Goal: Task Accomplishment & Management: Complete application form

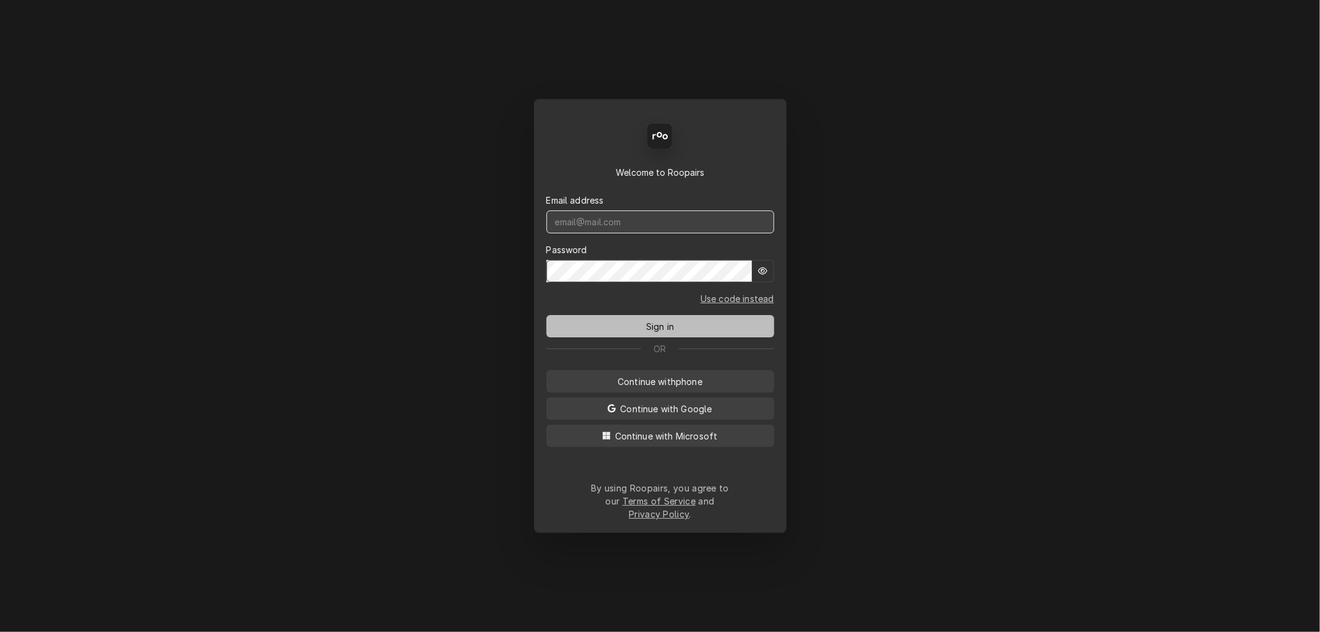
type input "mel@rinobeverage.com"
click at [671, 333] on span "Sign in" at bounding box center [660, 326] width 33 height 13
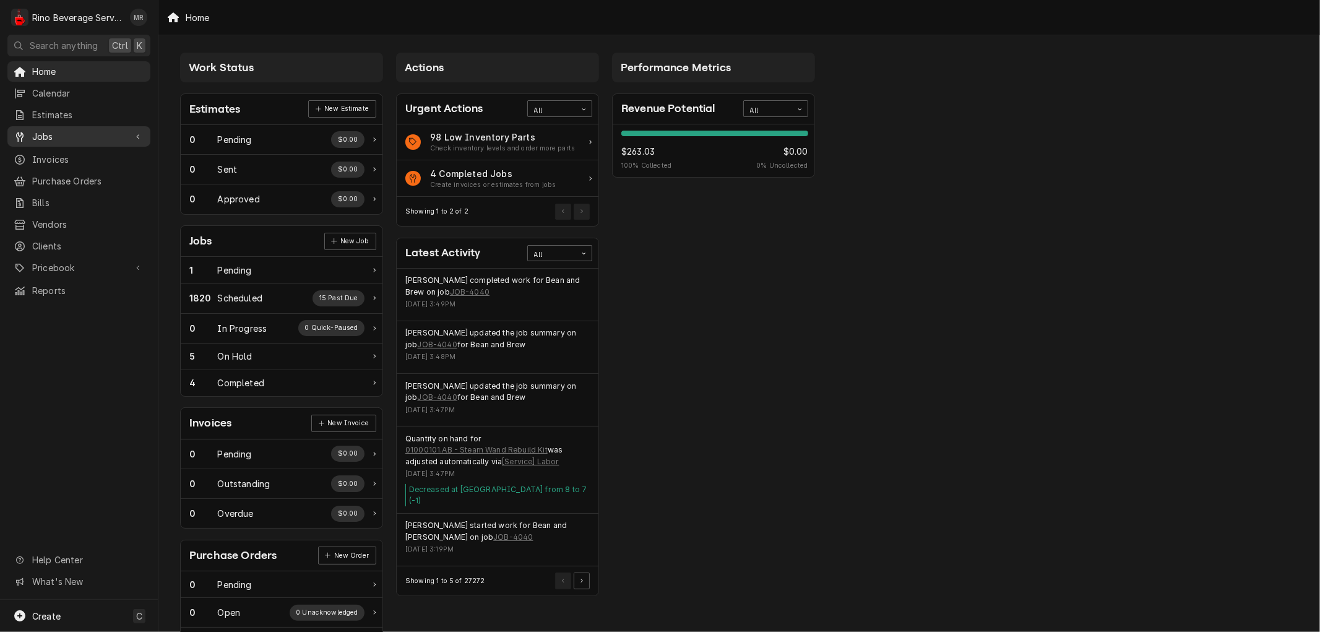
click at [54, 132] on span "Jobs" at bounding box center [78, 136] width 93 height 13
click at [66, 155] on span "Jobs" at bounding box center [88, 158] width 112 height 13
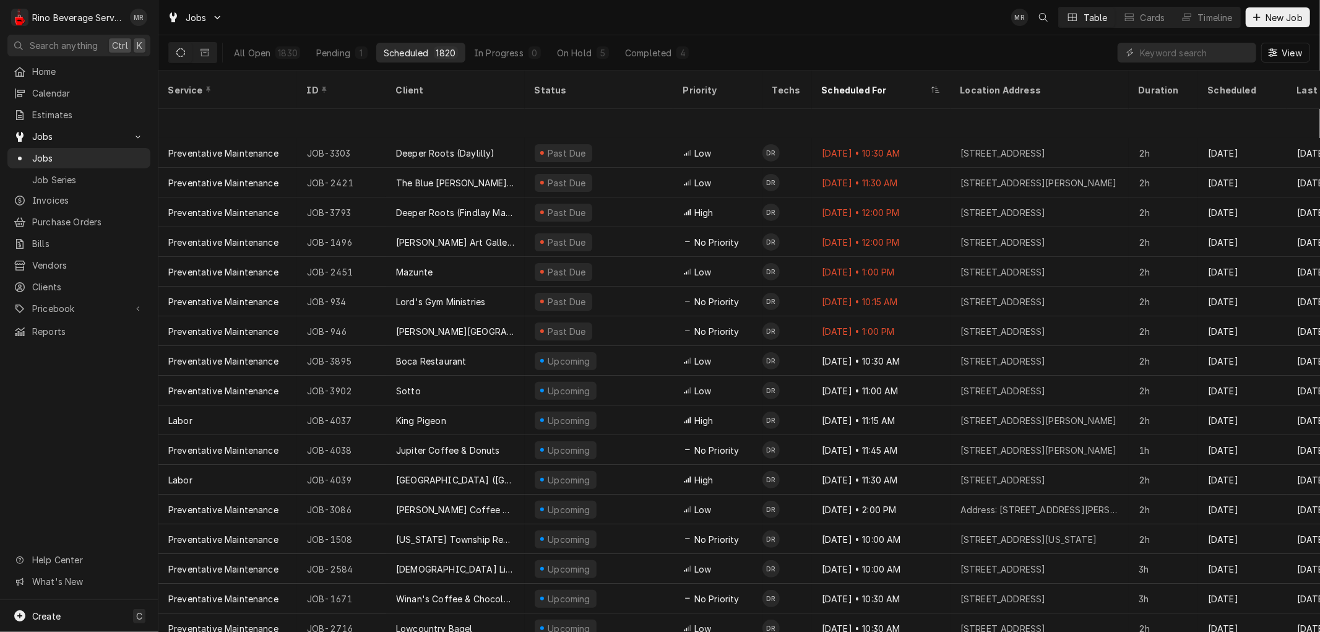
scroll to position [274, 0]
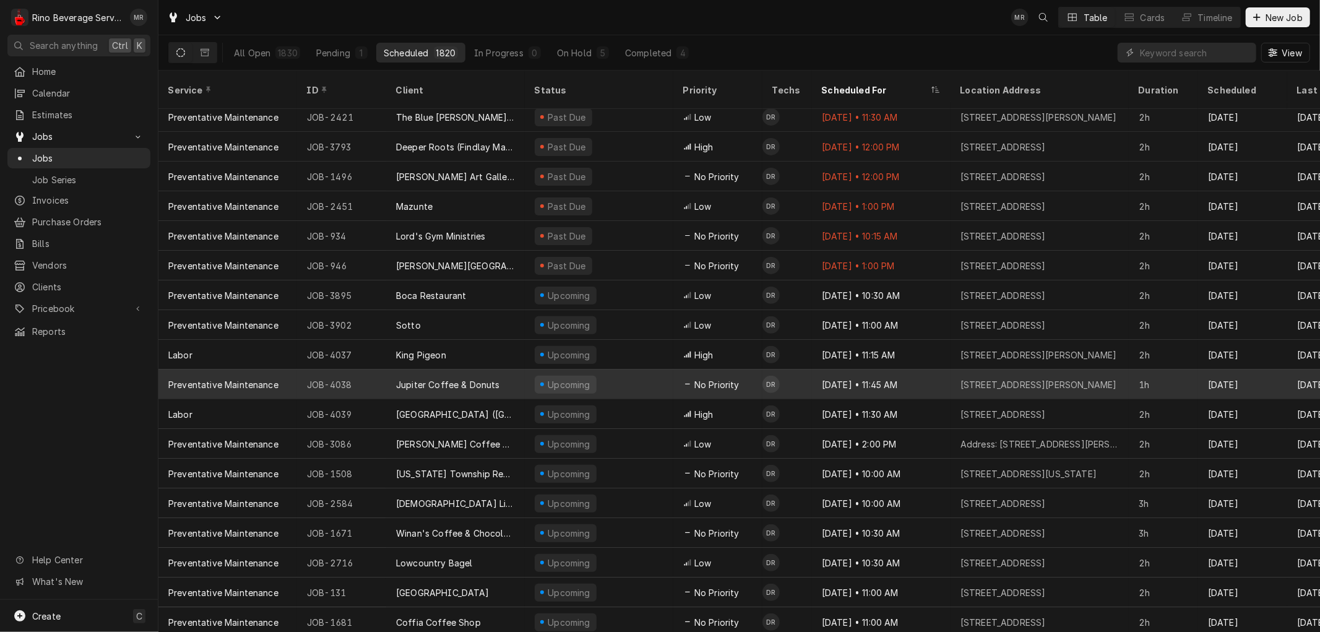
click at [657, 375] on div "Upcoming" at bounding box center [599, 384] width 149 height 30
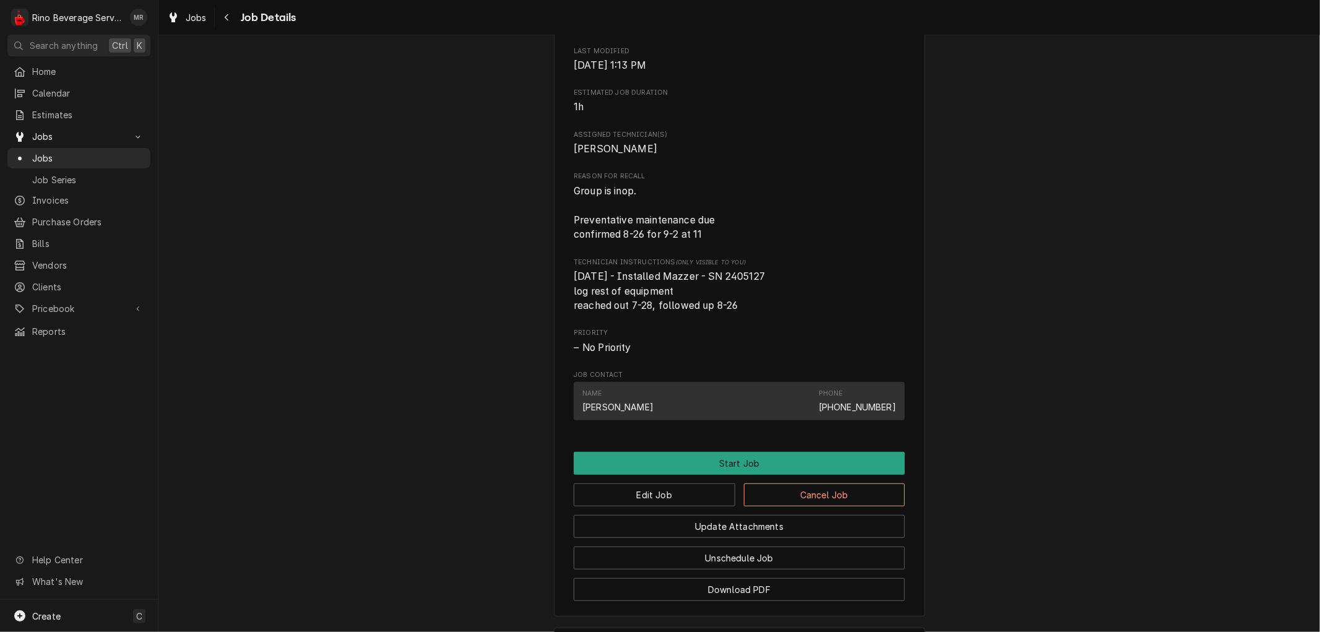
scroll to position [549, 0]
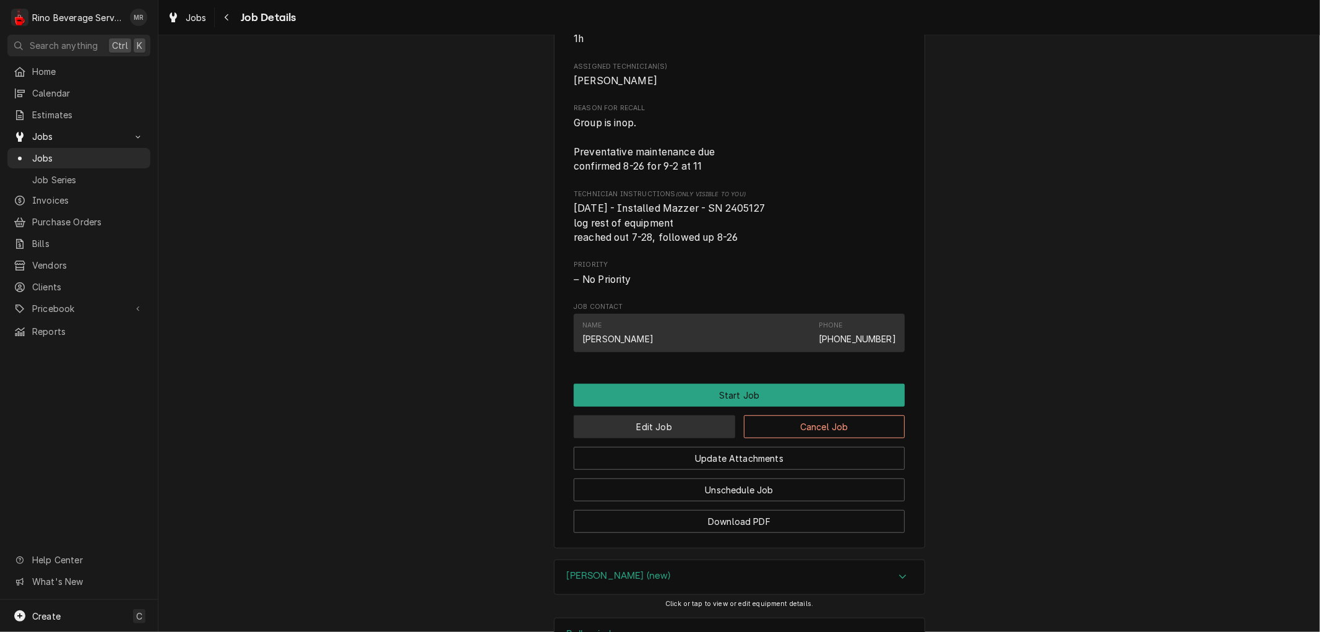
click at [626, 438] on button "Edit Job" at bounding box center [655, 426] width 162 height 23
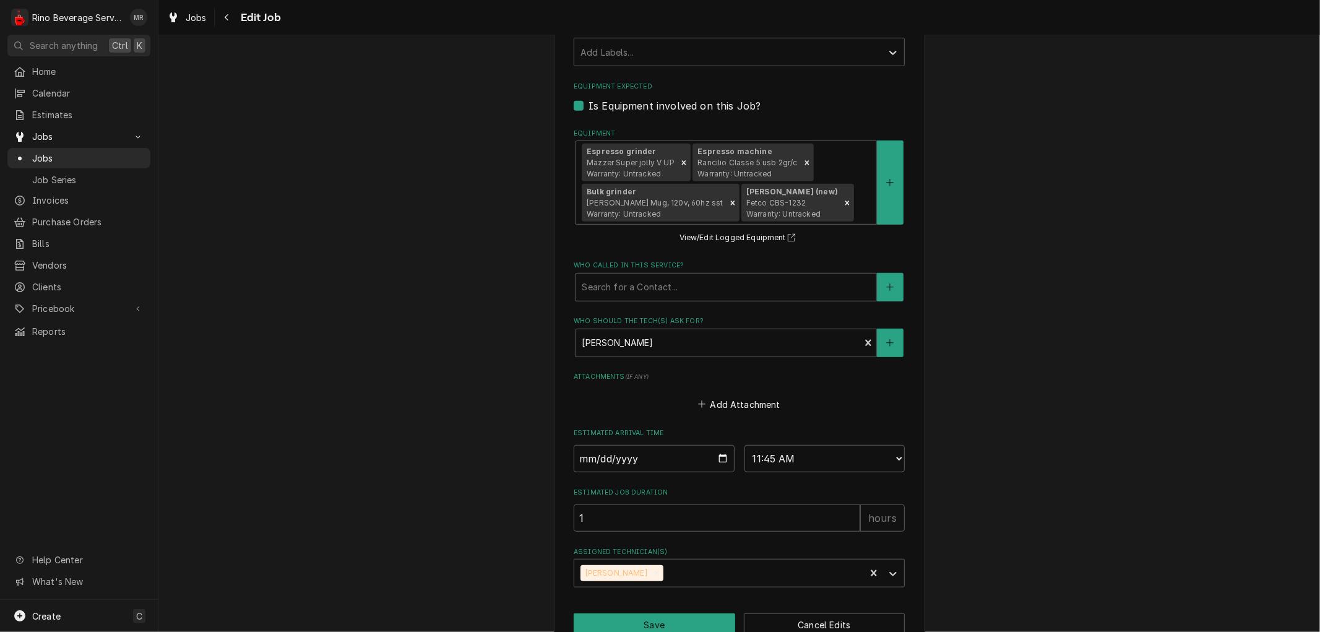
scroll to position [692, 0]
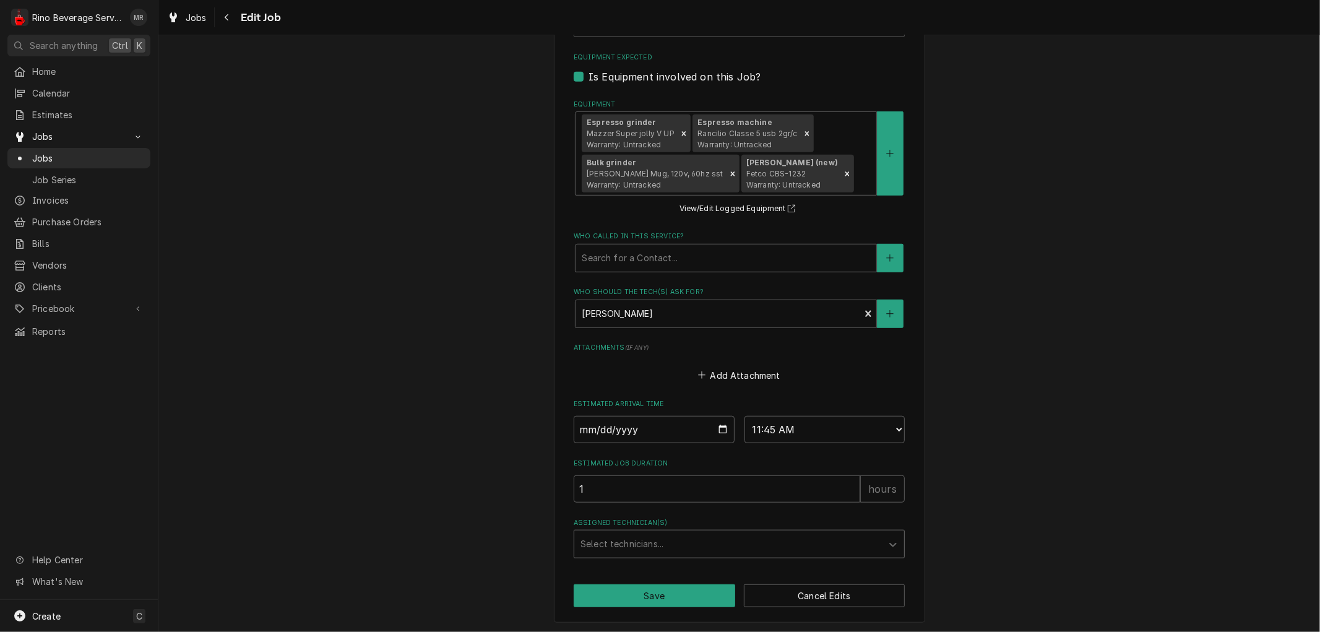
click at [747, 539] on div "Assigned Technician(s)" at bounding box center [727, 544] width 295 height 22
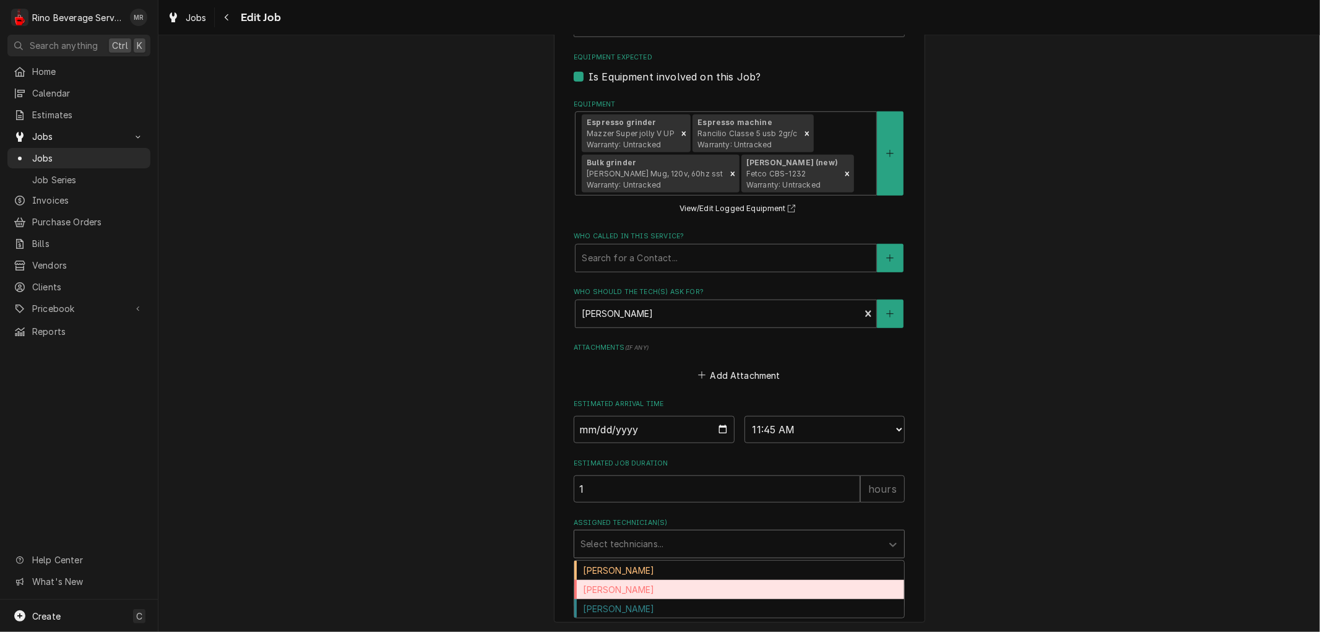
click at [679, 585] on div "Dane Vagedes" at bounding box center [739, 589] width 330 height 19
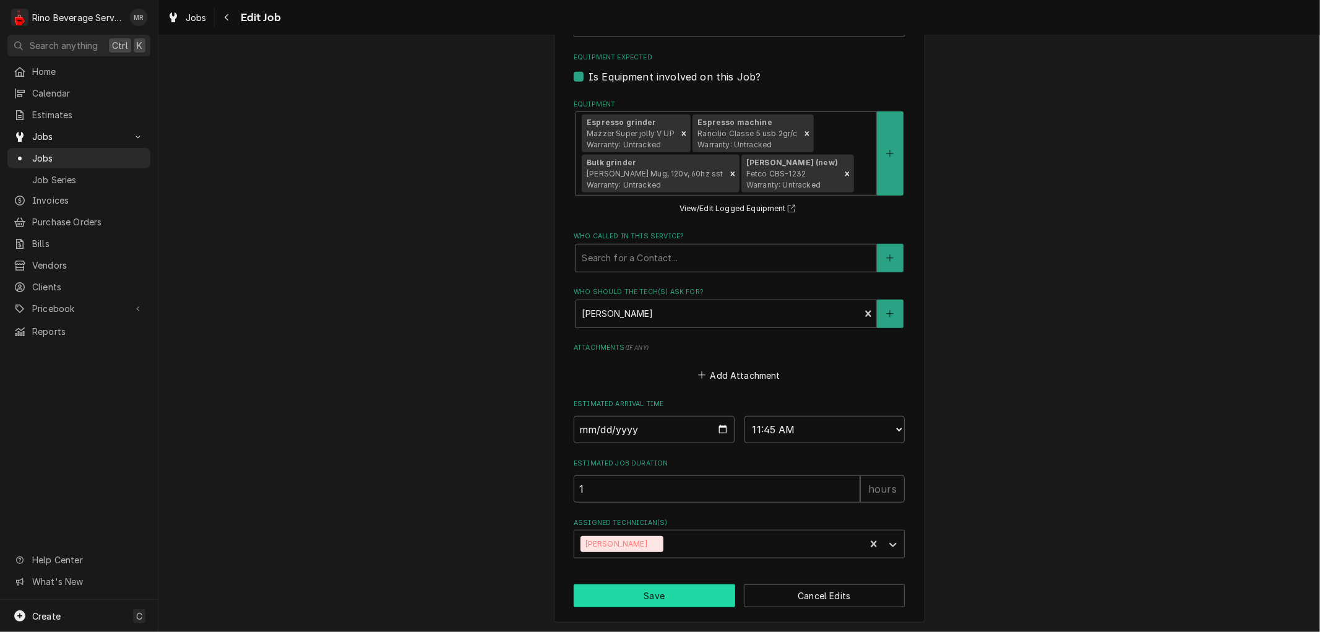
click at [676, 592] on button "Save" at bounding box center [655, 595] width 162 height 23
type textarea "x"
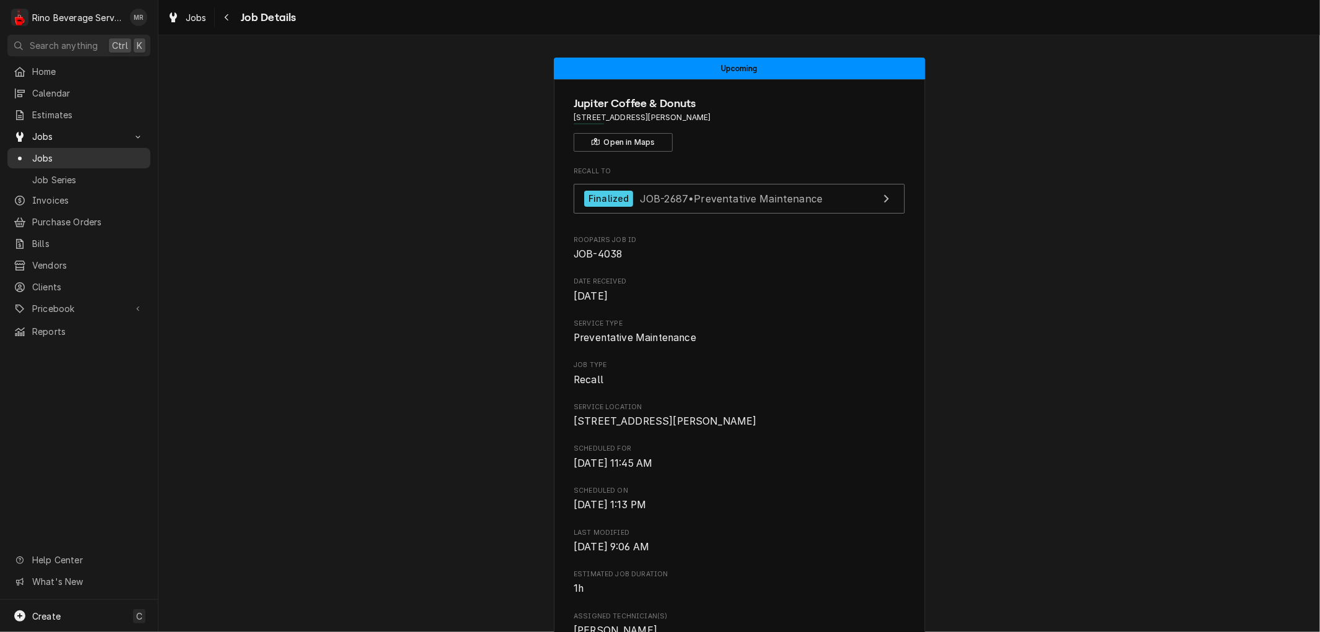
click at [48, 152] on span "Jobs" at bounding box center [88, 158] width 112 height 13
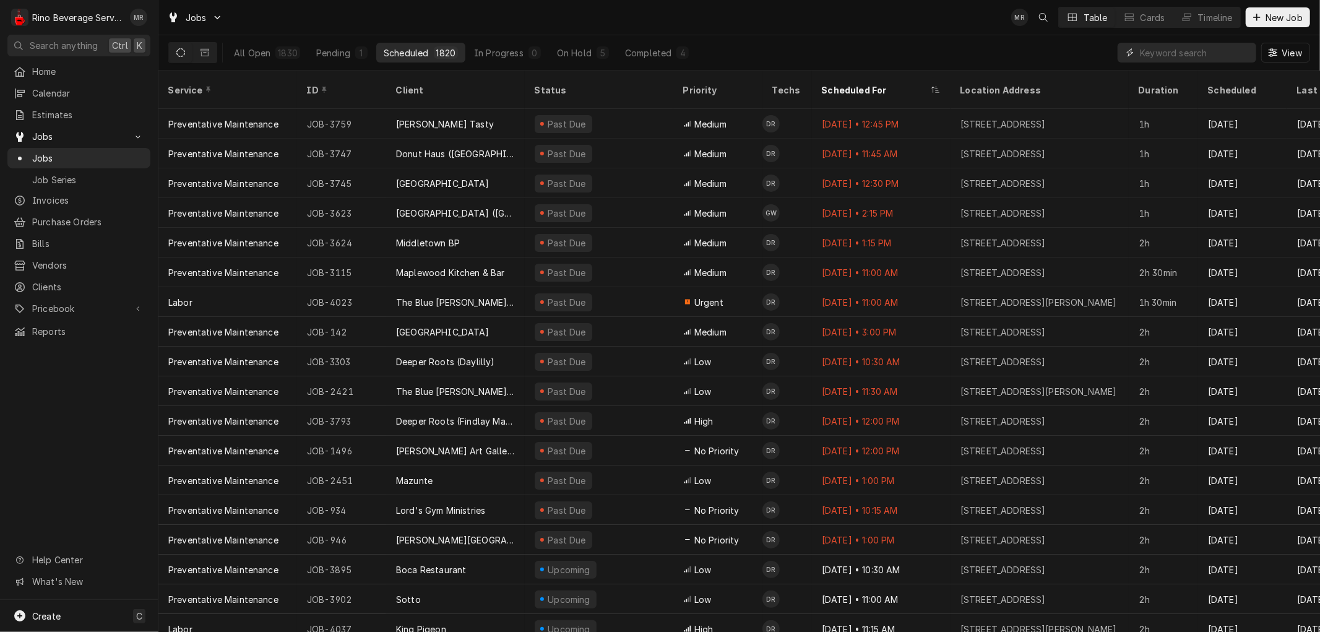
click at [1174, 58] on input "Dynamic Content Wrapper" at bounding box center [1195, 53] width 110 height 20
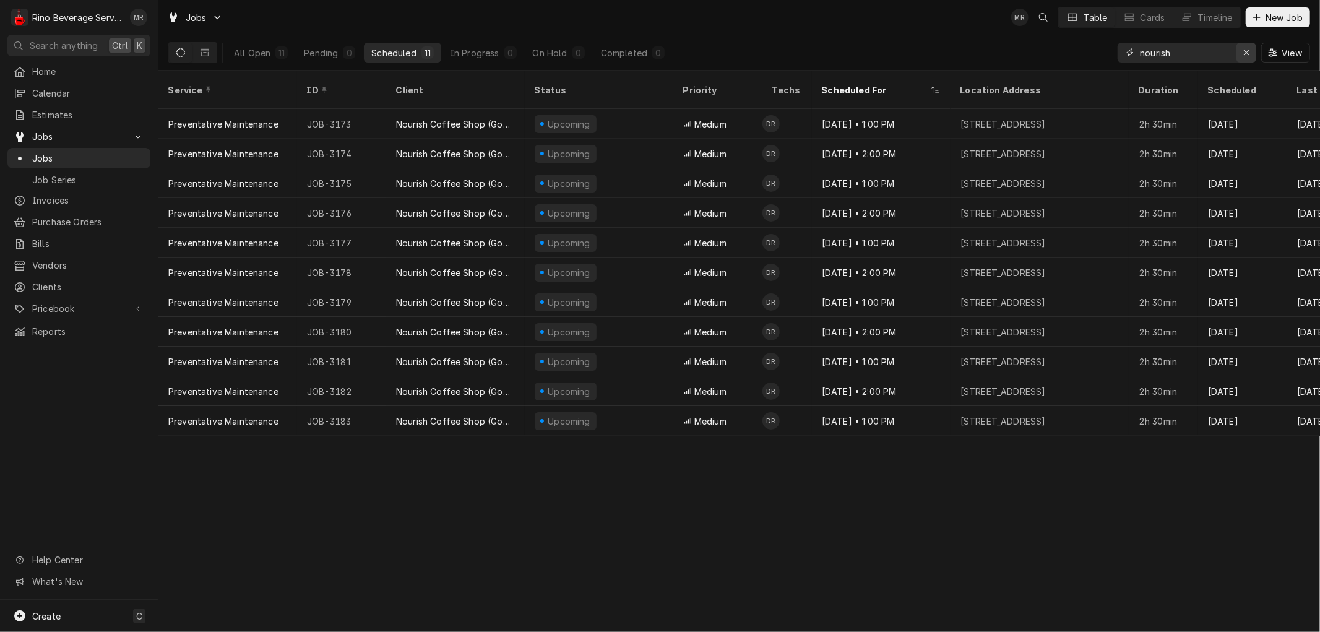
type input "nourish"
click at [1243, 56] on icon "Erase input" at bounding box center [1246, 52] width 7 height 9
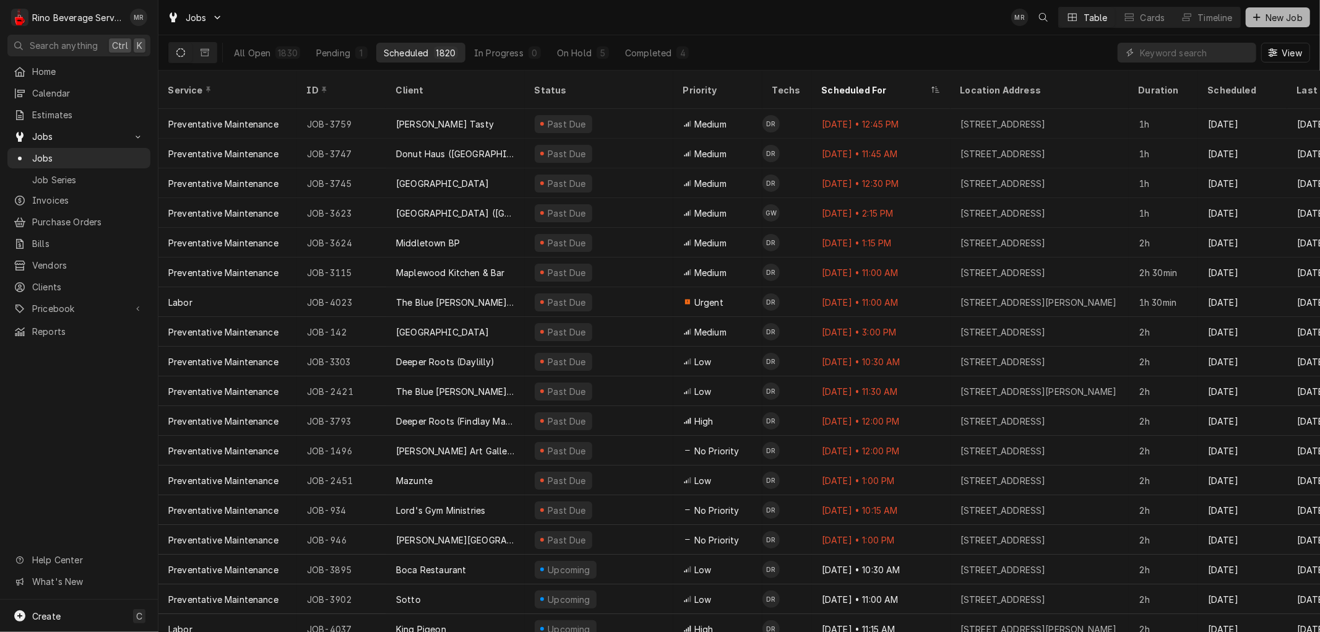
click at [1270, 20] on span "New Job" at bounding box center [1284, 17] width 42 height 13
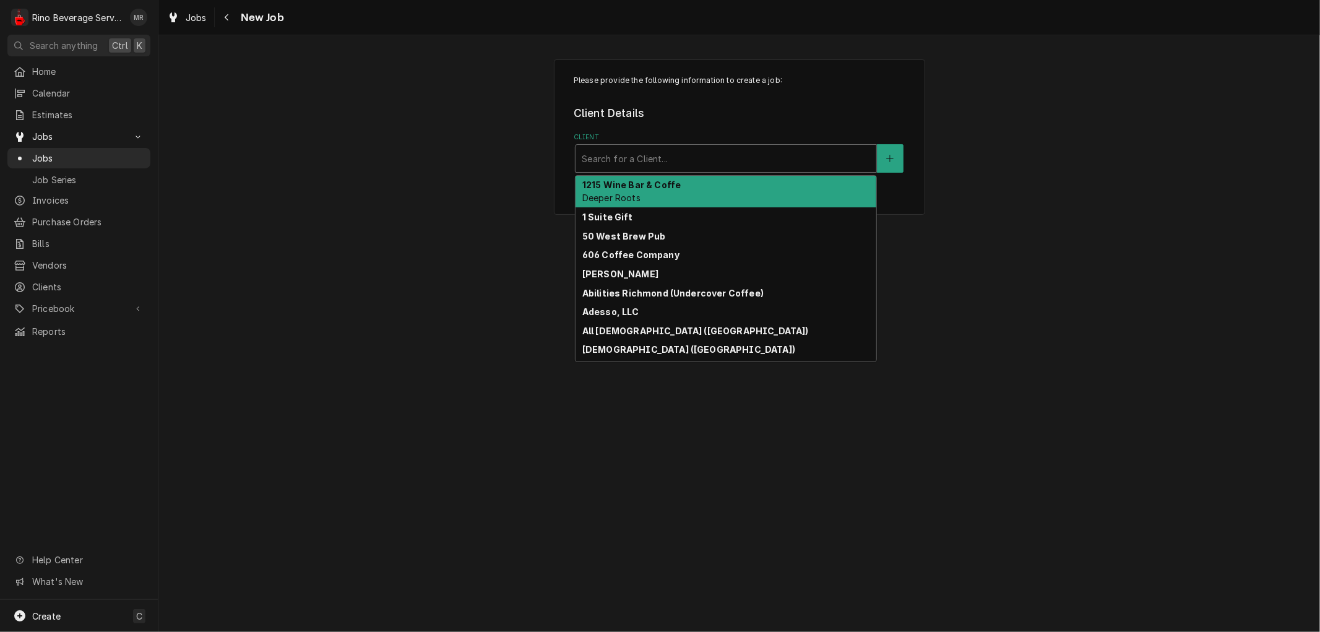
click at [688, 157] on div "Client" at bounding box center [726, 158] width 288 height 22
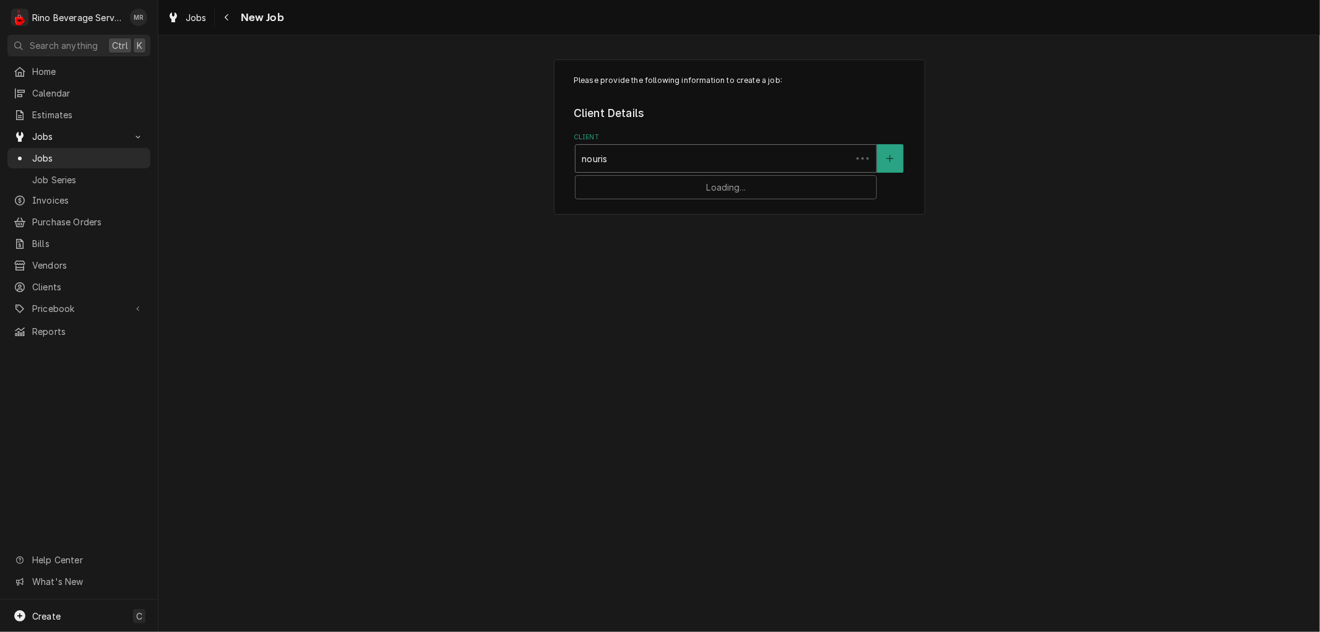
type input "nourish"
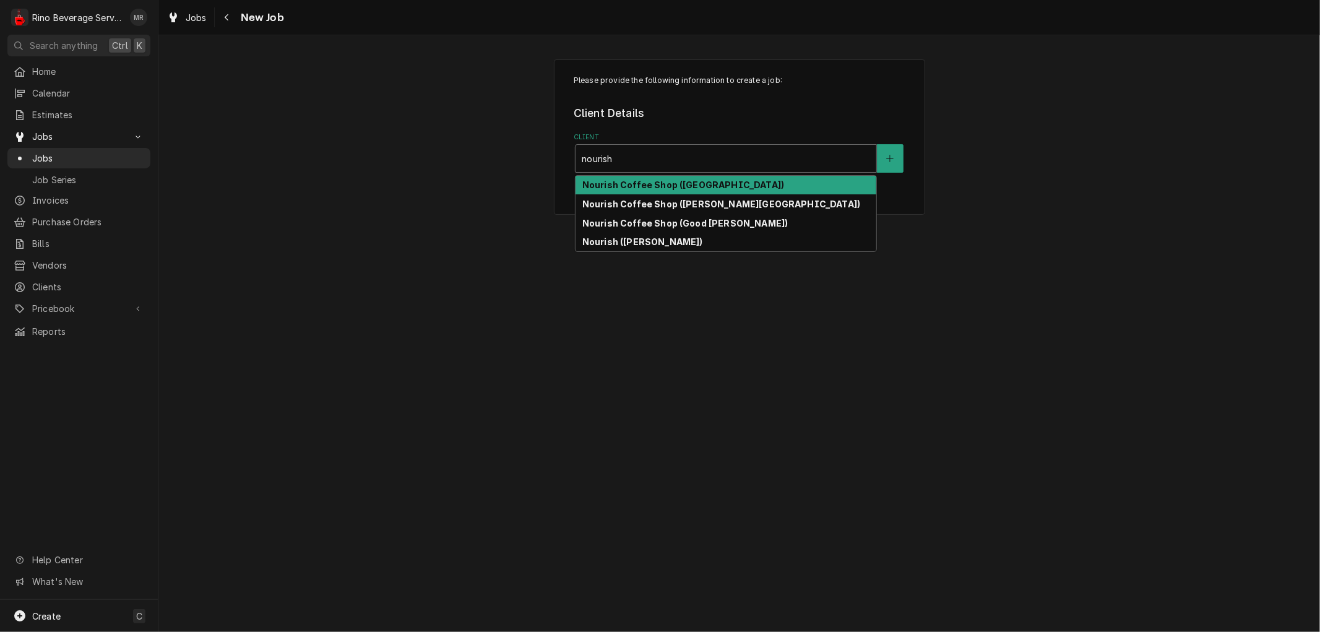
click at [684, 183] on strong "Nourish Coffee Shop ([GEOGRAPHIC_DATA])" at bounding box center [683, 184] width 202 height 11
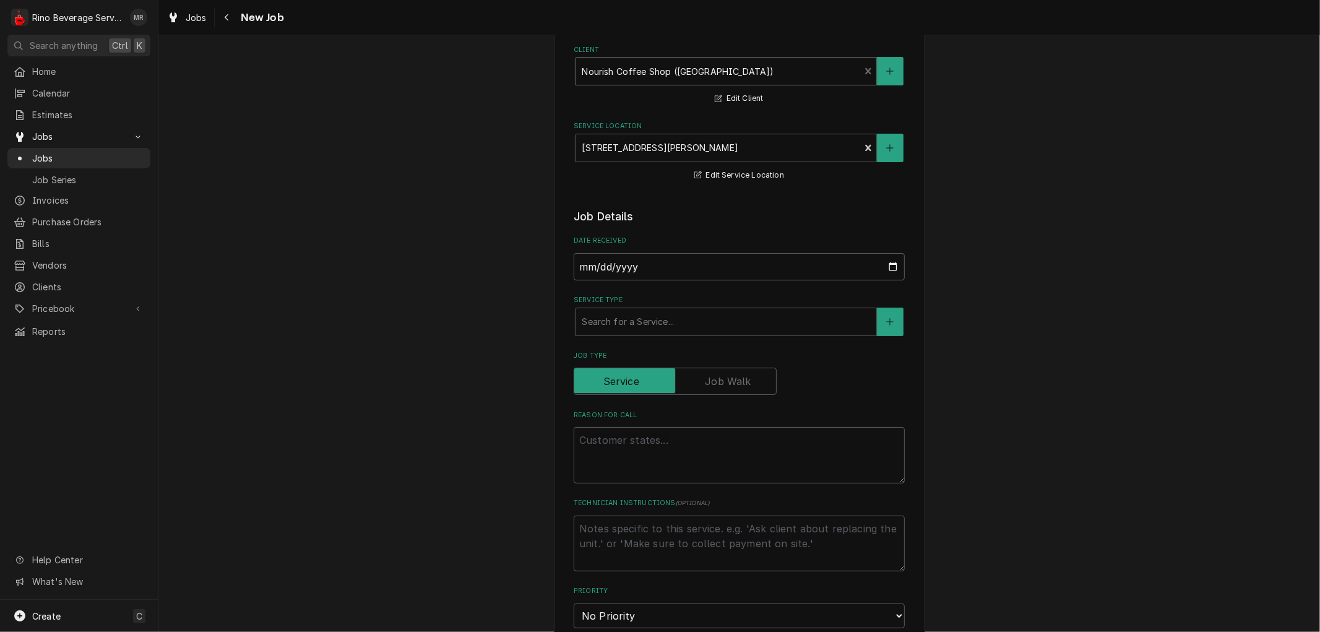
scroll to position [69, 0]
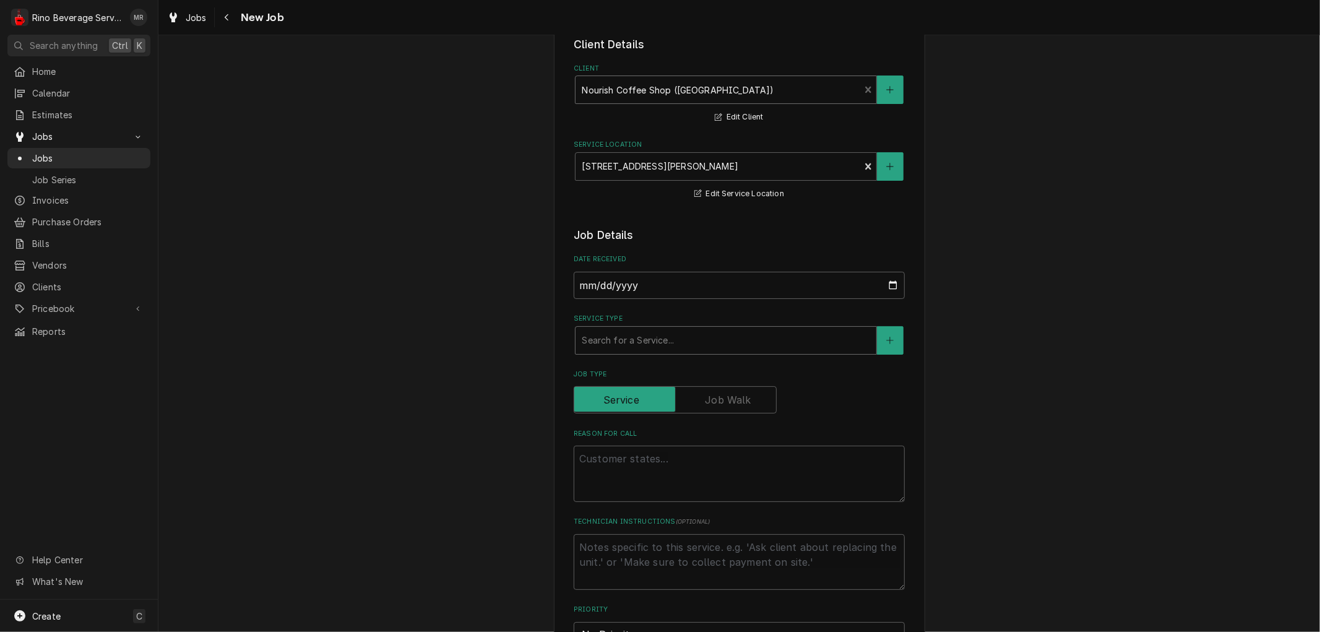
click at [627, 342] on div "Service Type" at bounding box center [726, 340] width 288 height 22
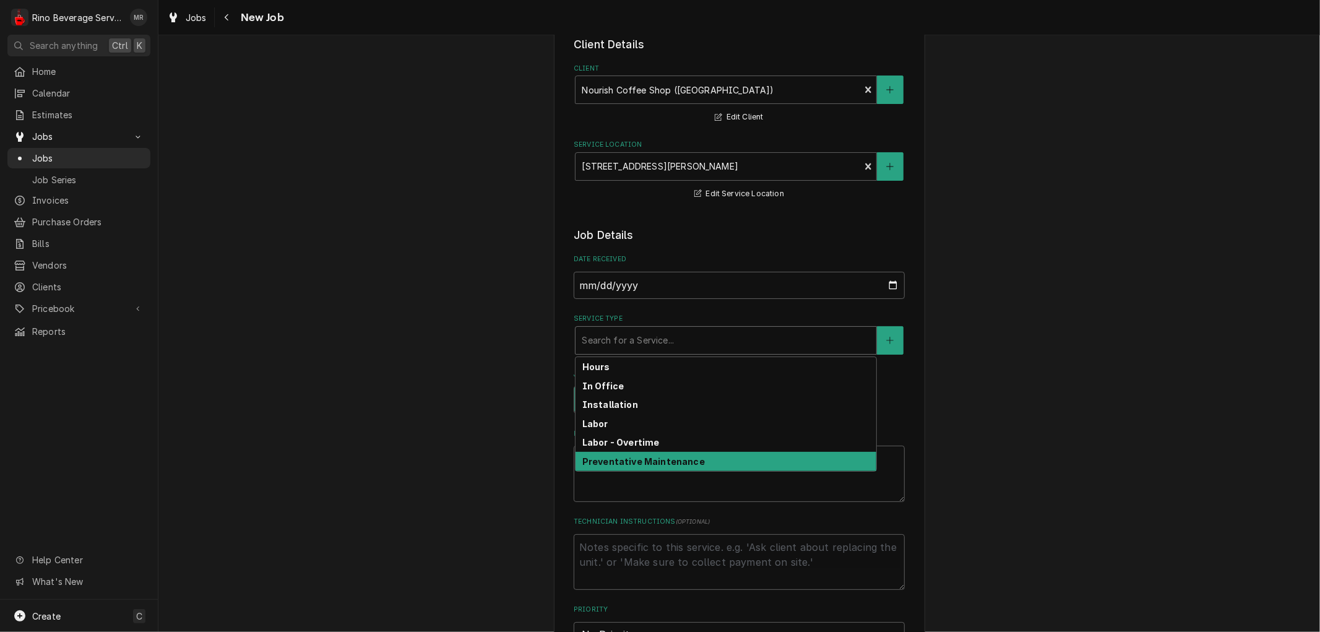
click at [616, 459] on strong "Preventative Maintenance" at bounding box center [643, 461] width 123 height 11
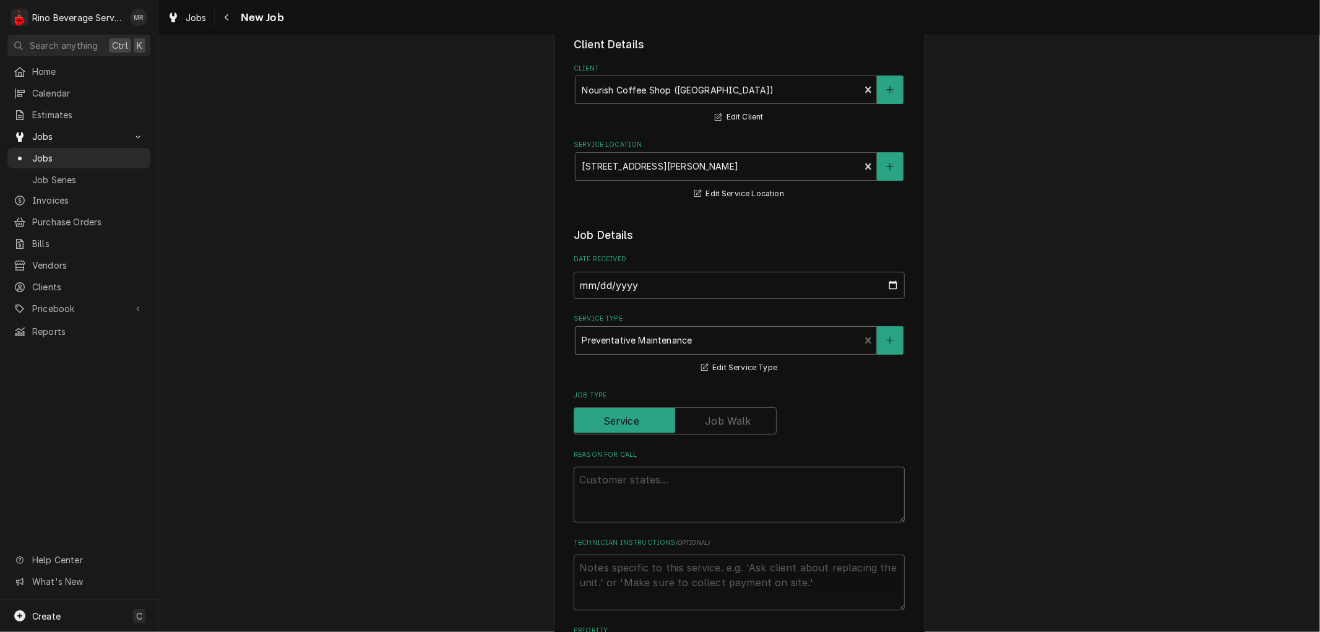
click at [599, 485] on textarea "Reason For Call" at bounding box center [739, 495] width 331 height 56
type textarea "x"
type textarea "P"
type textarea "x"
type textarea "Pe"
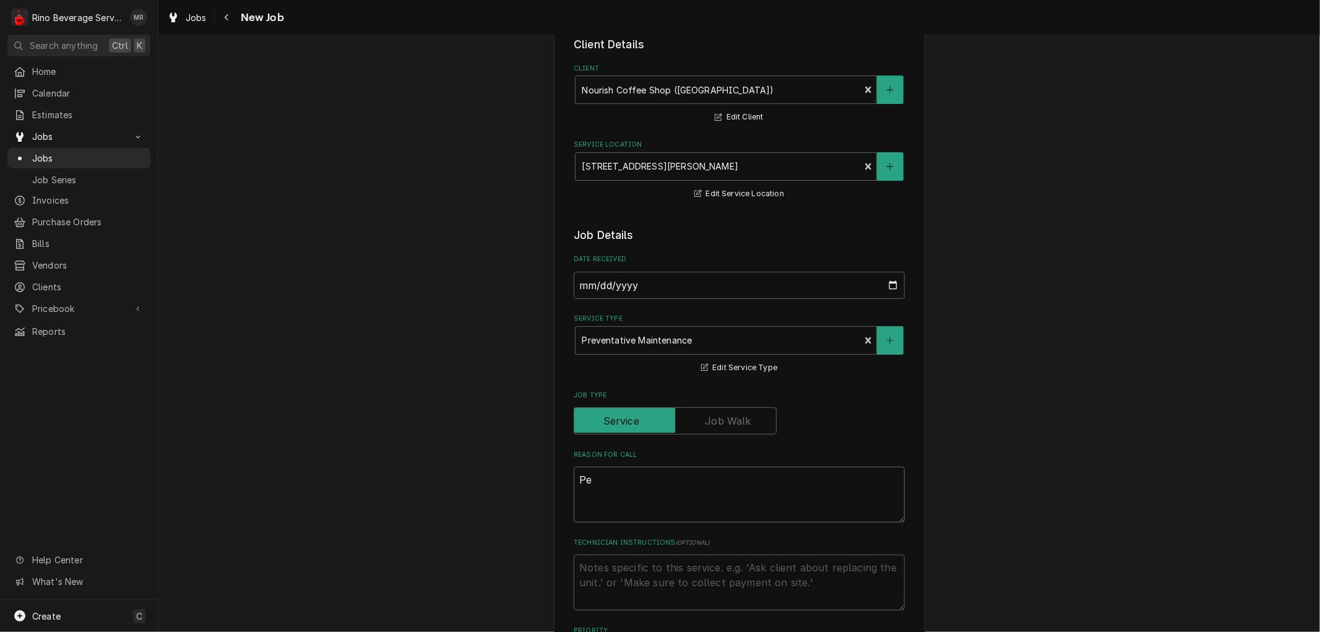
type textarea "x"
type textarea "Per"
type textarea "x"
type textarea "Perf"
type textarea "x"
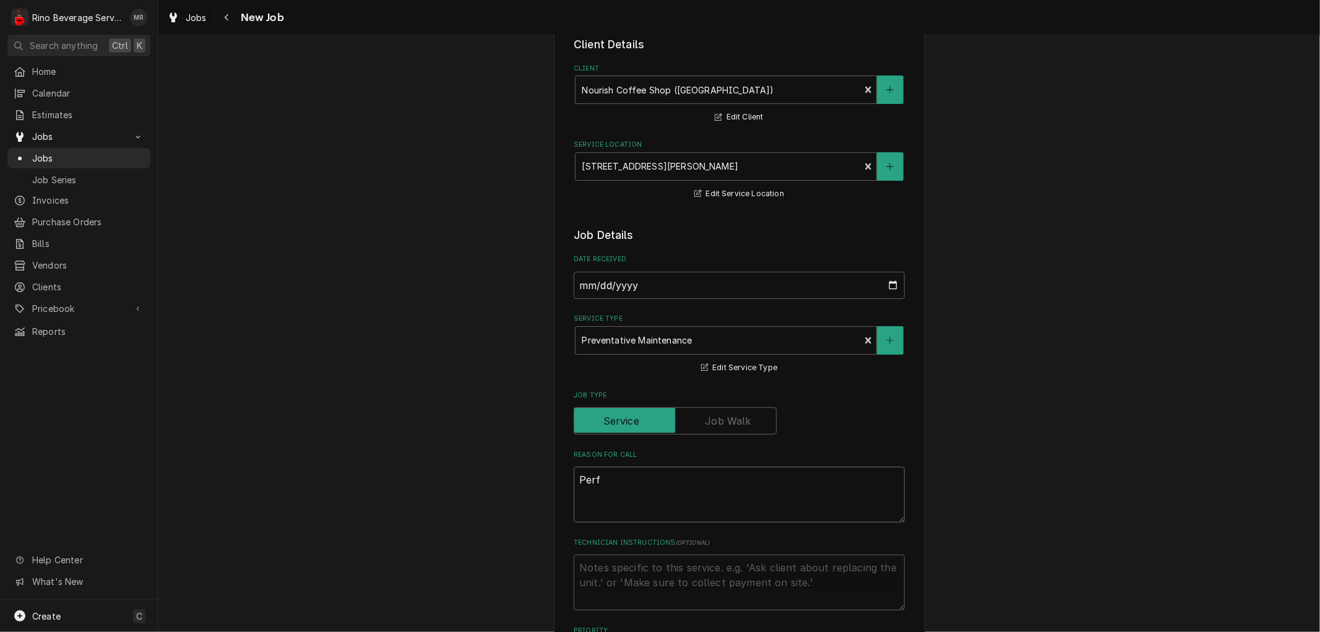
type textarea "Perfo"
type textarea "x"
type textarea "Perfor"
type textarea "x"
type textarea "Perform"
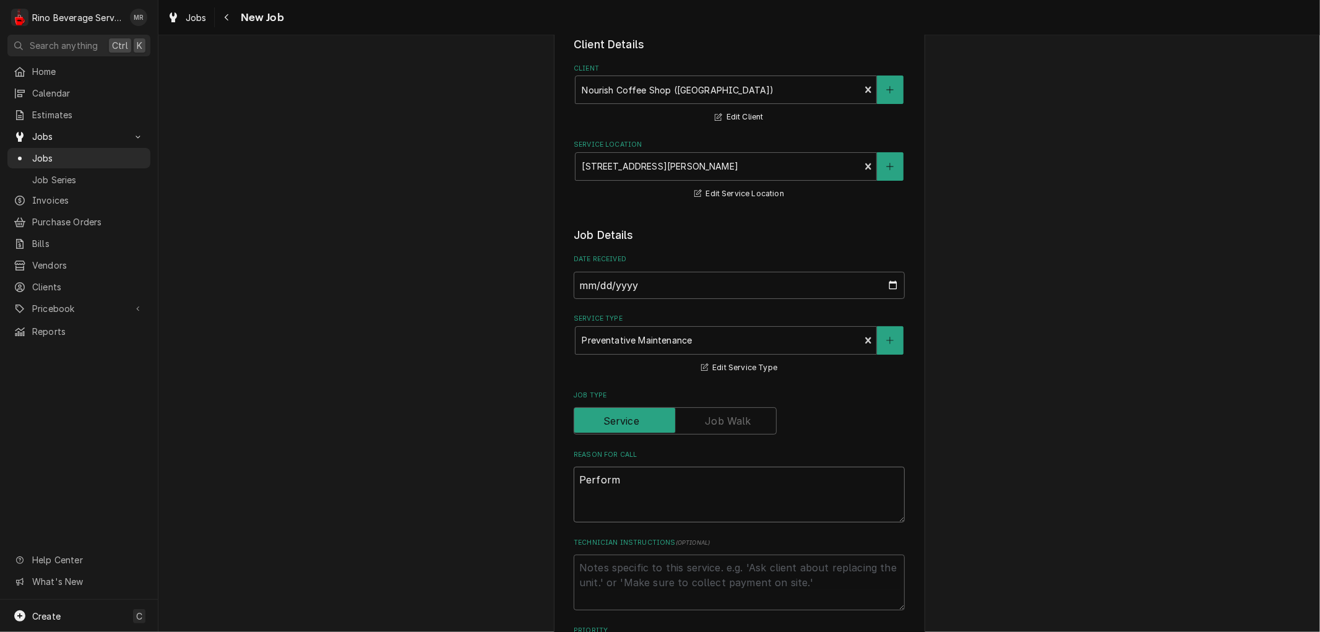
type textarea "x"
type textarea "Perform"
type textarea "x"
type textarea "Perform pr"
type textarea "x"
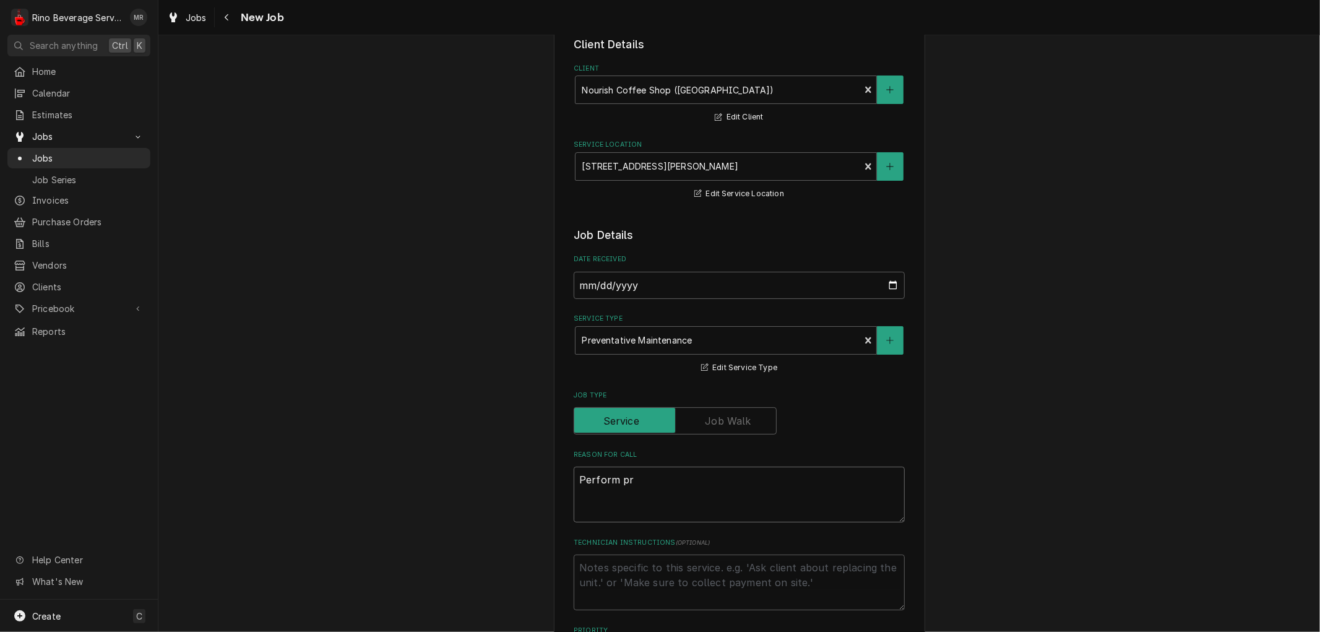
type textarea "Perform pre"
type textarea "x"
type textarea "Perform prev"
type textarea "x"
type textarea "Perform preve"
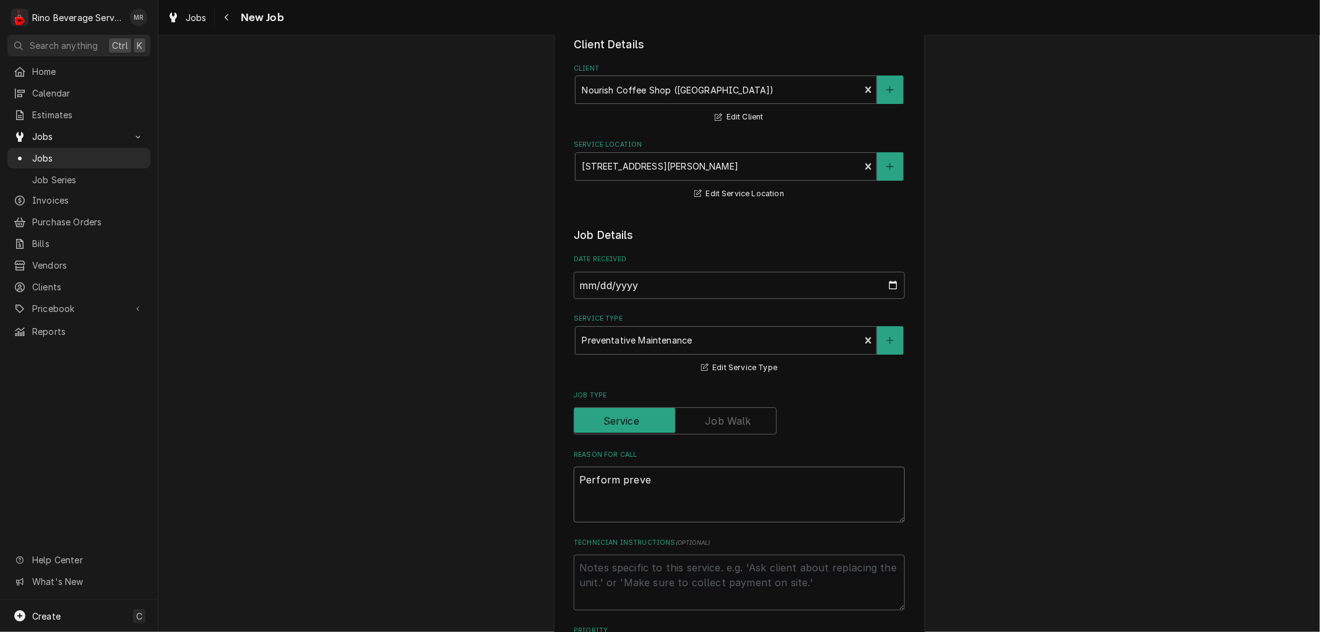
type textarea "x"
type textarea "Perform preven"
type textarea "x"
type textarea "Perform prevent"
type textarea "x"
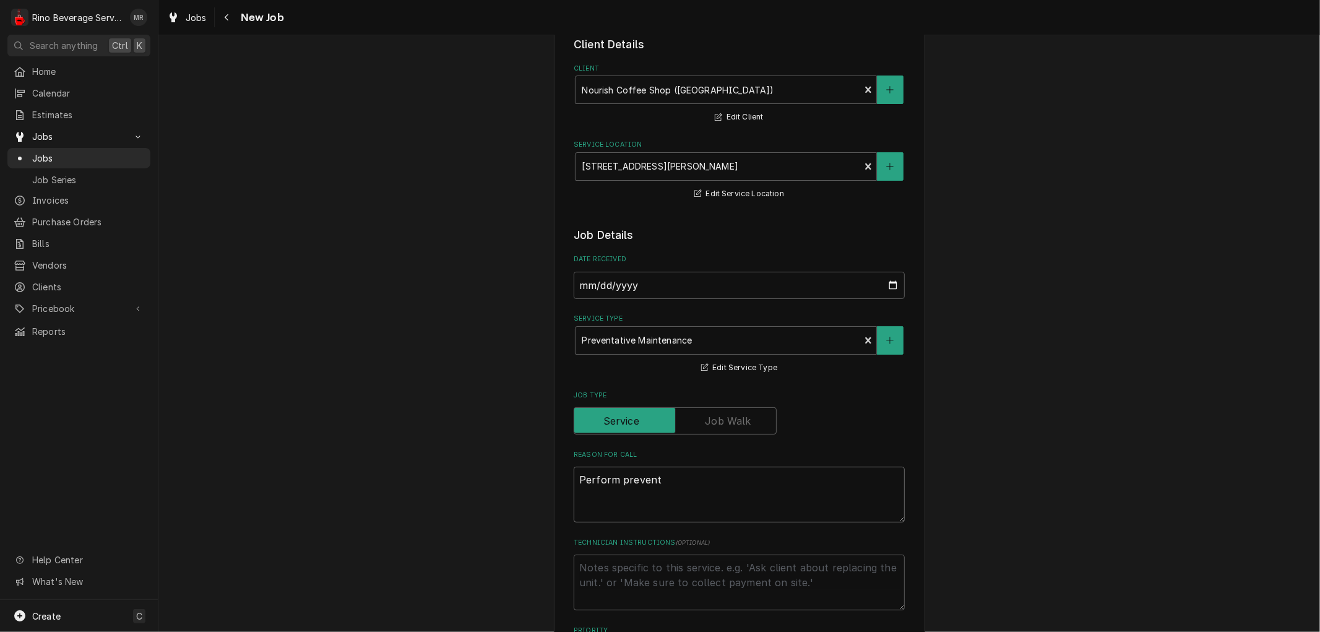
type textarea "Perform preventa"
type textarea "x"
type textarea "Perform preventat"
type textarea "x"
type textarea "Perform preventati"
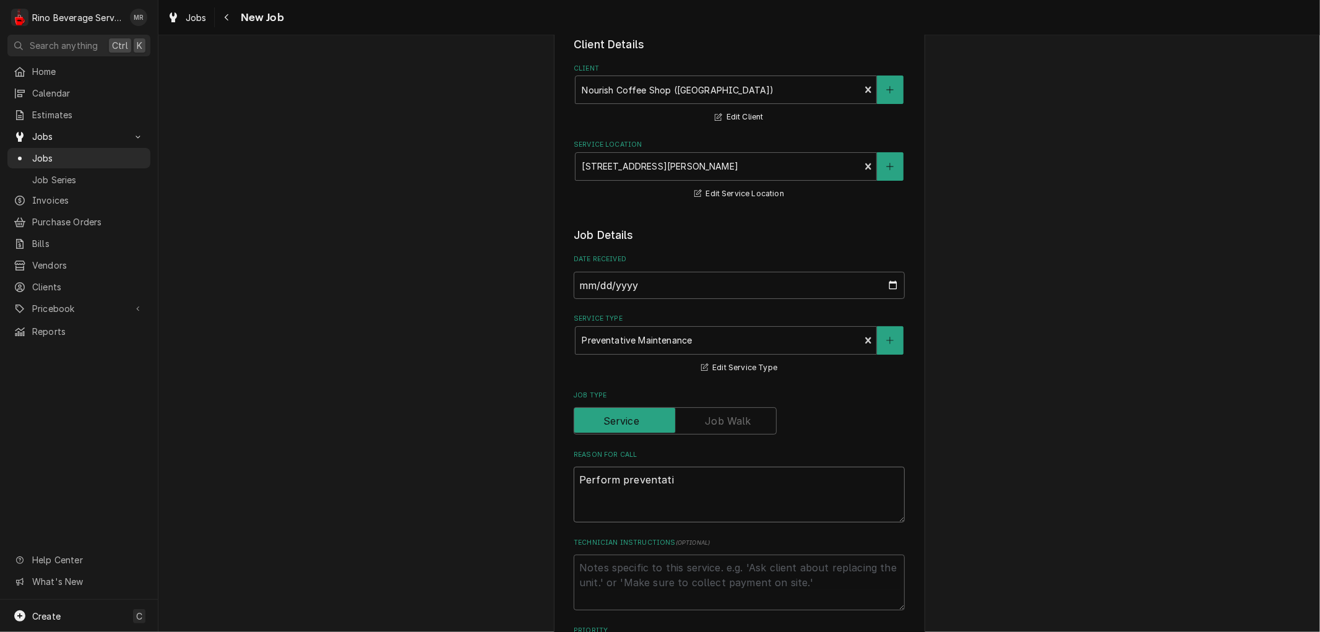
type textarea "x"
type textarea "Perform preventativ"
type textarea "x"
type textarea "Perform preventative"
type textarea "x"
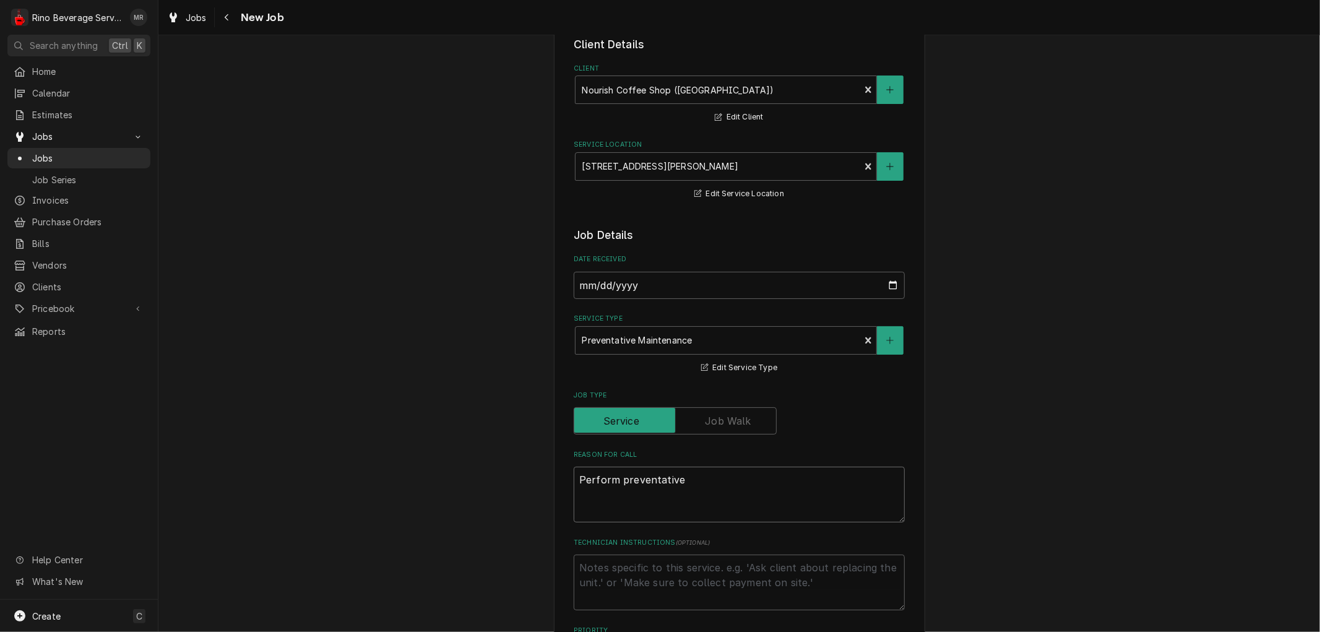
type textarea "Perform preventative"
type textarea "x"
type textarea "Perform preventative m"
type textarea "x"
type textarea "Perform preventative ma"
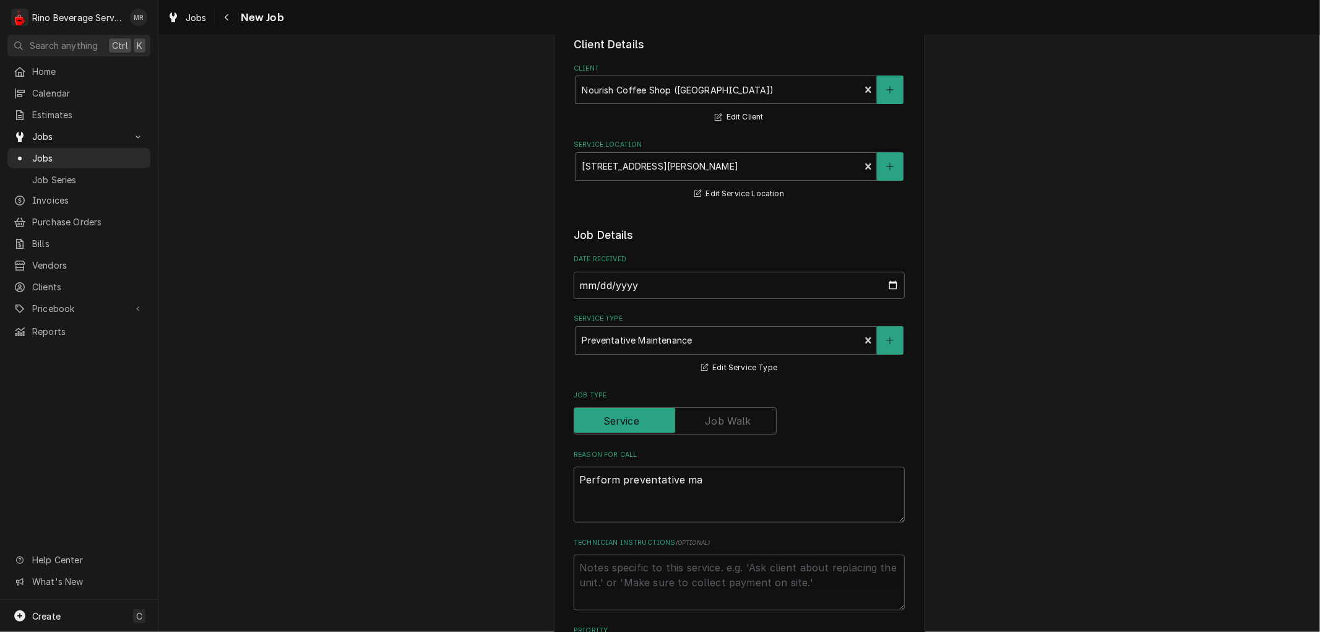
type textarea "x"
type textarea "Perform preventative mai"
type textarea "x"
type textarea "Perform preventative main"
type textarea "x"
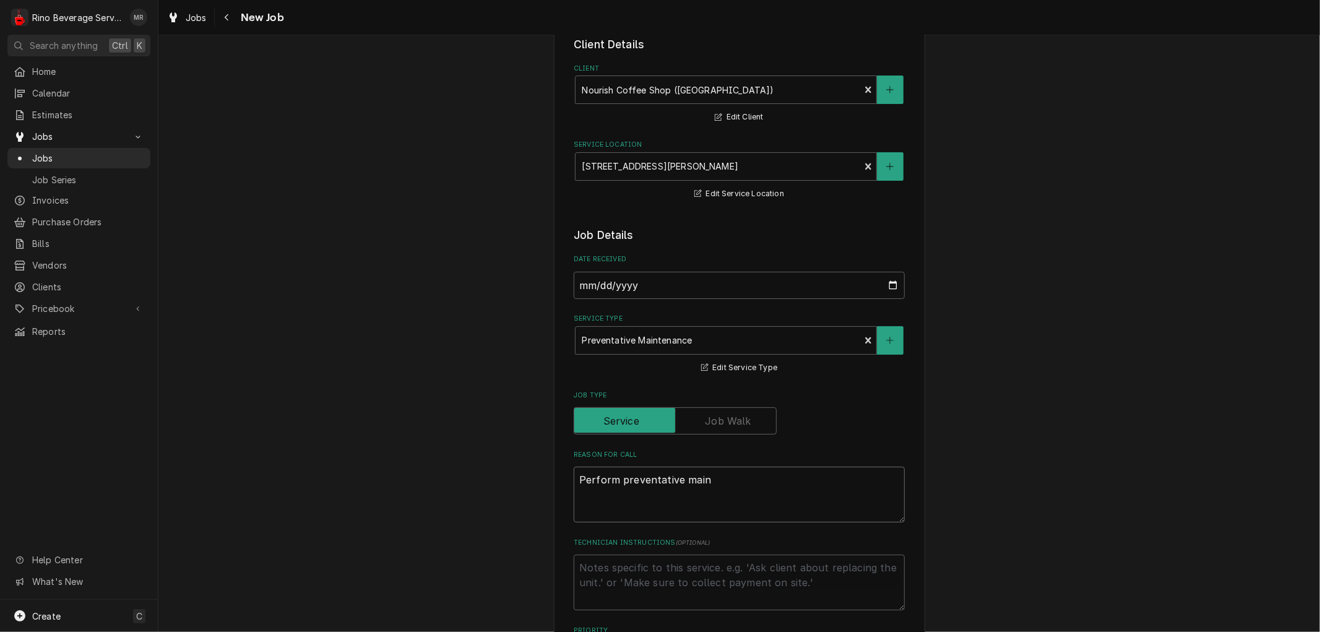
type textarea "Perform preventative maint"
type textarea "x"
type textarea "Perform preventative mainte"
type textarea "x"
type textarea "Perform preventative mainten"
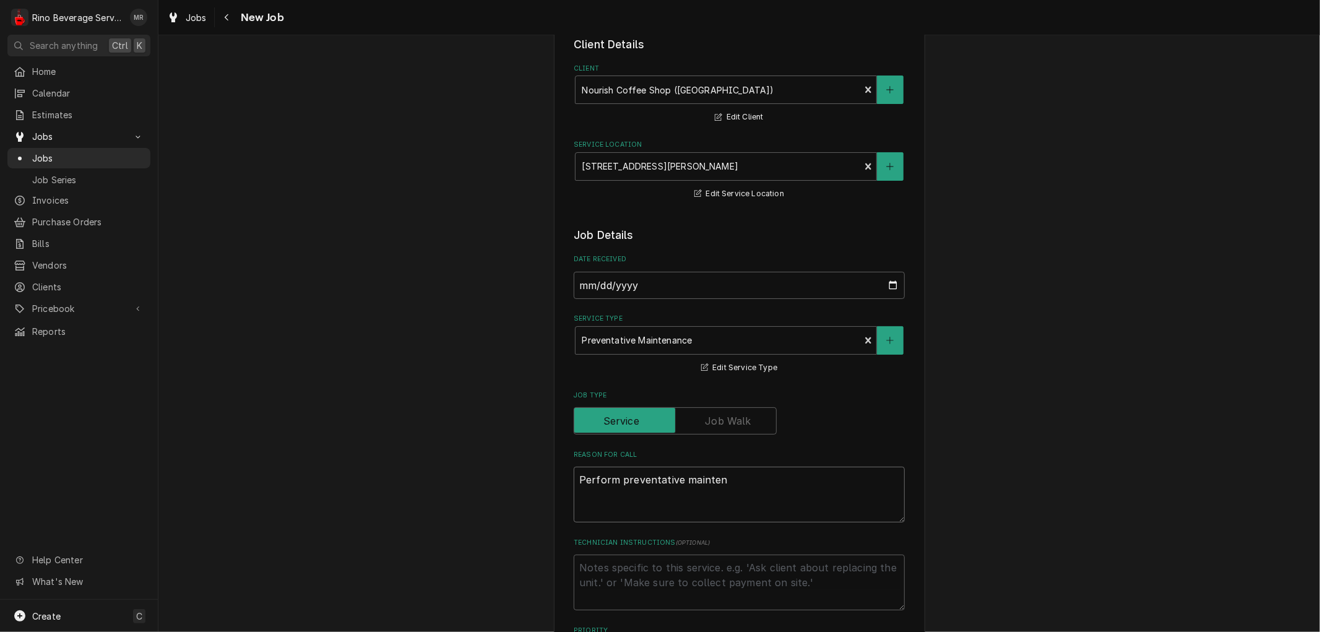
type textarea "x"
type textarea "Perform preventative maintena"
type textarea "x"
type textarea "Perform preventative maintenan"
type textarea "x"
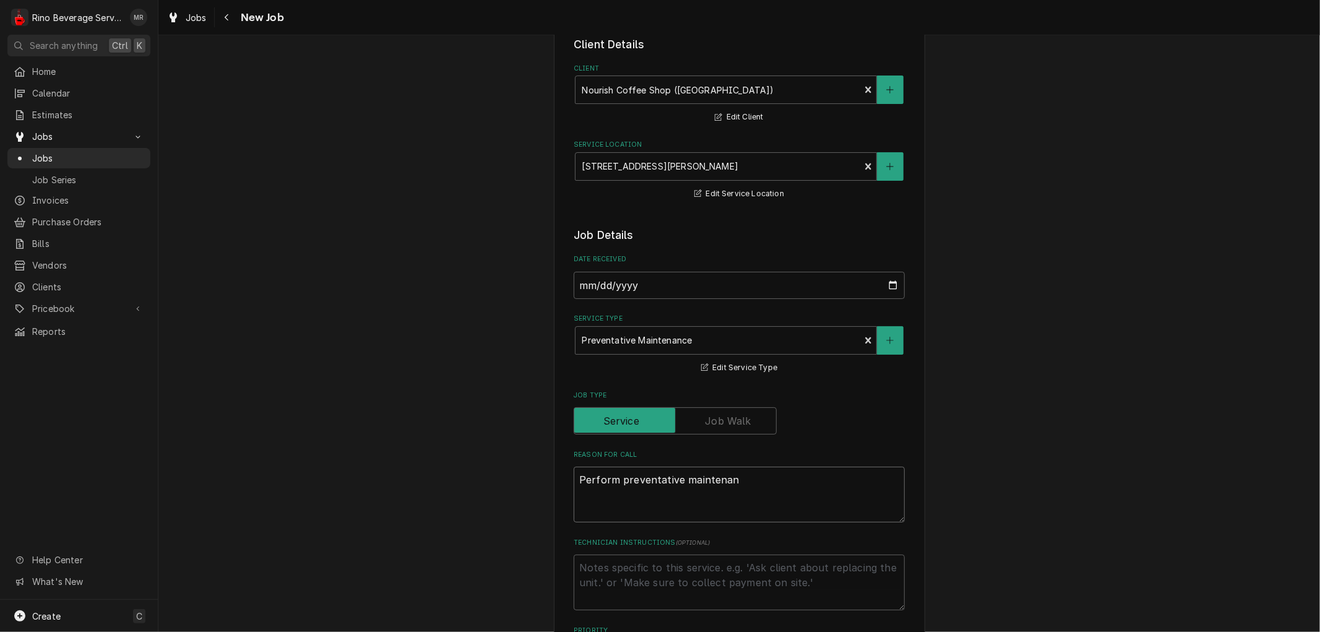
type textarea "Perform preventative maintenanc"
type textarea "x"
type textarea "Perform preventative maintenance"
type textarea "x"
type textarea "Perform preventative maintenance"
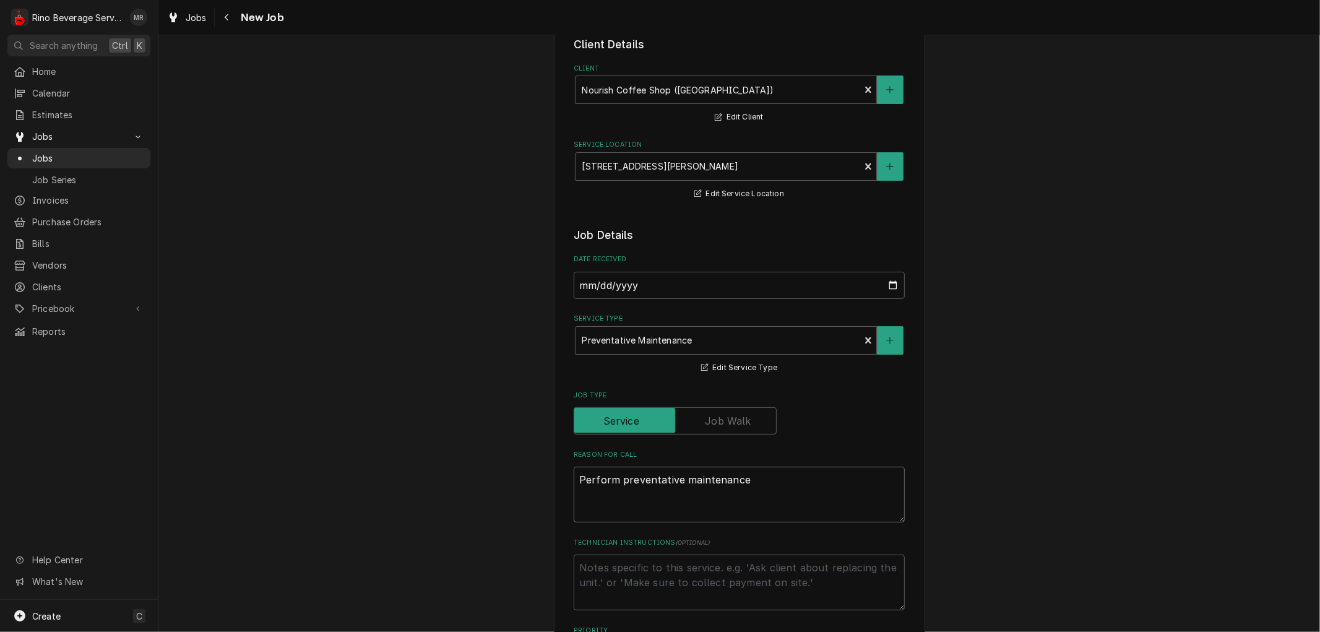
type textarea "x"
type textarea "Perform preventative maintenance o"
type textarea "x"
type textarea "Perform preventative maintenance on"
type textarea "x"
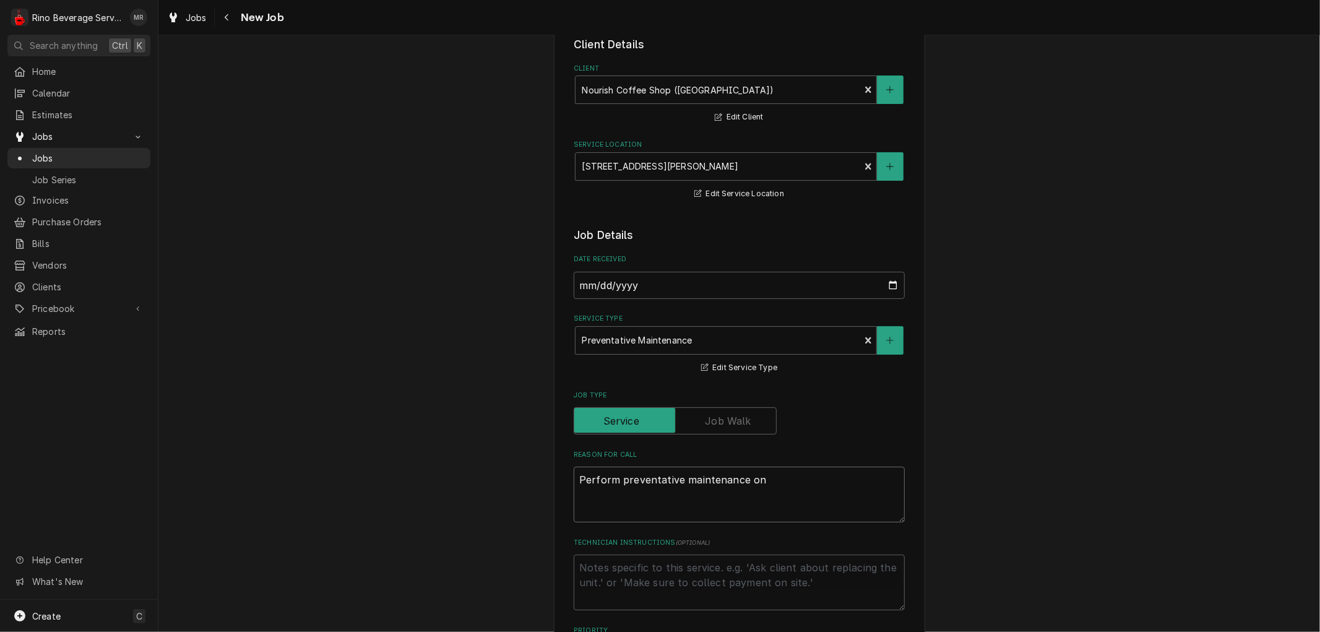
type textarea "Perform preventative maintenance on"
type textarea "x"
type textarea "Perform preventative maintenance on e"
type textarea "x"
type textarea "Perform preventative maintenance on es"
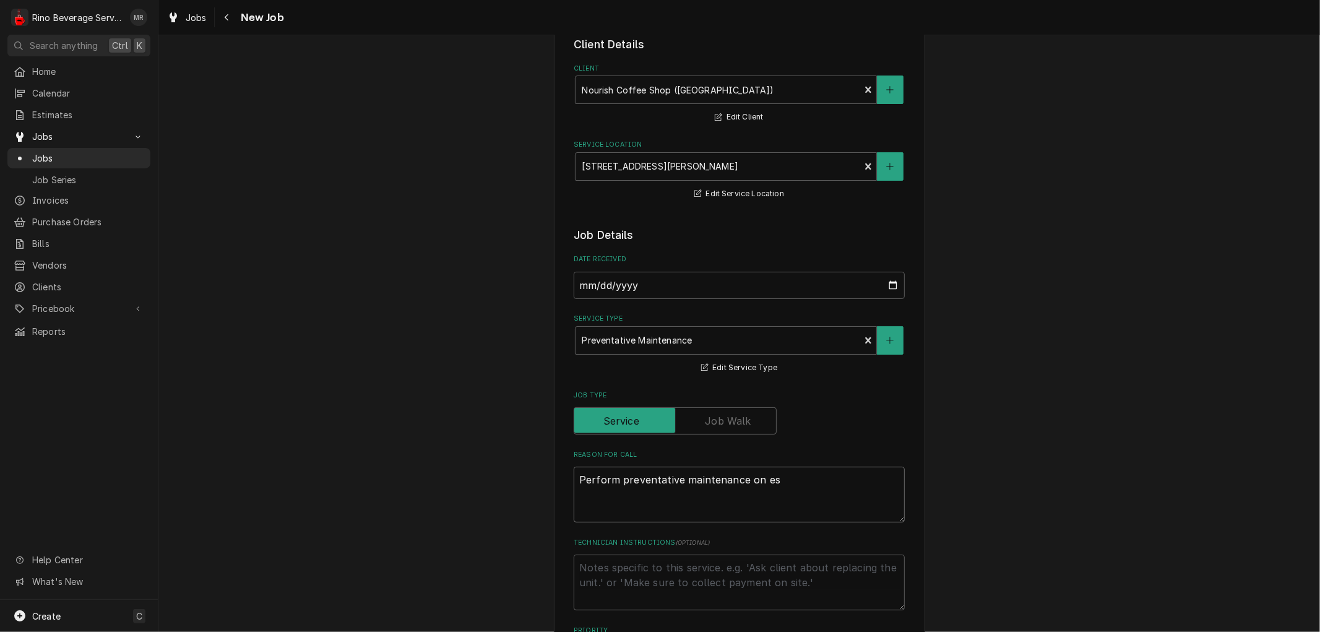
type textarea "x"
type textarea "Perform preventative maintenance on esp"
type textarea "x"
type textarea "Perform preventative maintenance on espr"
type textarea "x"
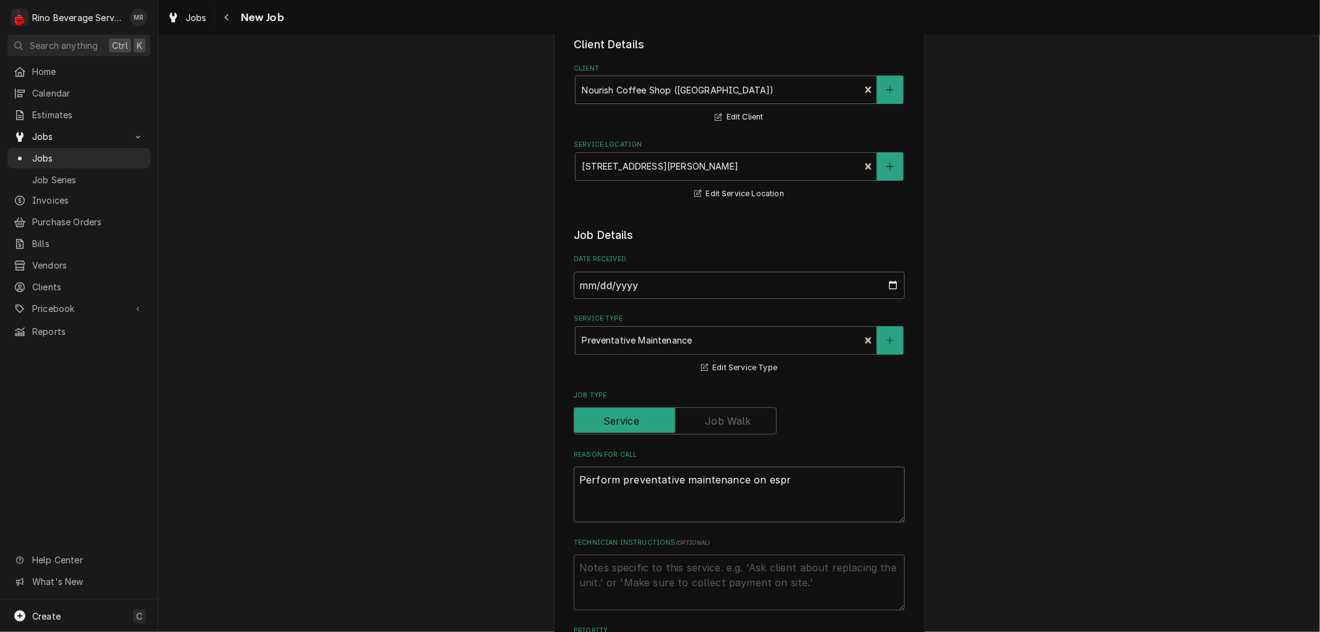
type textarea "Perform preventative maintenance on espre"
type textarea "x"
type textarea "Perform preventative maintenance on espres"
type textarea "x"
type textarea "Perform preventative maintenance on espress"
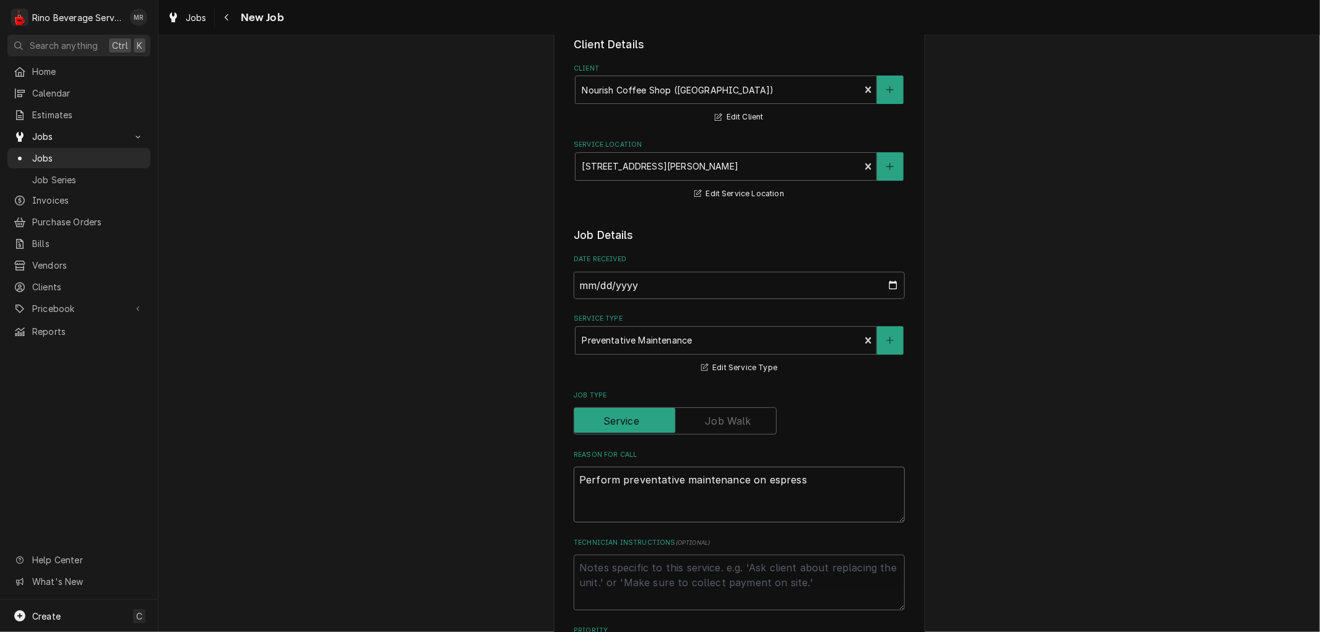
type textarea "x"
type textarea "Perform preventative maintenance on espresso"
type textarea "x"
type textarea "Perform preventative maintenance on espresso"
type textarea "x"
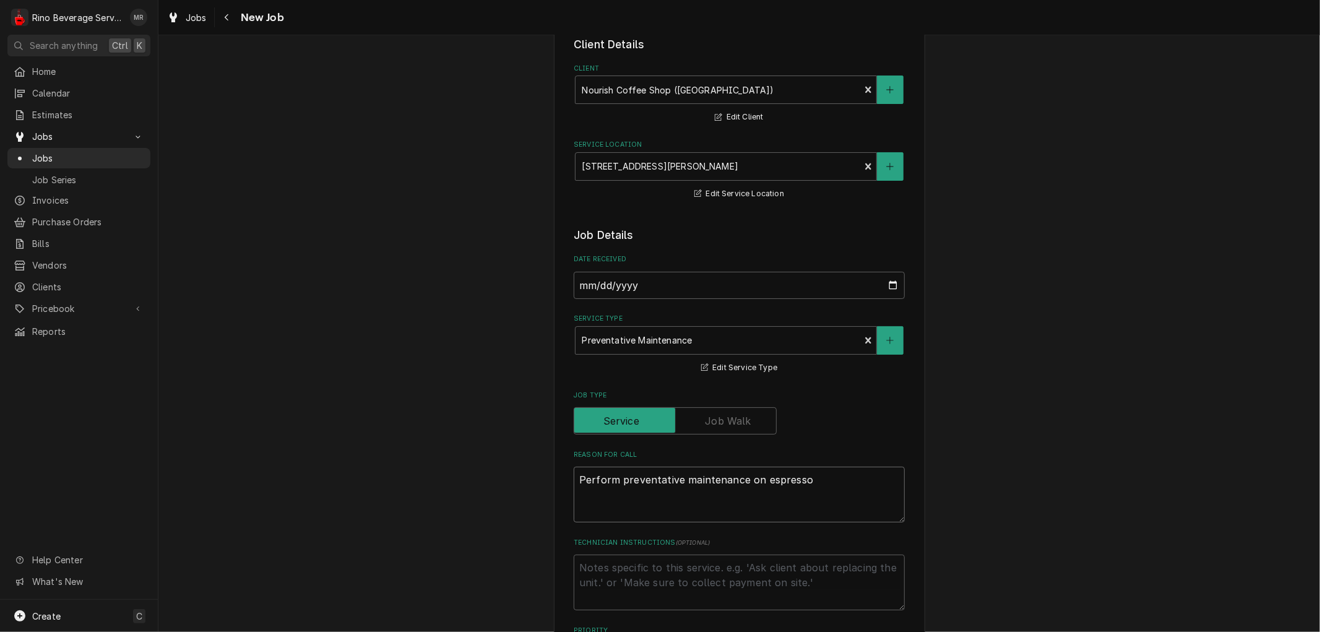
type textarea "Perform preventative maintenance on espresso e"
type textarea "x"
type textarea "Perform preventative maintenance on espresso eq"
type textarea "x"
type textarea "Perform preventative maintenance on espresso equ"
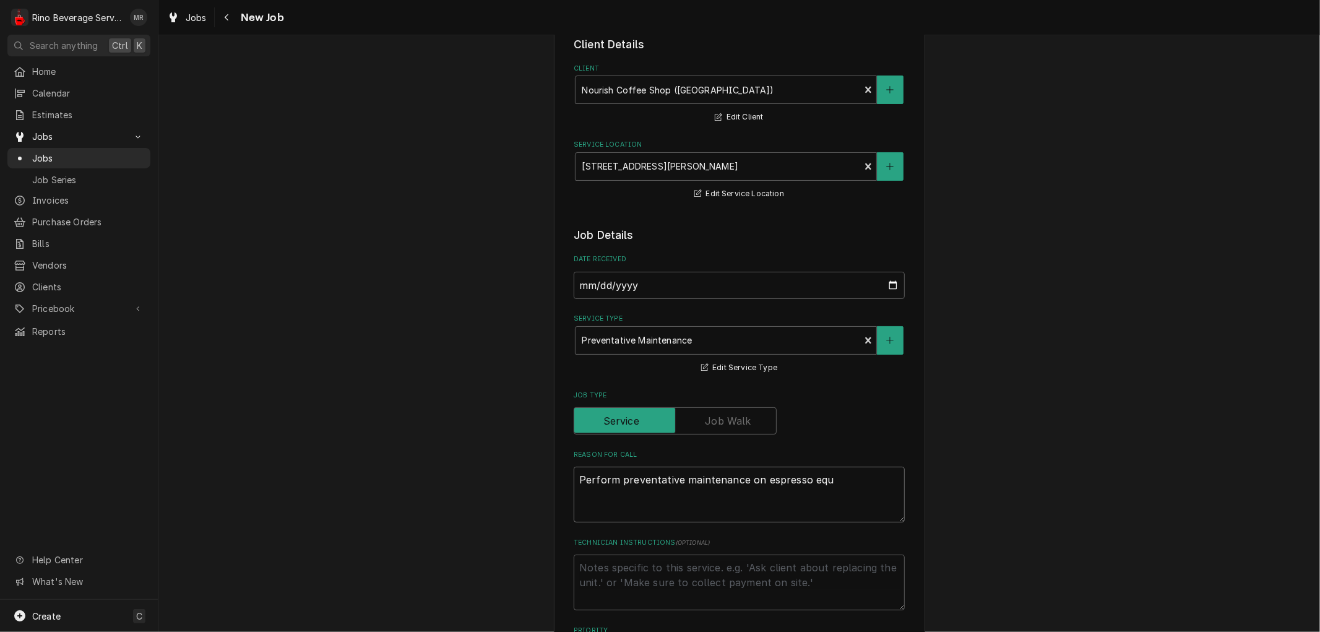
type textarea "x"
type textarea "Perform preventative maintenance on espresso equi"
type textarea "x"
type textarea "Perform preventative maintenance on espresso equip"
type textarea "x"
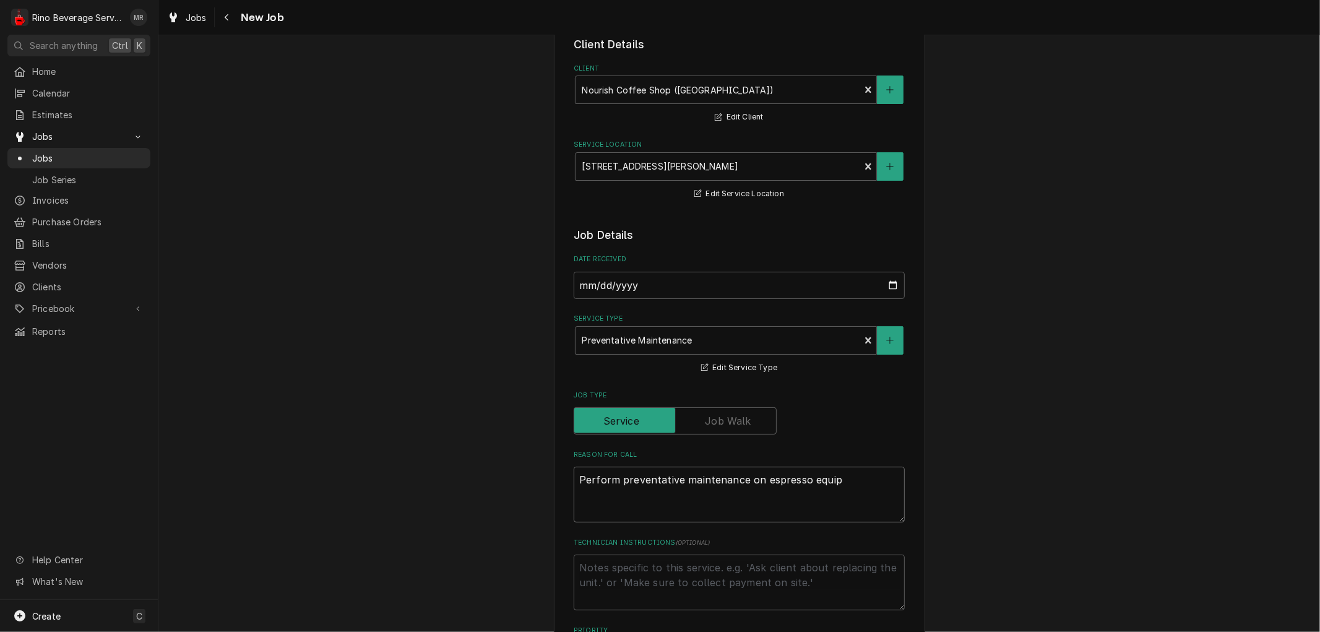
type textarea "Perform preventative maintenance on espresso equipm"
type textarea "x"
type textarea "Perform preventative maintenance on espresso equipme"
type textarea "x"
type textarea "Perform preventative maintenance on espresso equipmen"
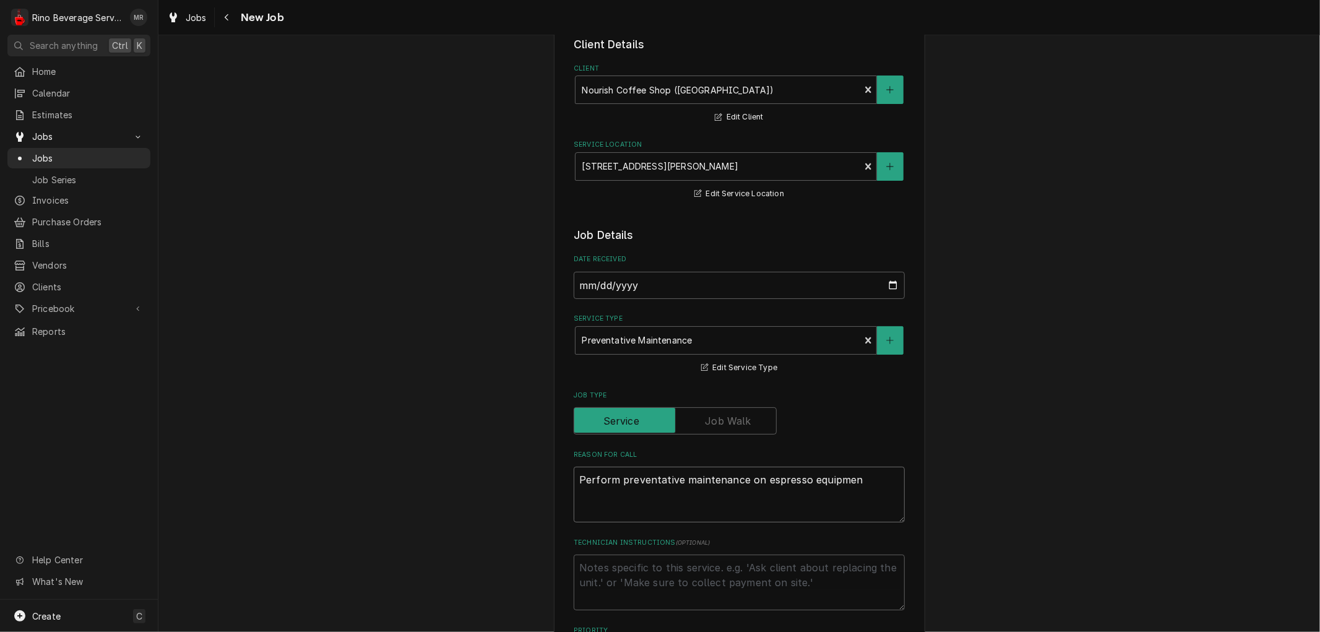
type textarea "x"
type textarea "Perform preventative maintenance on espresso equipment"
type textarea "x"
type textarea "Perform preventative maintenance on espresso equipment"
click at [618, 573] on textarea "Technician Instructions ( optional )" at bounding box center [739, 582] width 331 height 56
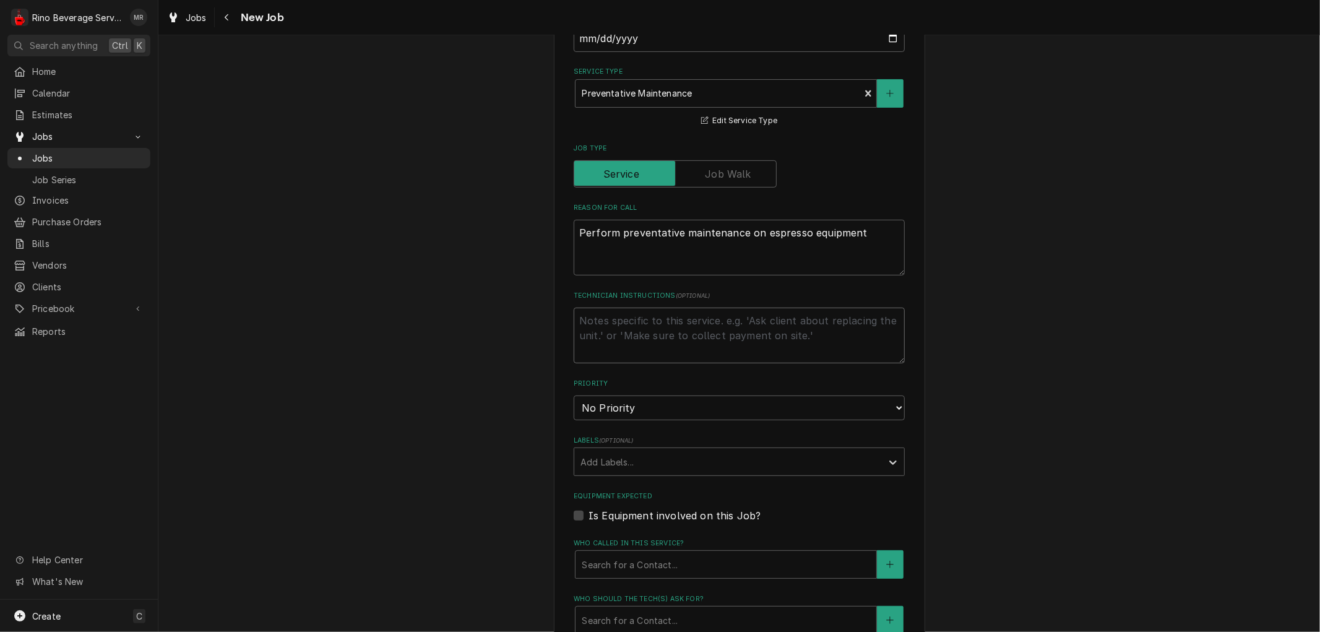
scroll to position [343, 0]
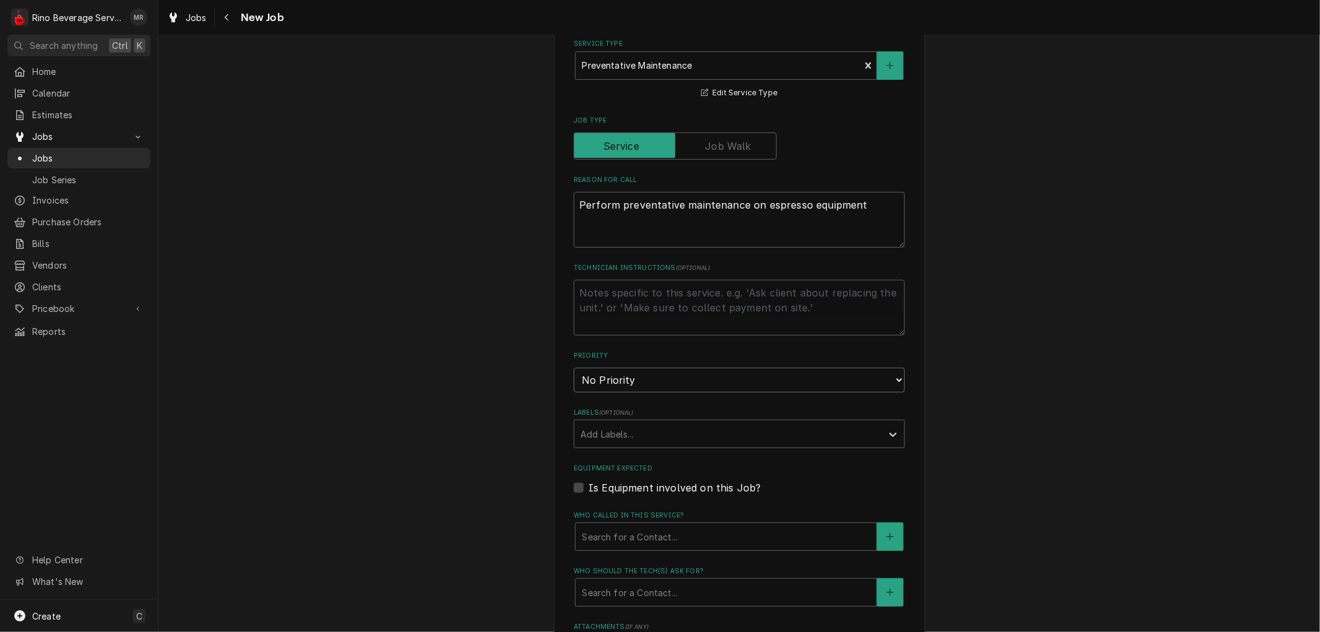
click at [645, 376] on select "No Priority Urgent High Medium Low" at bounding box center [739, 380] width 331 height 25
select select "2"
click at [574, 368] on select "No Priority Urgent High Medium Low" at bounding box center [739, 380] width 331 height 25
type textarea "x"
click at [588, 484] on label "Is Equipment involved on this Job?" at bounding box center [674, 487] width 172 height 15
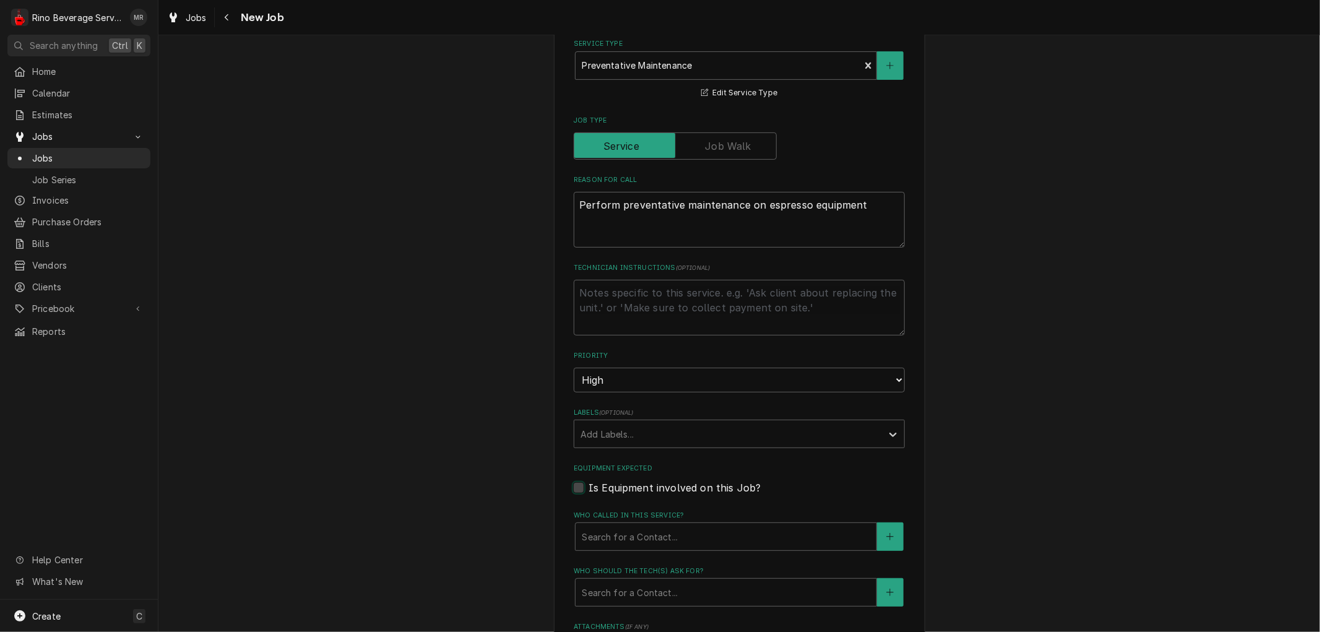
click at [588, 484] on input "Equipment Expected" at bounding box center [753, 493] width 331 height 27
checkbox input "true"
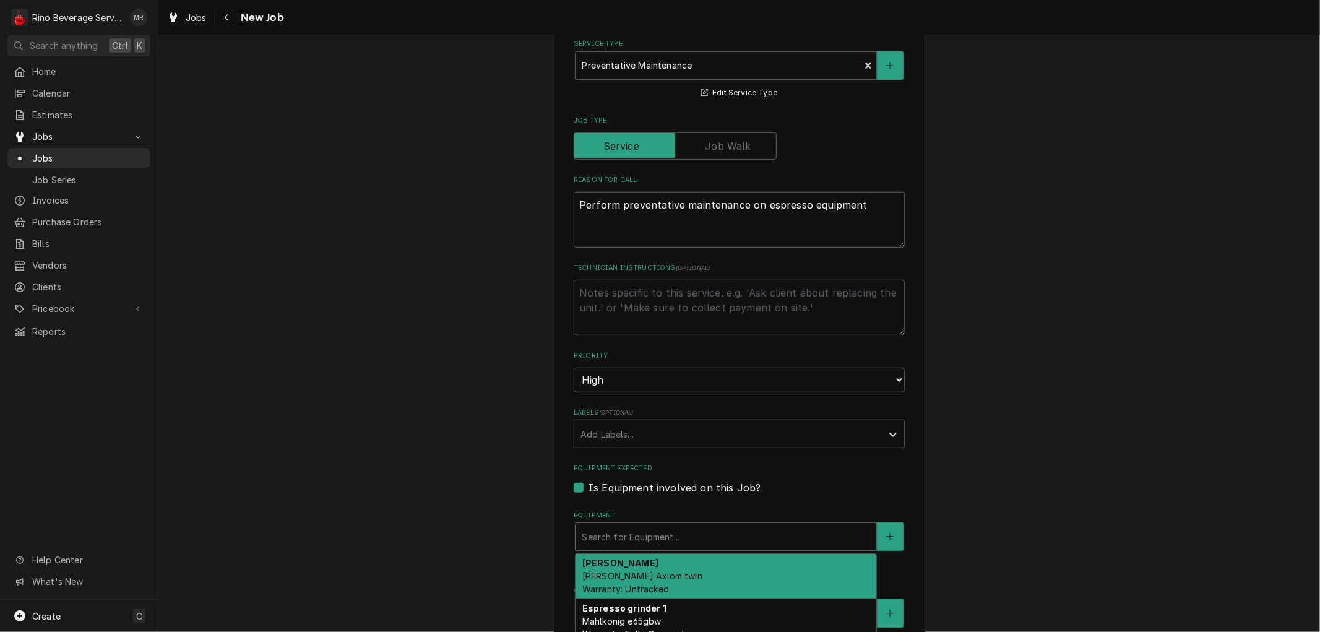
click at [604, 530] on div "Equipment" at bounding box center [726, 536] width 288 height 22
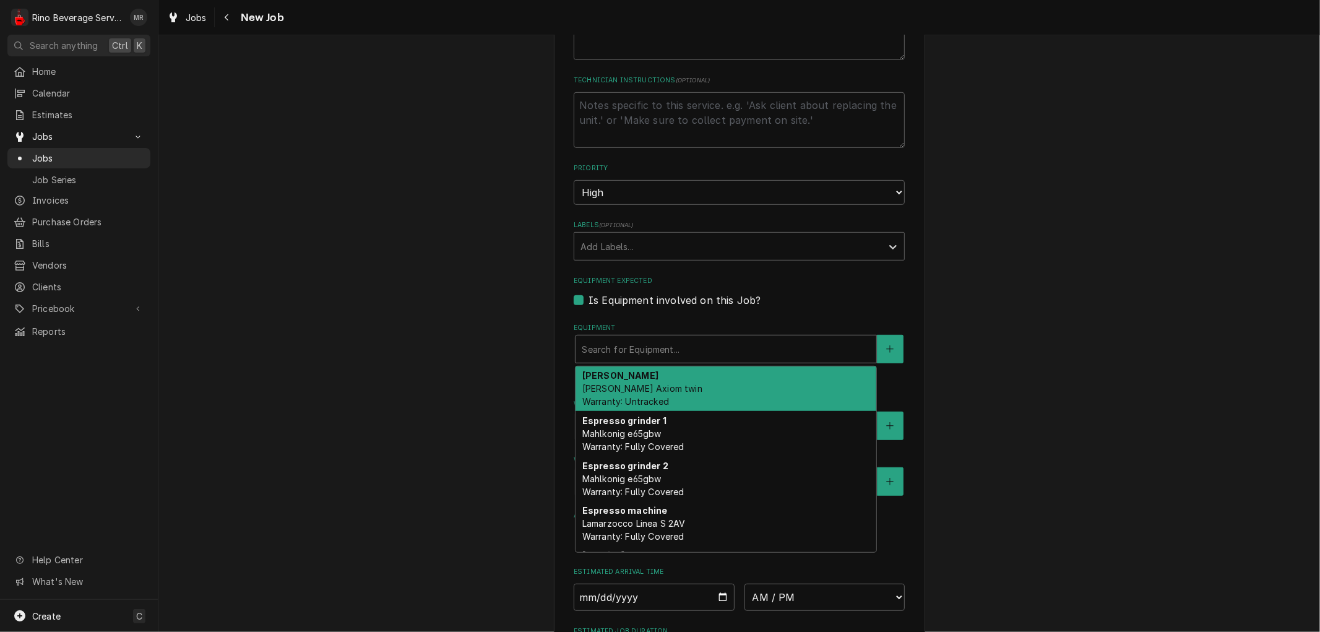
scroll to position [549, 0]
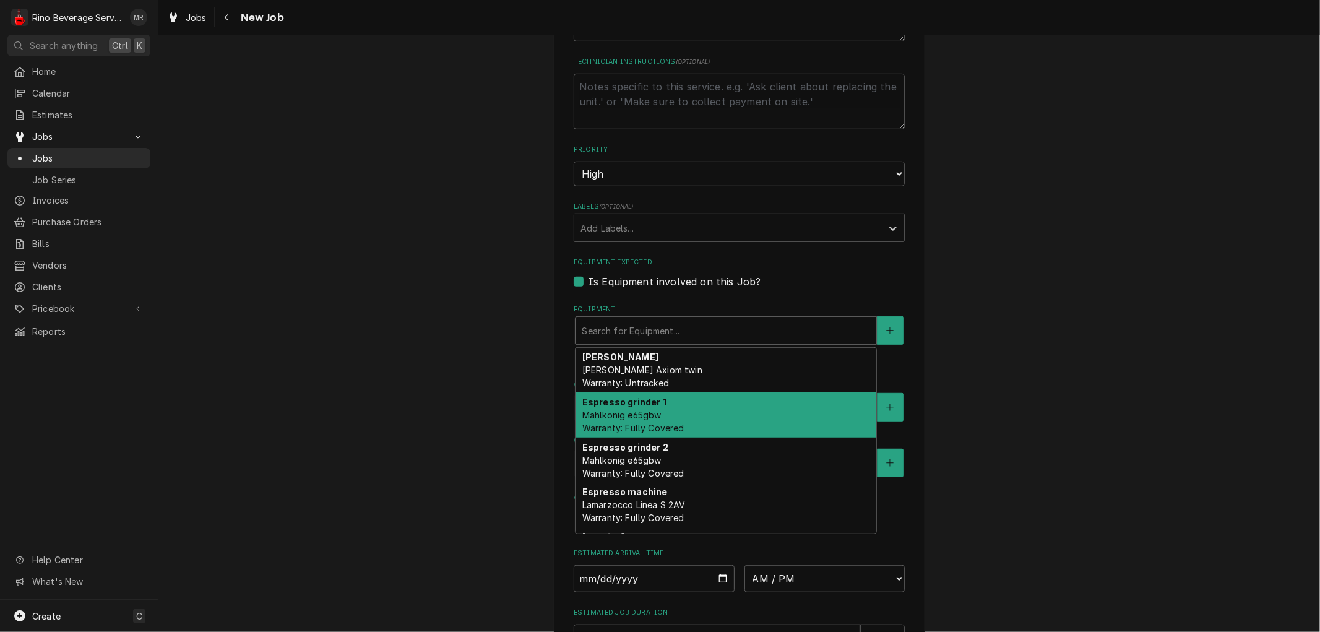
click at [588, 424] on span "Mahlkonig e65gbw Warranty: Fully Covered" at bounding box center [633, 422] width 102 height 24
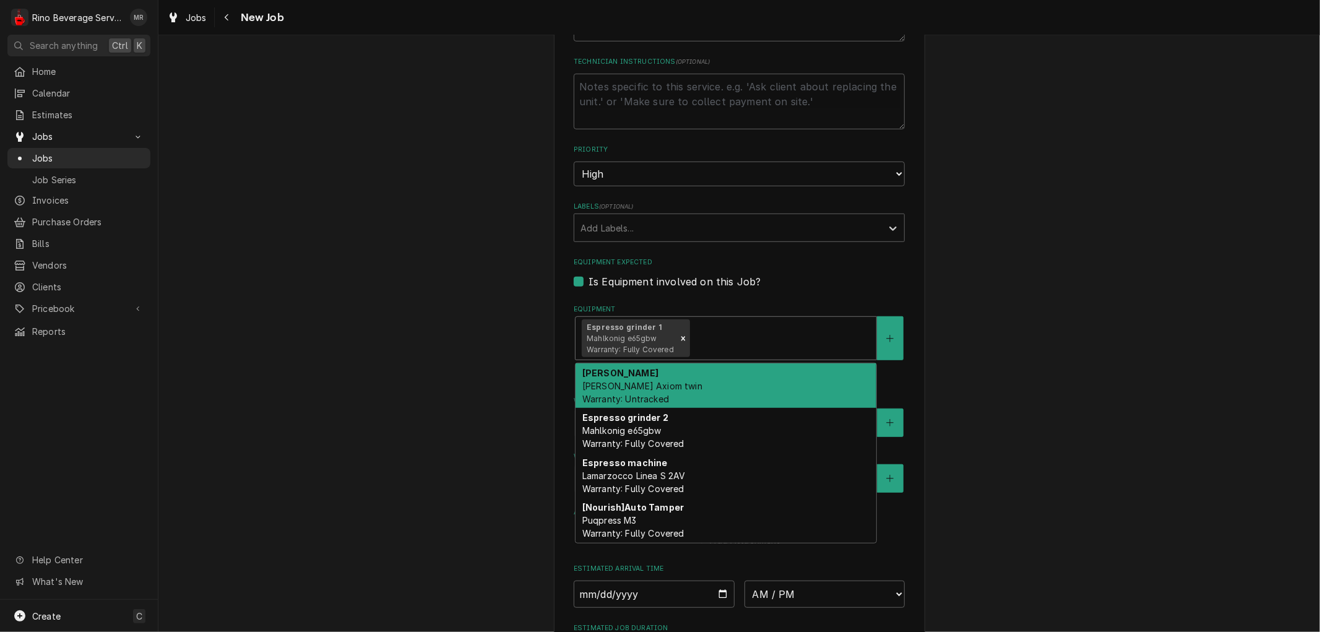
click at [757, 340] on div "Equipment" at bounding box center [781, 338] width 178 height 22
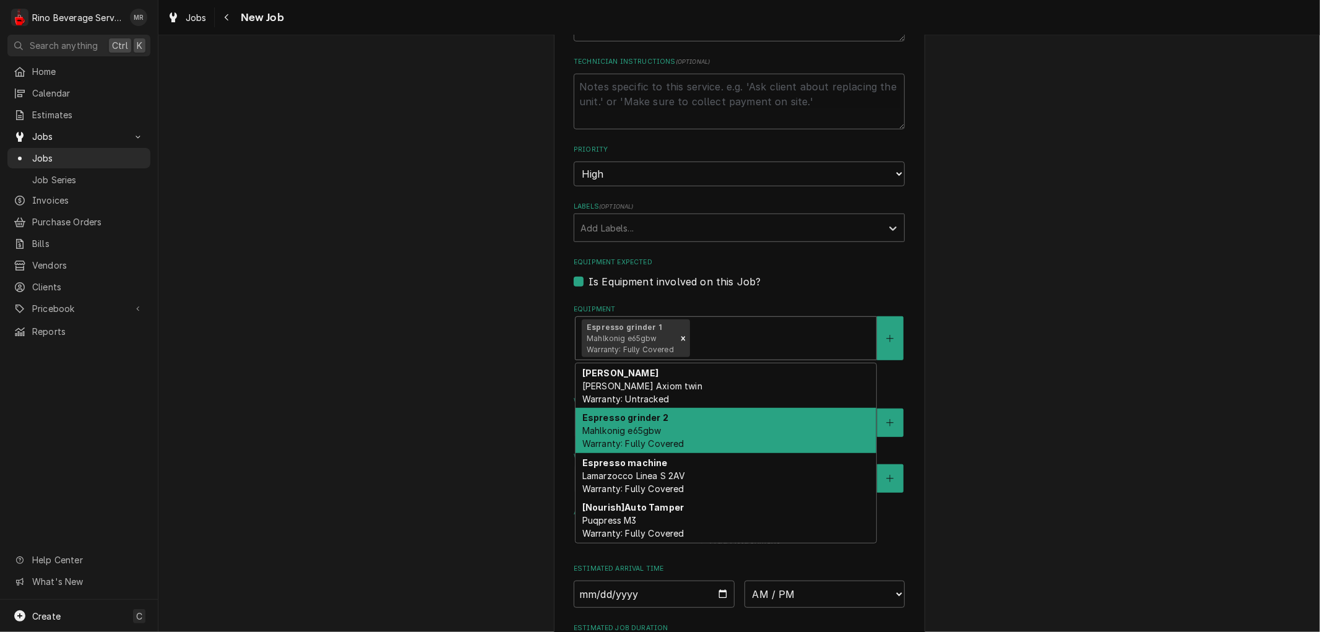
click at [694, 435] on div "Espresso grinder 2 Mahlkonig e65gbw Warranty: Fully Covered" at bounding box center [725, 430] width 301 height 45
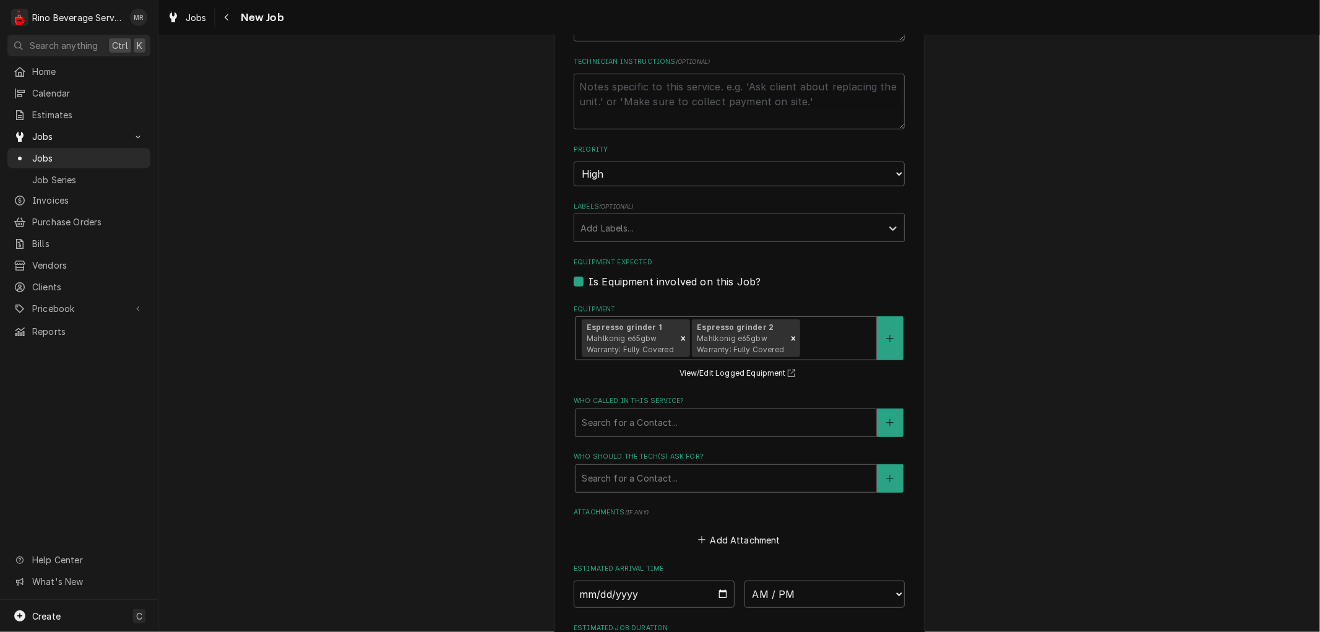
click at [803, 342] on div "Equipment" at bounding box center [836, 338] width 67 height 22
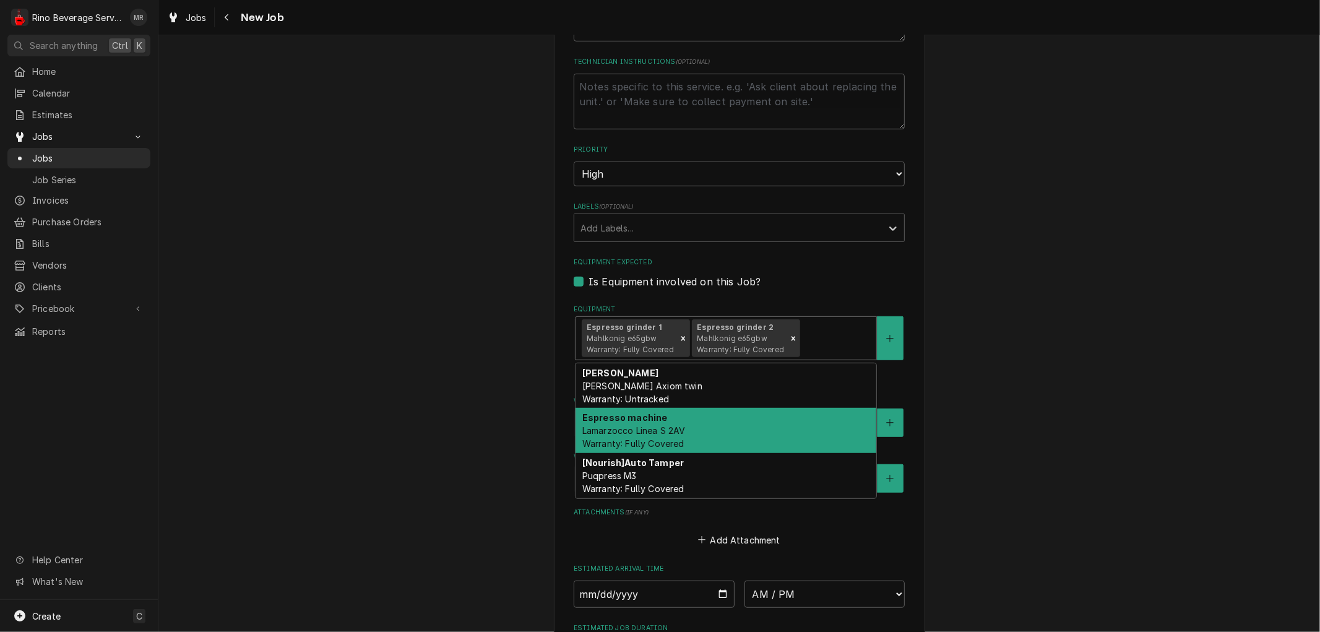
click at [741, 429] on div "Espresso machine Lamarzocco Linea S 2AV Warranty: Fully Covered" at bounding box center [725, 430] width 301 height 45
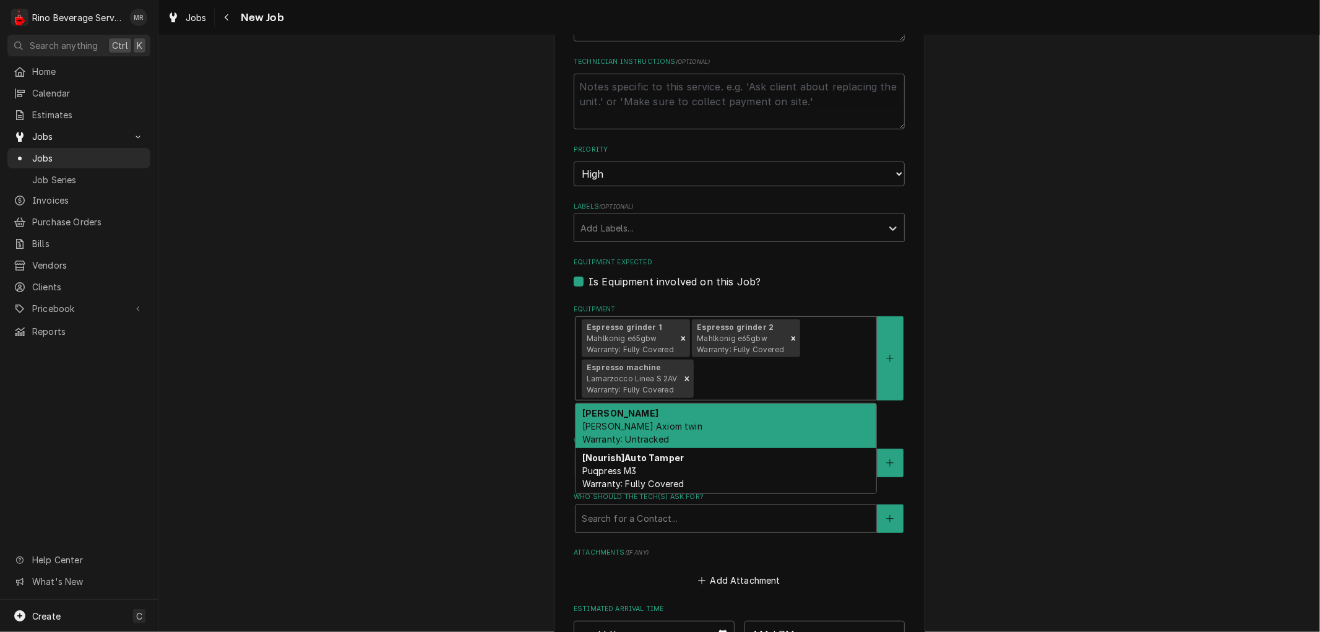
click at [818, 363] on div "Espresso grinder 1 Mahlkonig e65gbw Warranty: Fully Covered Espresso grinder 2 …" at bounding box center [725, 358] width 301 height 83
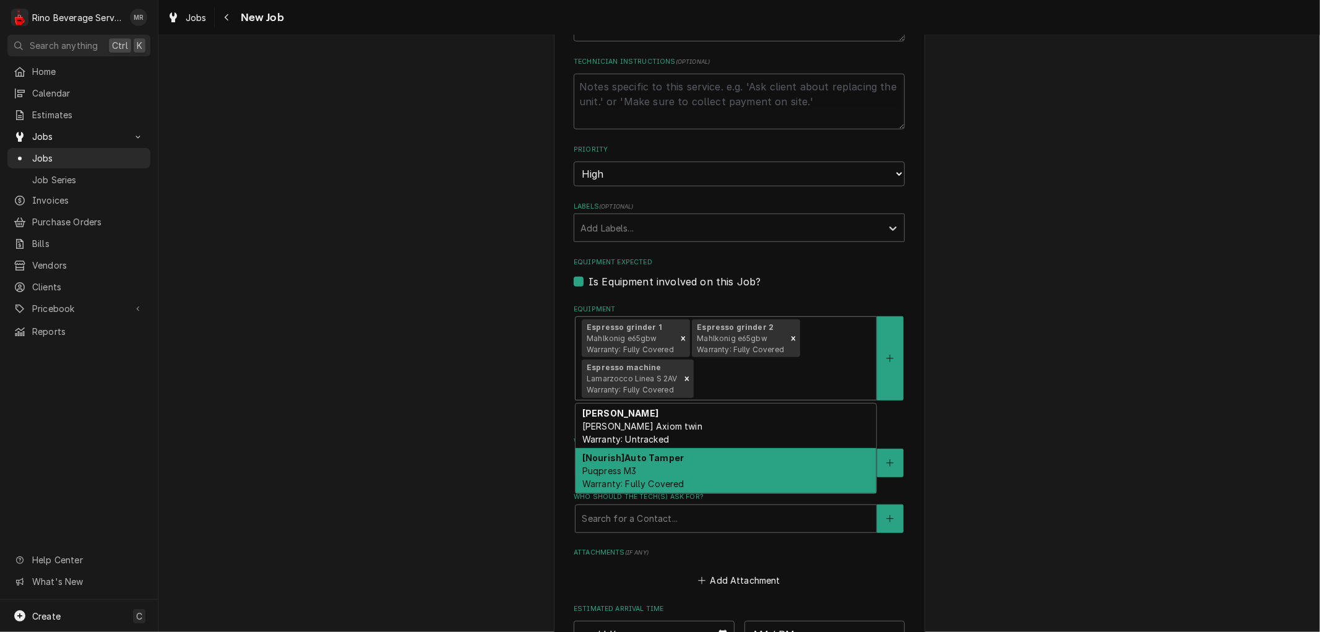
click at [715, 460] on div "[Nourish] Auto Tamper Puqpress M3 Warranty: Fully Covered" at bounding box center [725, 470] width 301 height 45
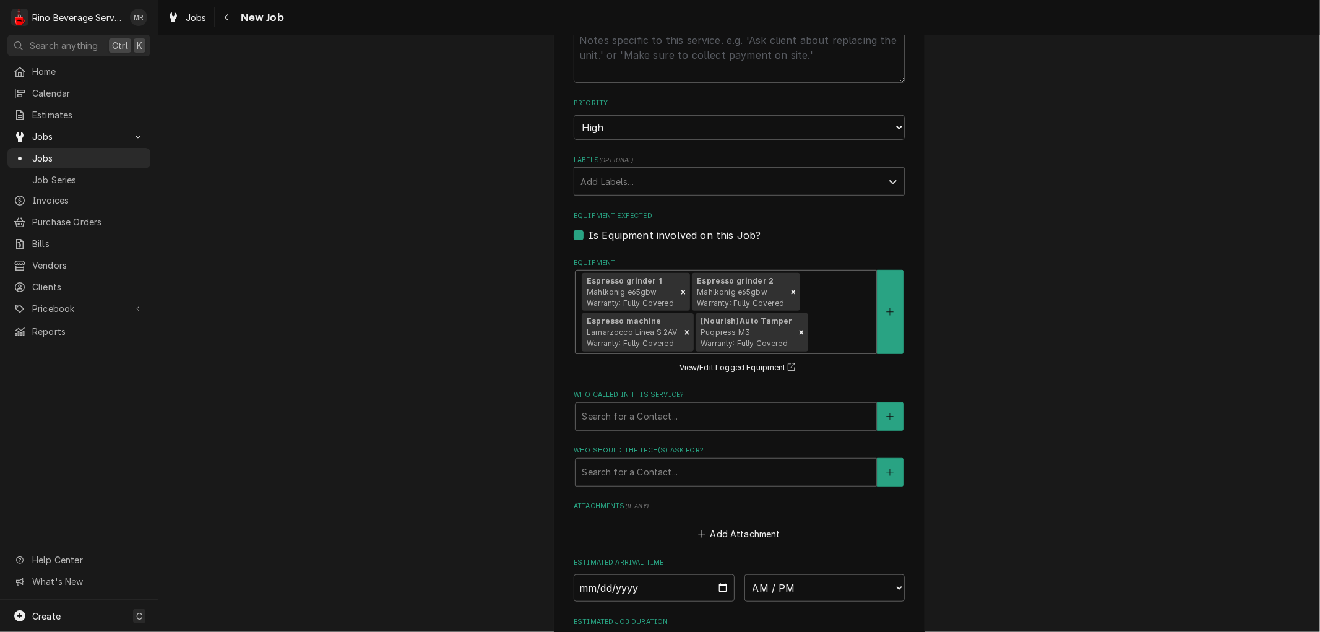
scroll to position [619, 0]
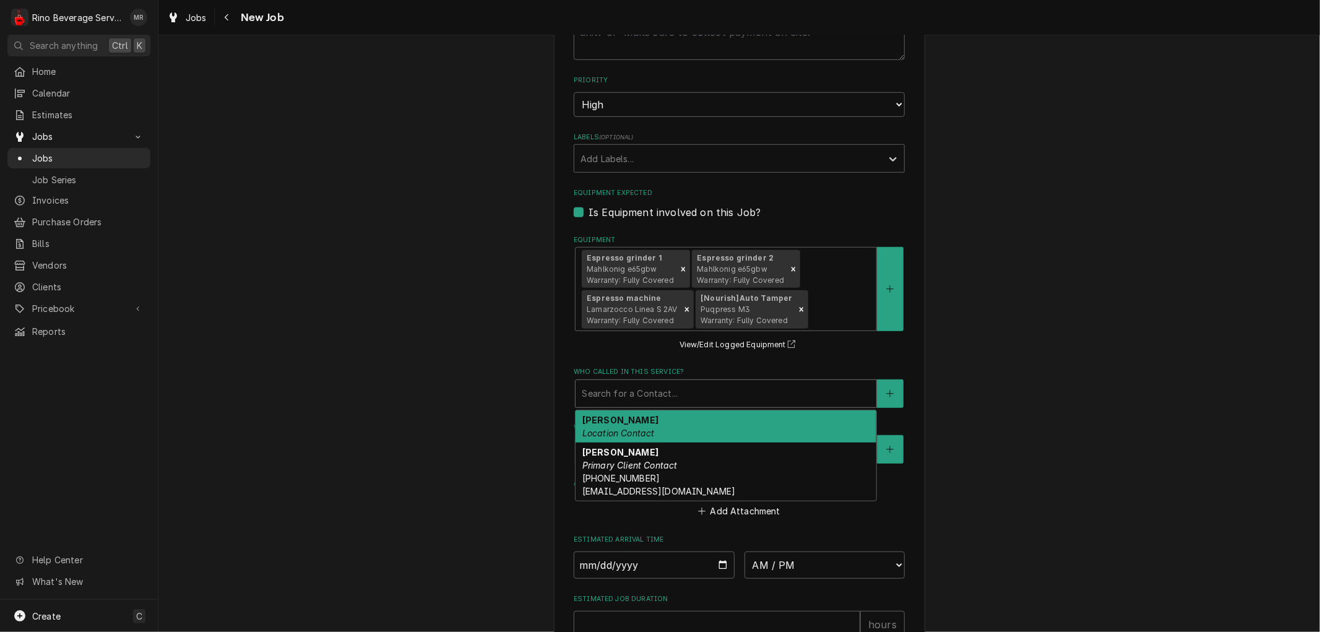
click at [609, 391] on div "Who called in this service?" at bounding box center [726, 393] width 288 height 22
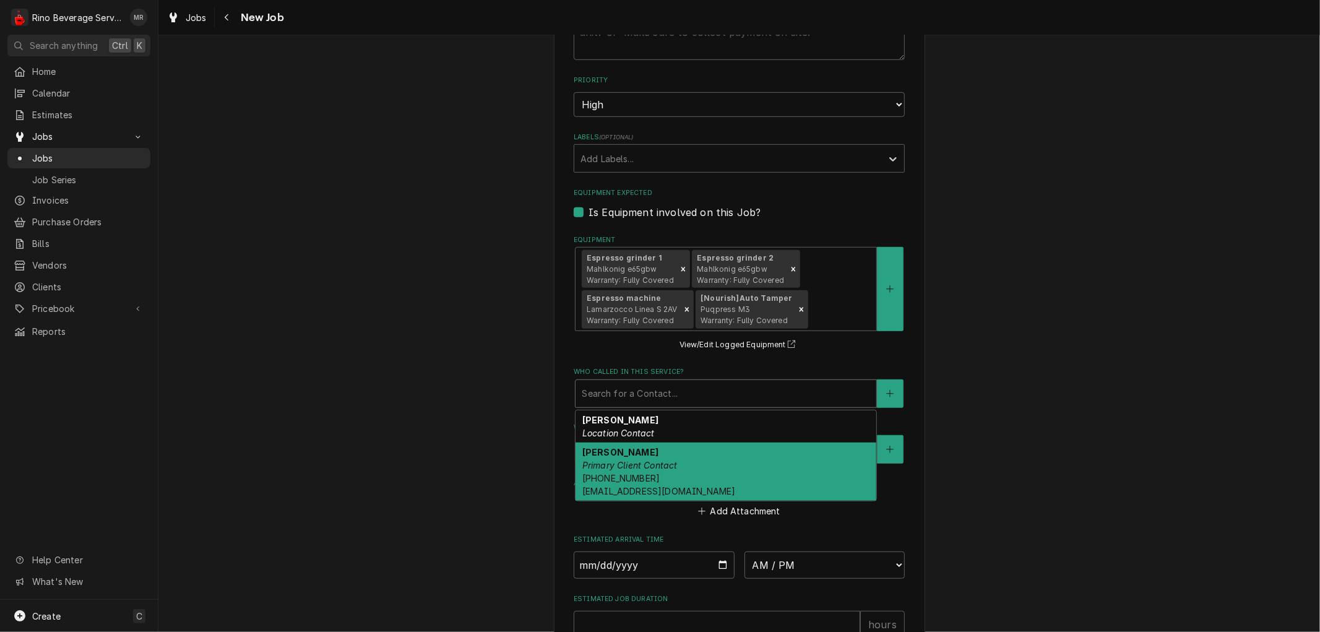
click at [619, 460] on em "Primary Client Contact" at bounding box center [629, 465] width 95 height 11
type textarea "x"
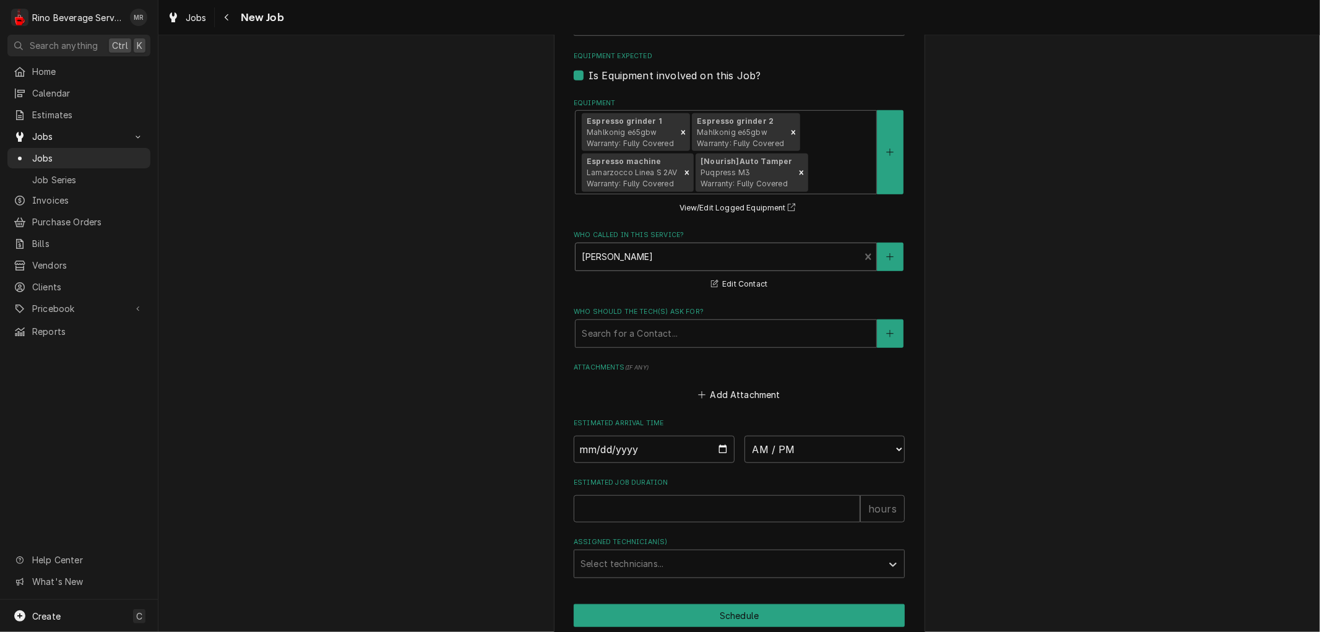
scroll to position [807, 0]
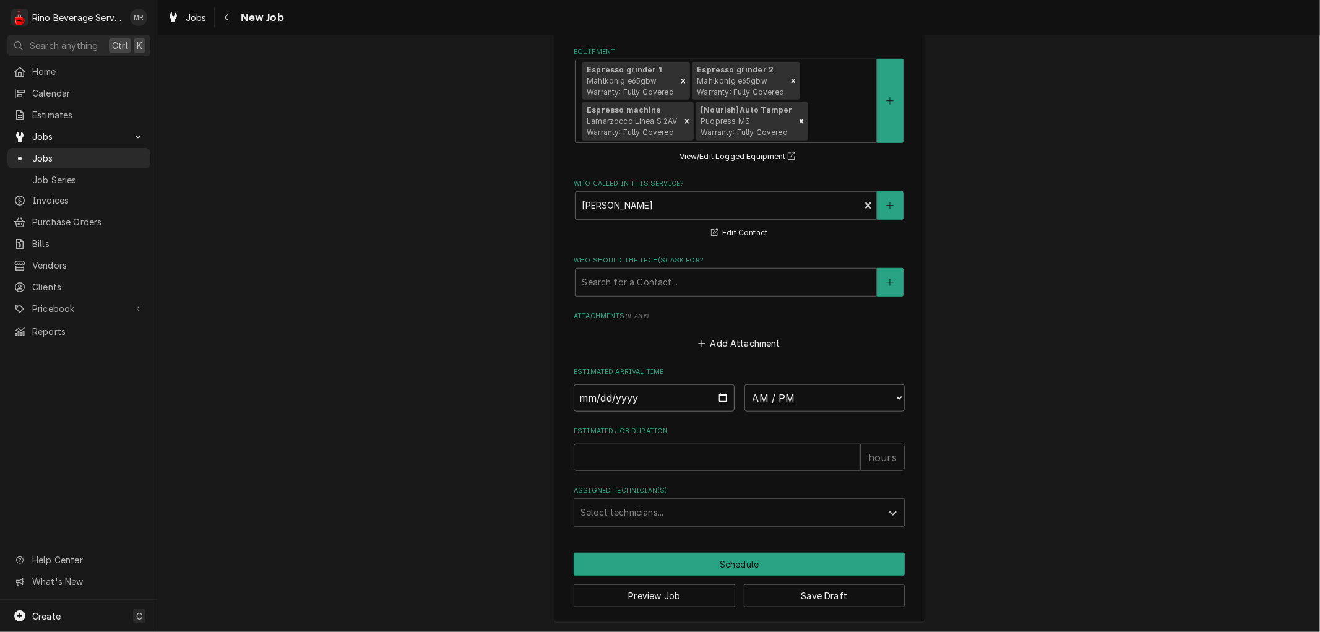
click at [713, 401] on input "Date" at bounding box center [654, 397] width 161 height 27
type input "2025-09-08"
type textarea "x"
click at [799, 400] on select "AM / PM 6:00 AM 6:15 AM 6:30 AM 6:45 AM 7:00 AM 7:15 AM 7:30 AM 7:45 AM 8:00 AM…" at bounding box center [824, 397] width 161 height 27
select select "10:00:00"
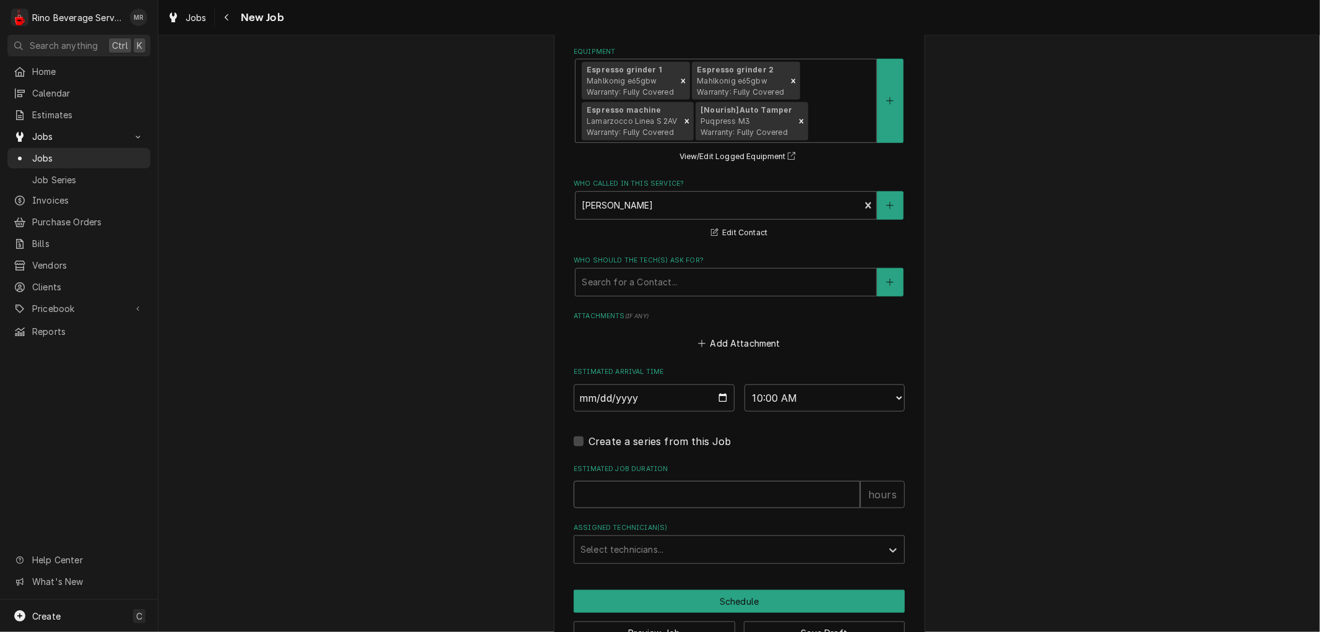
type textarea "x"
type input "1"
click at [843, 489] on input "1" at bounding box center [717, 494] width 286 height 27
type textarea "x"
type input "2"
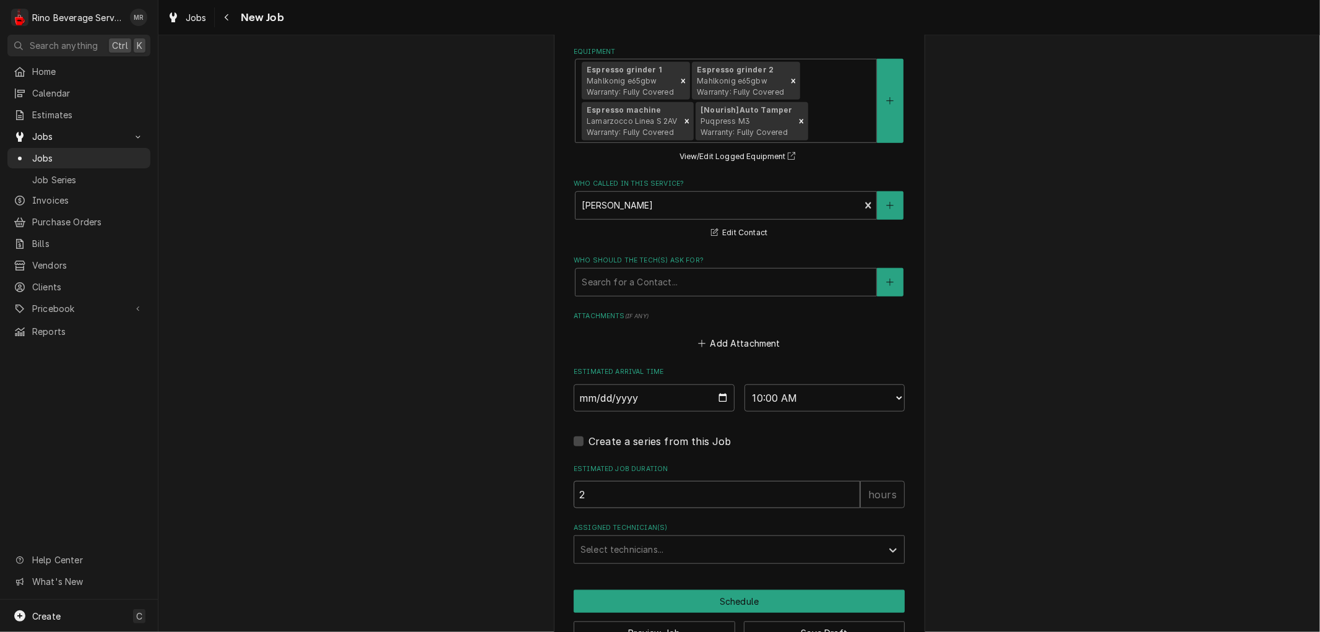
click at [843, 489] on input "2" at bounding box center [717, 494] width 286 height 27
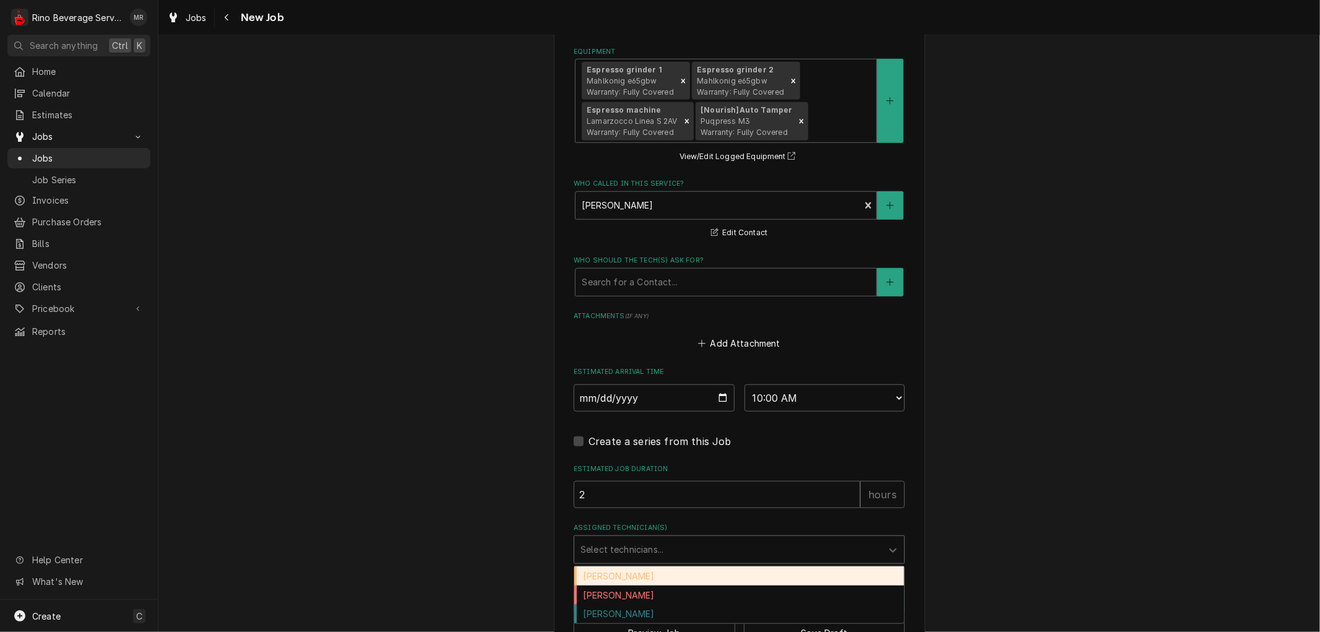
click at [696, 548] on div "Assigned Technician(s)" at bounding box center [727, 549] width 295 height 22
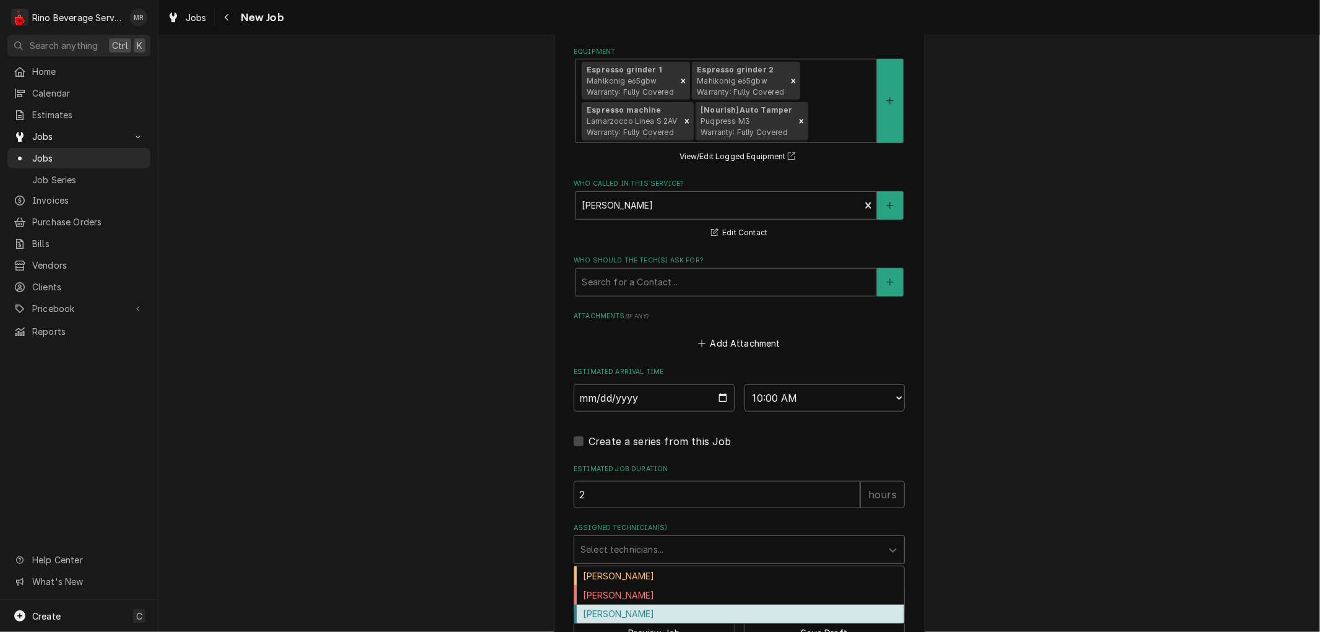
click at [613, 610] on div "[PERSON_NAME]" at bounding box center [739, 614] width 330 height 19
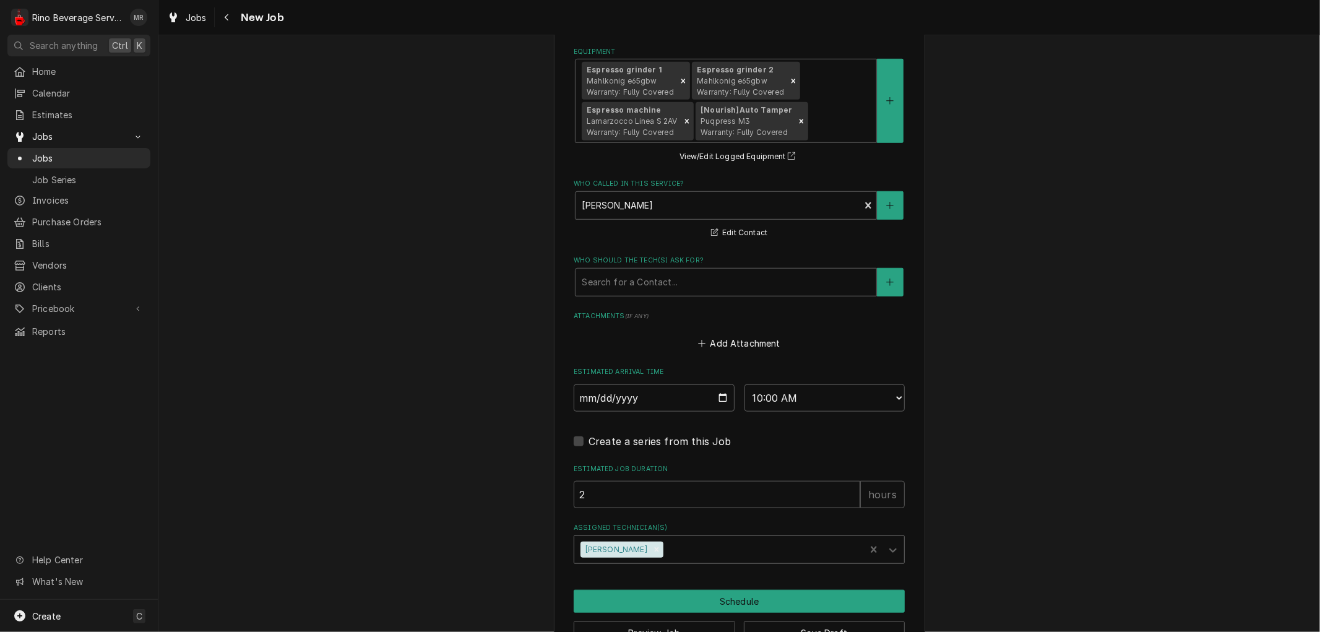
scroll to position [844, 0]
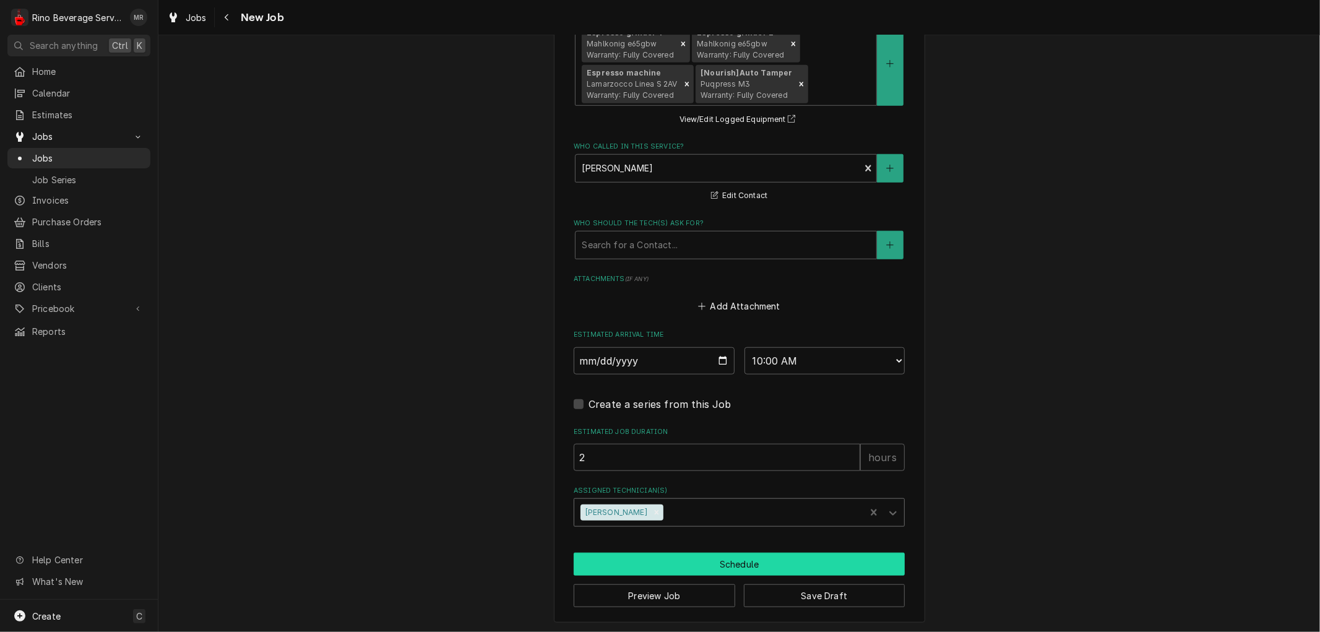
click at [747, 564] on button "Schedule" at bounding box center [739, 564] width 331 height 23
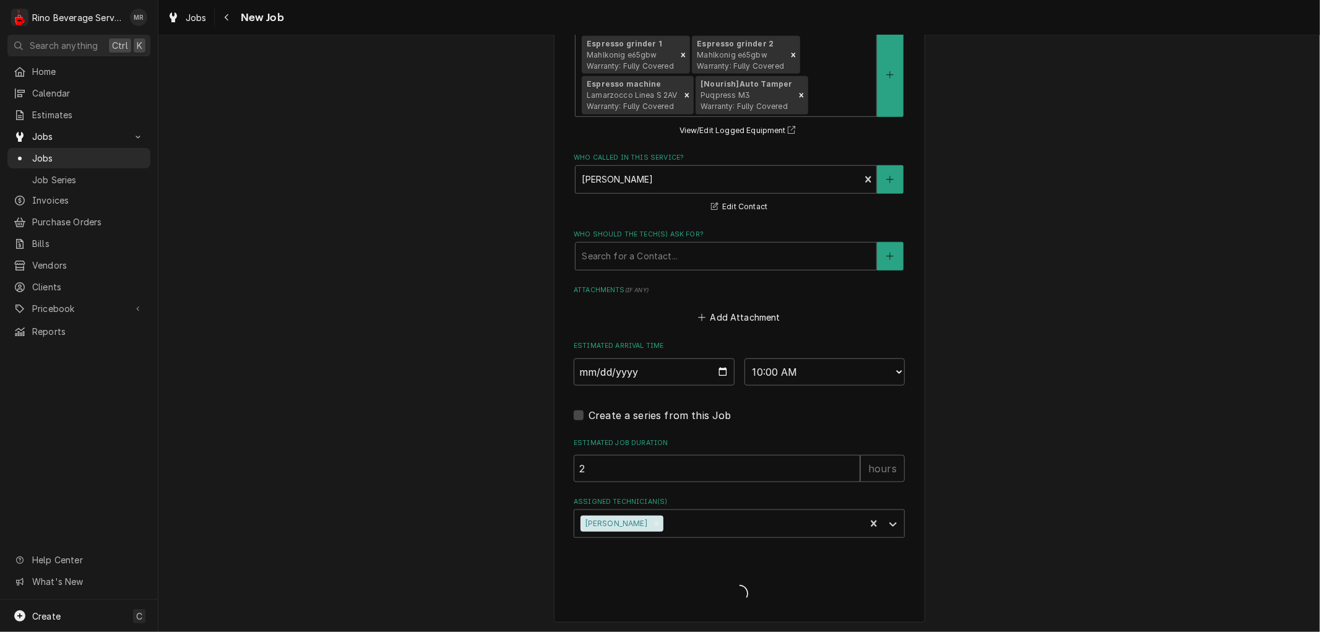
type textarea "x"
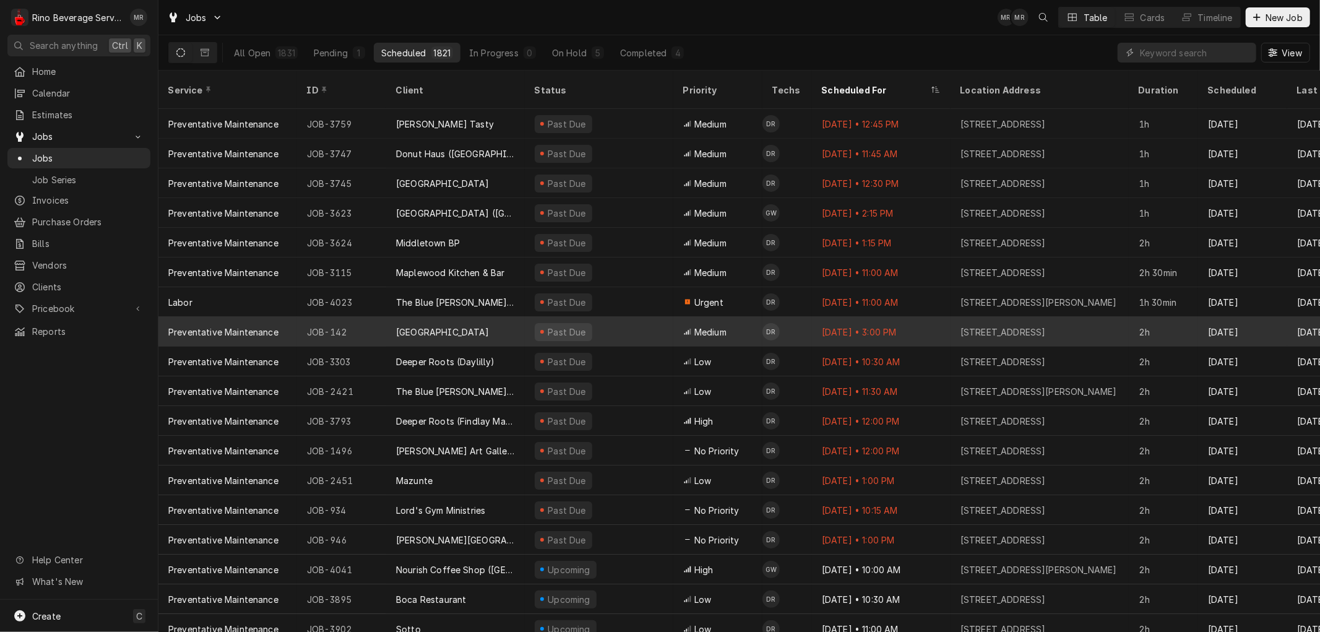
click at [516, 317] on div "[GEOGRAPHIC_DATA]" at bounding box center [455, 332] width 139 height 30
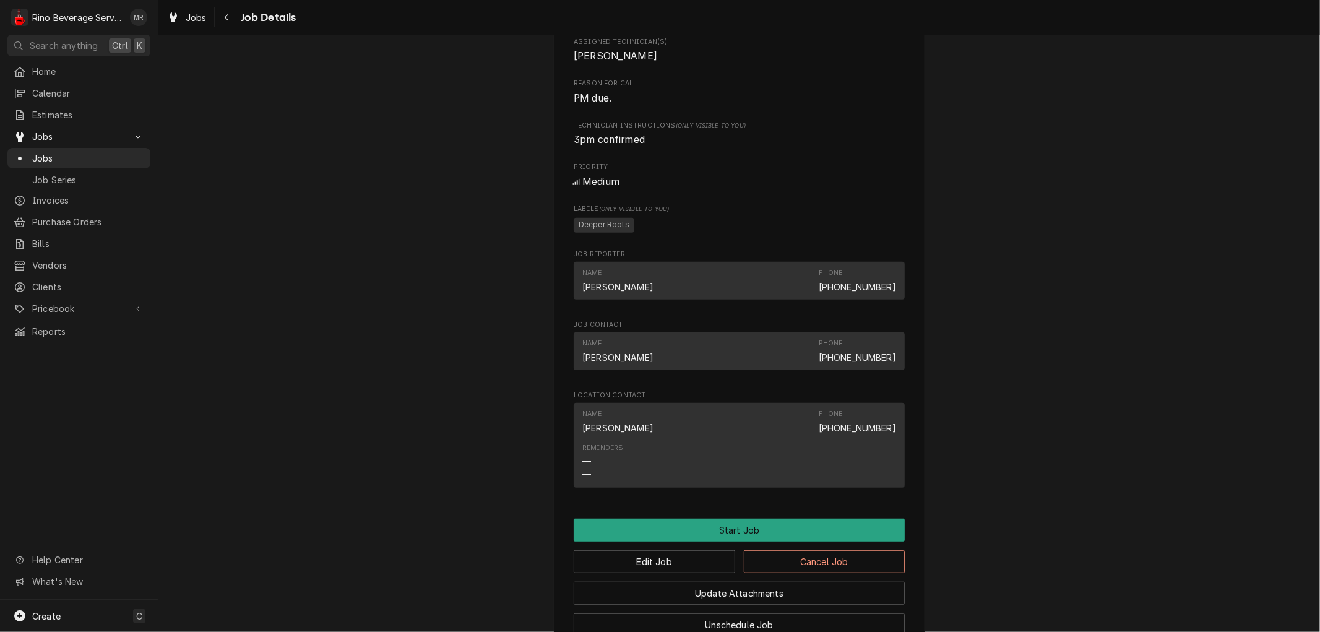
scroll to position [619, 0]
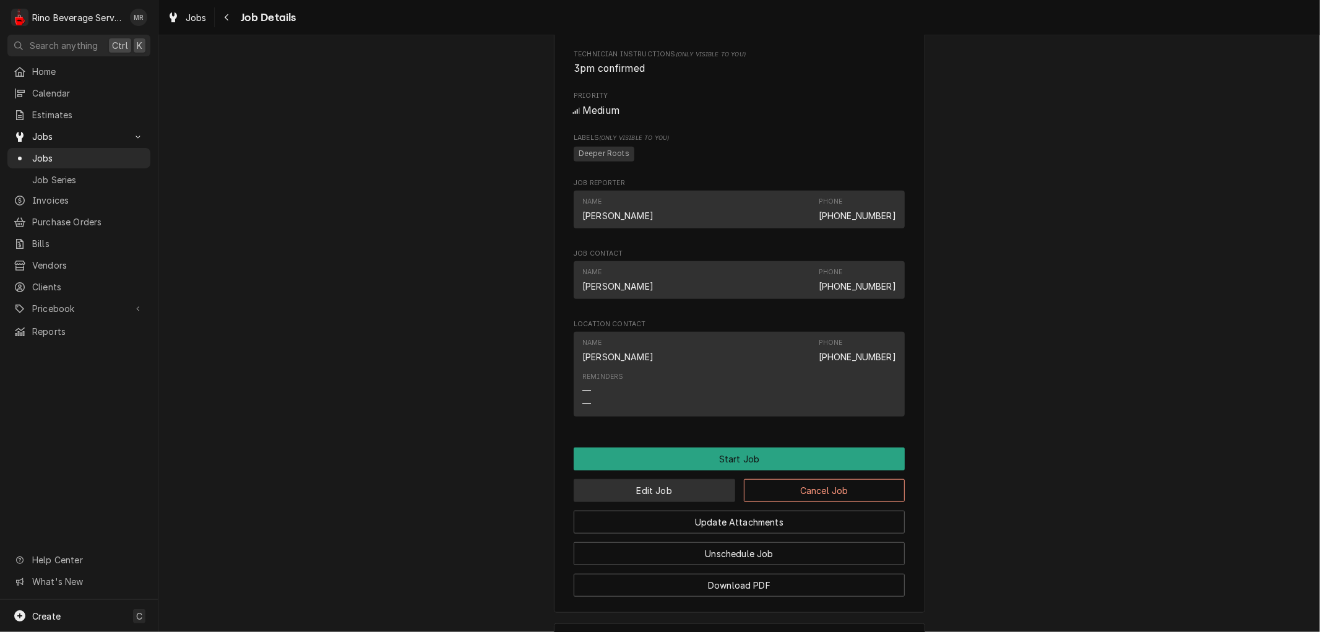
click at [677, 502] on button "Edit Job" at bounding box center [655, 490] width 162 height 23
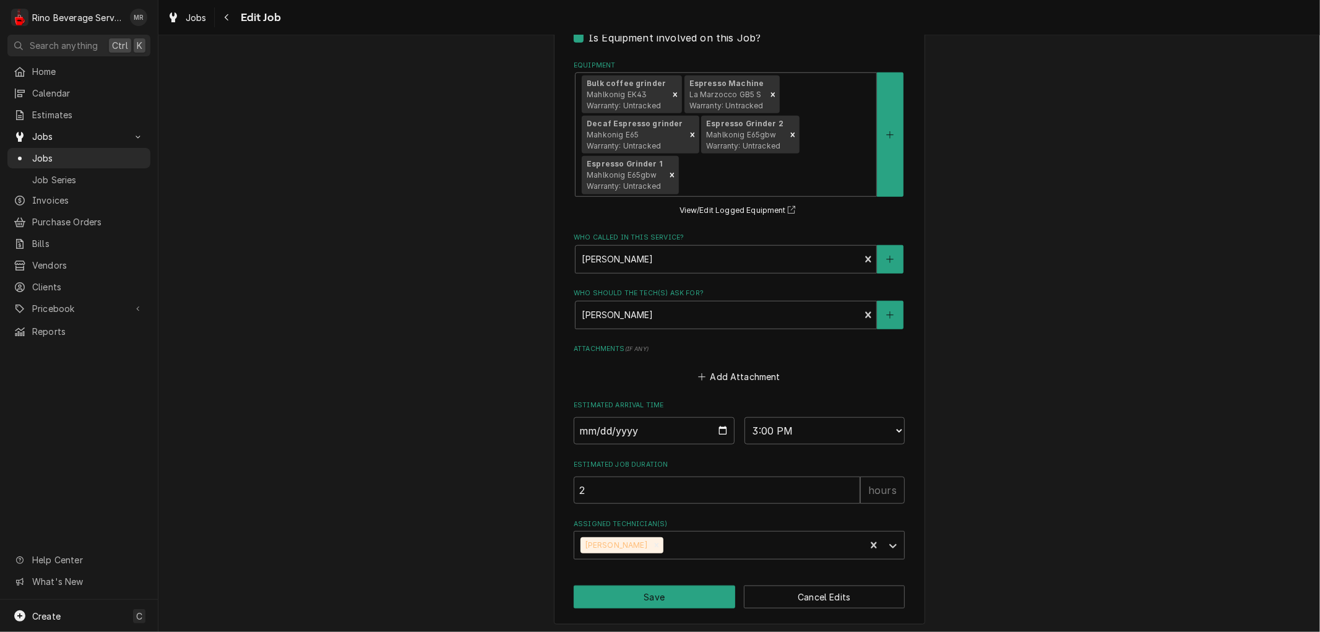
scroll to position [837, 0]
click at [717, 429] on input "2025-09-02" at bounding box center [654, 429] width 161 height 27
type textarea "x"
type input "2025-09-08"
click at [639, 593] on button "Save" at bounding box center [655, 595] width 162 height 23
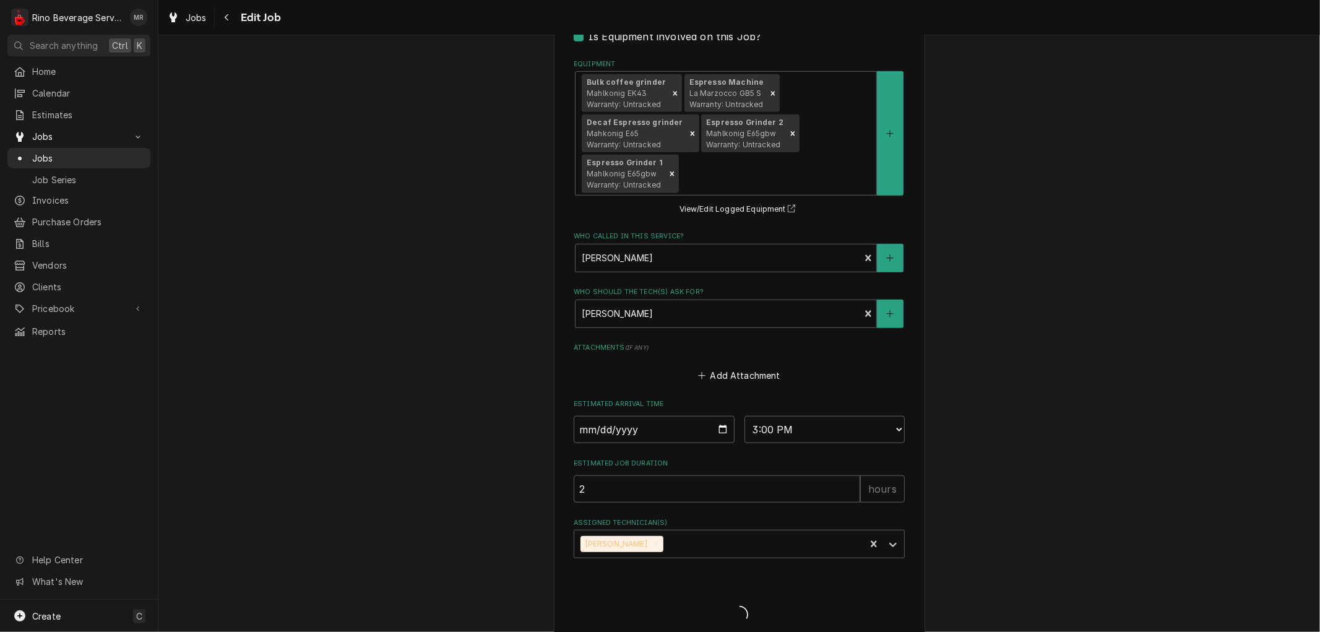
type textarea "x"
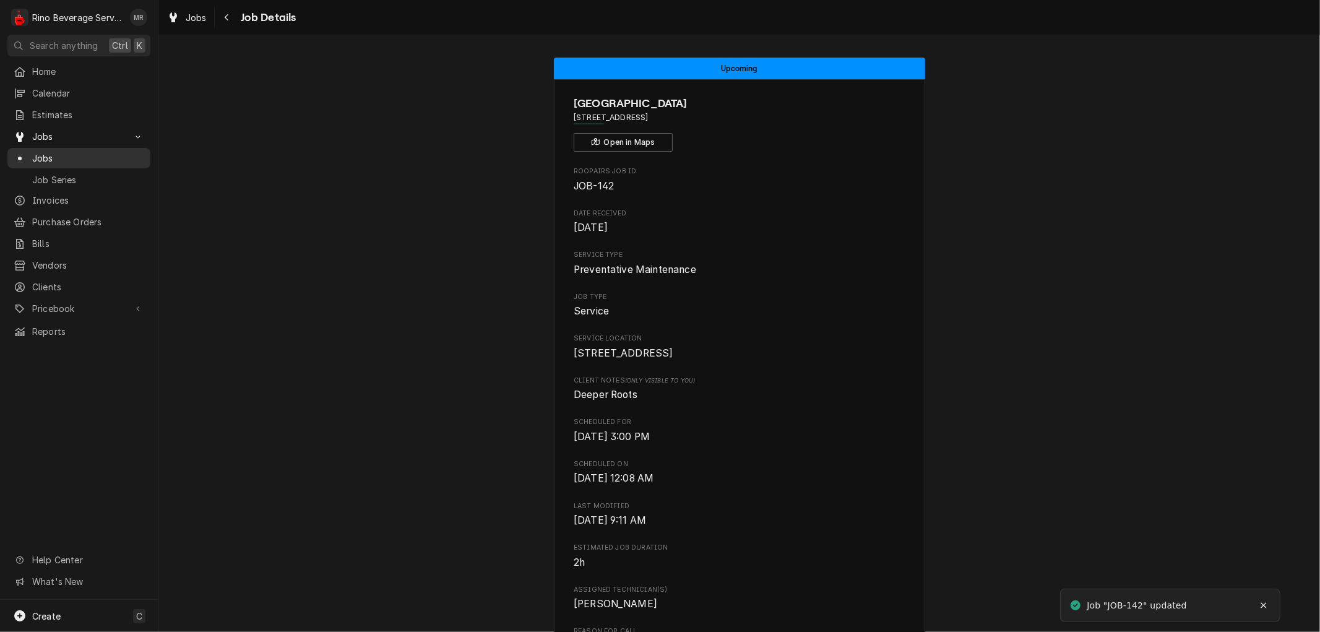
click at [51, 152] on span "Jobs" at bounding box center [88, 158] width 112 height 13
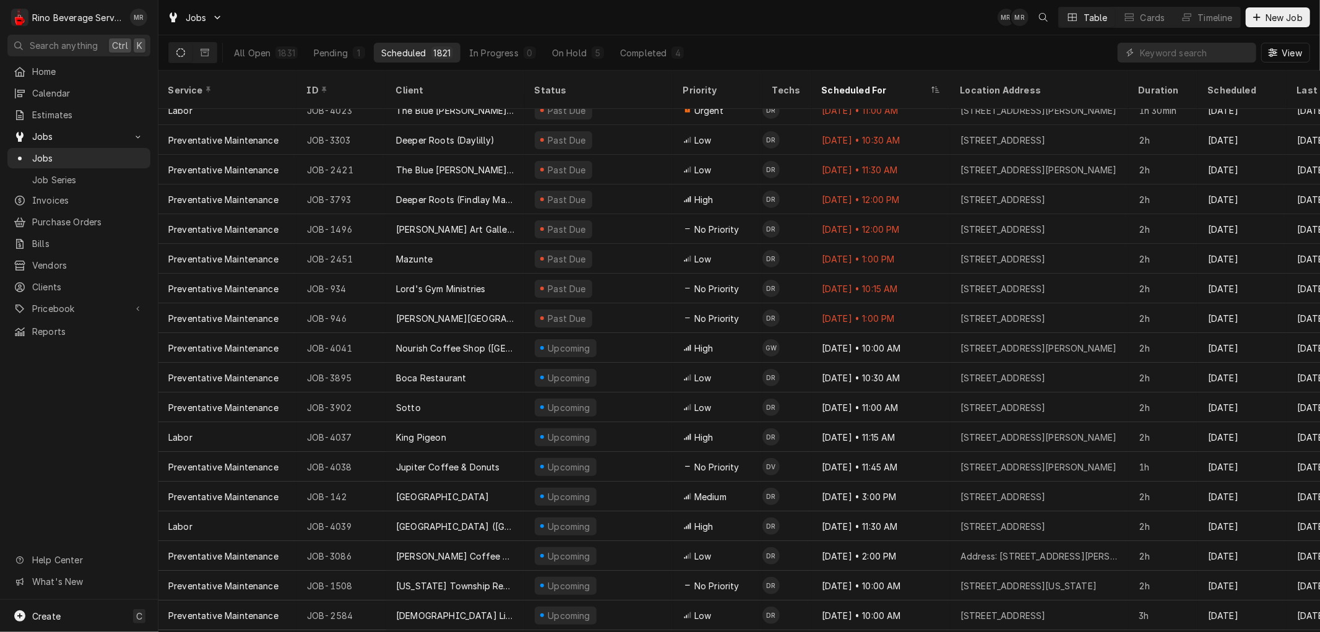
scroll to position [215, 0]
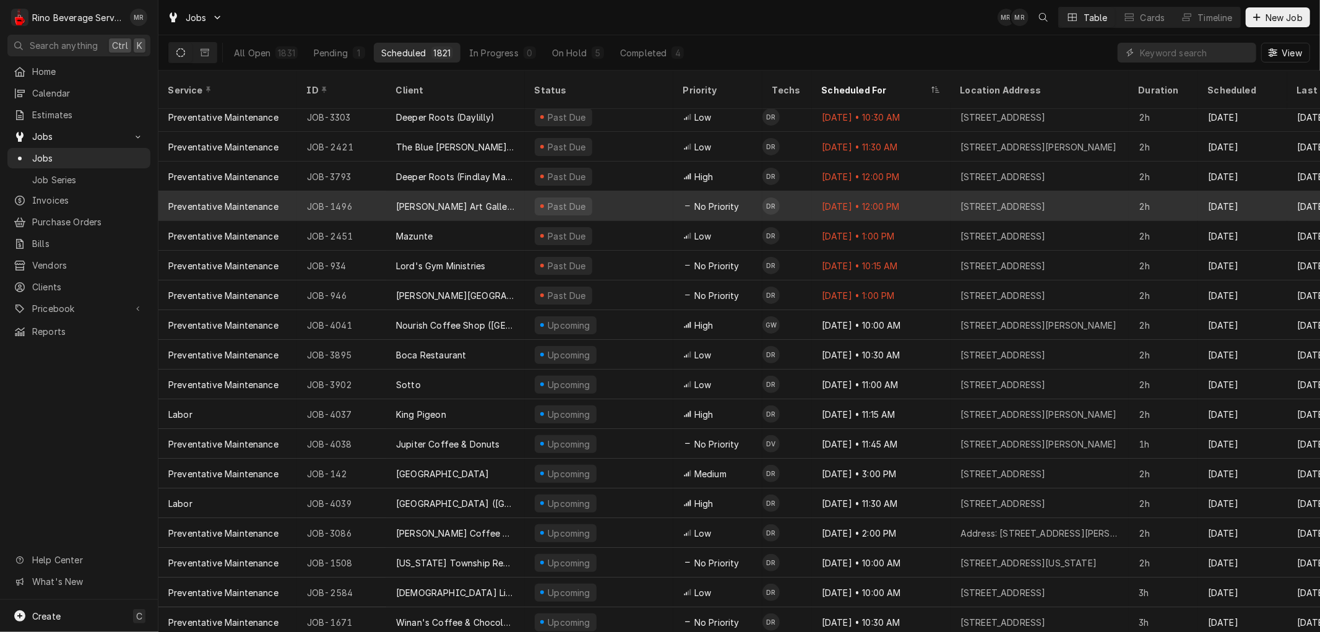
click at [630, 191] on div "Past Due" at bounding box center [599, 206] width 149 height 30
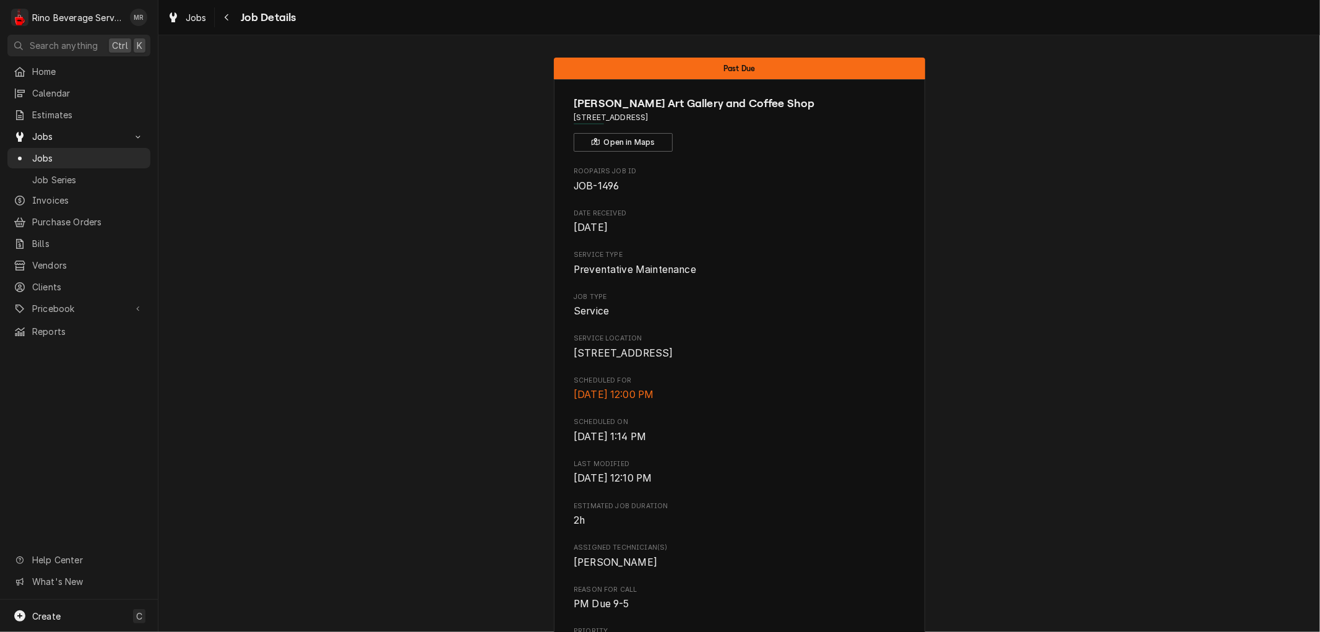
scroll to position [496, 0]
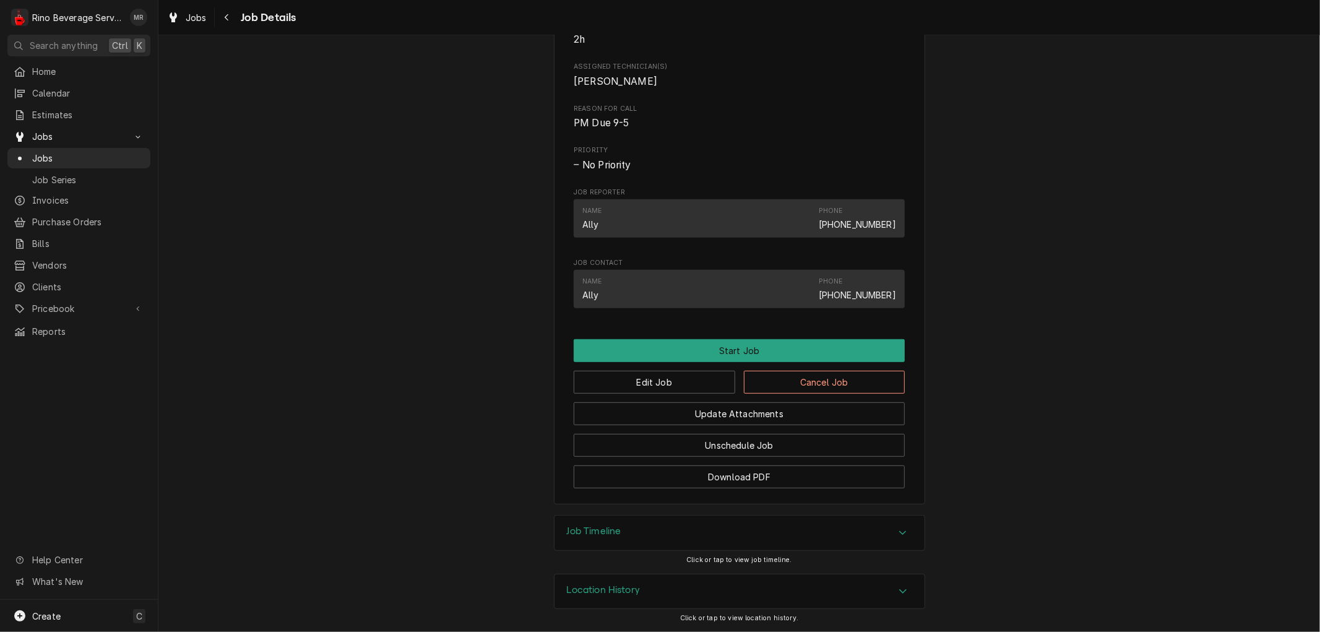
click at [712, 595] on div "Location History" at bounding box center [739, 591] width 370 height 35
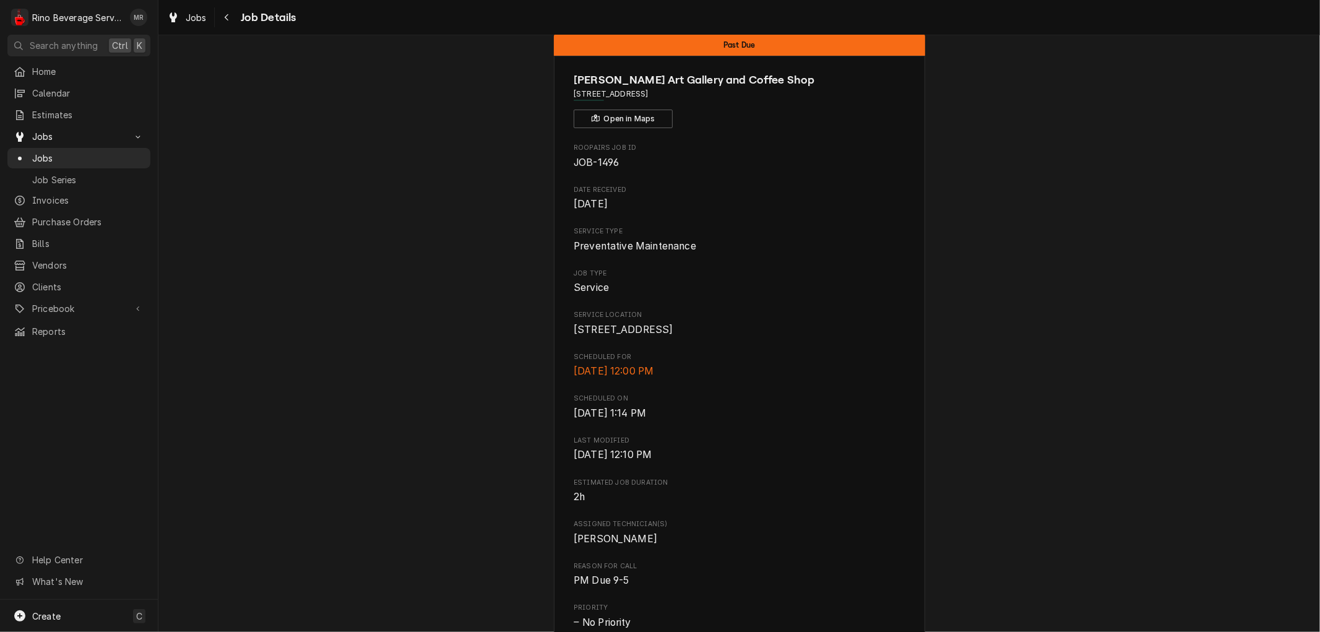
scroll to position [0, 0]
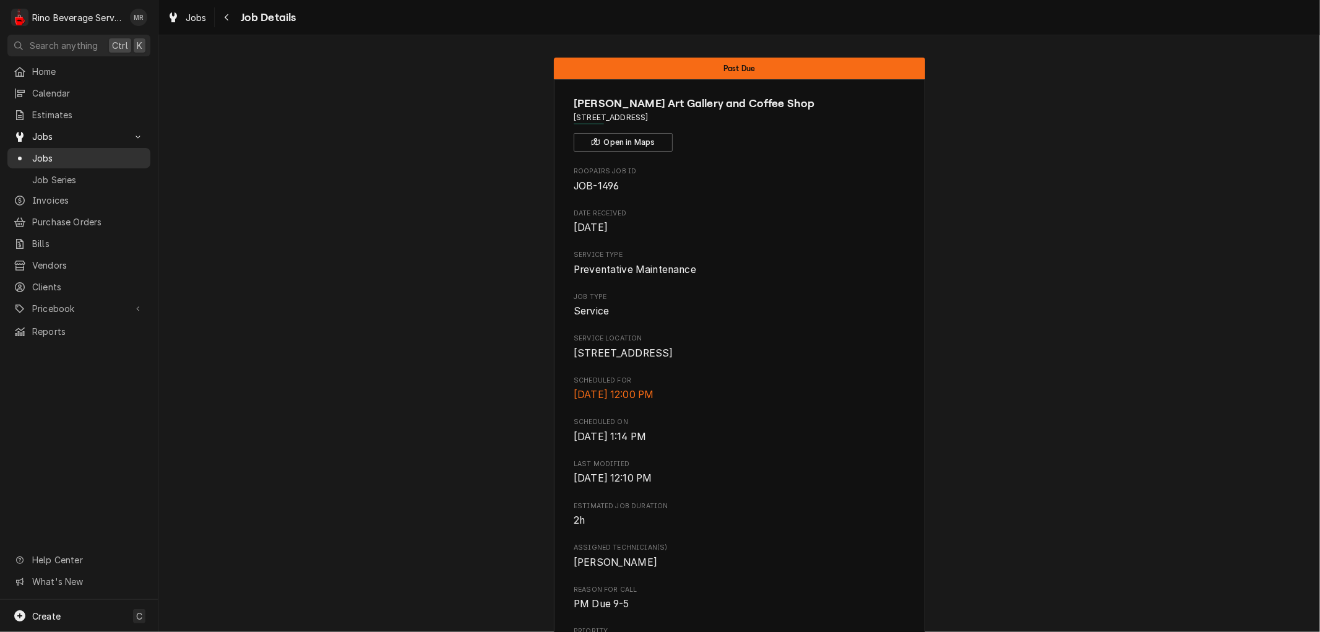
click at [92, 152] on span "Jobs" at bounding box center [88, 158] width 112 height 13
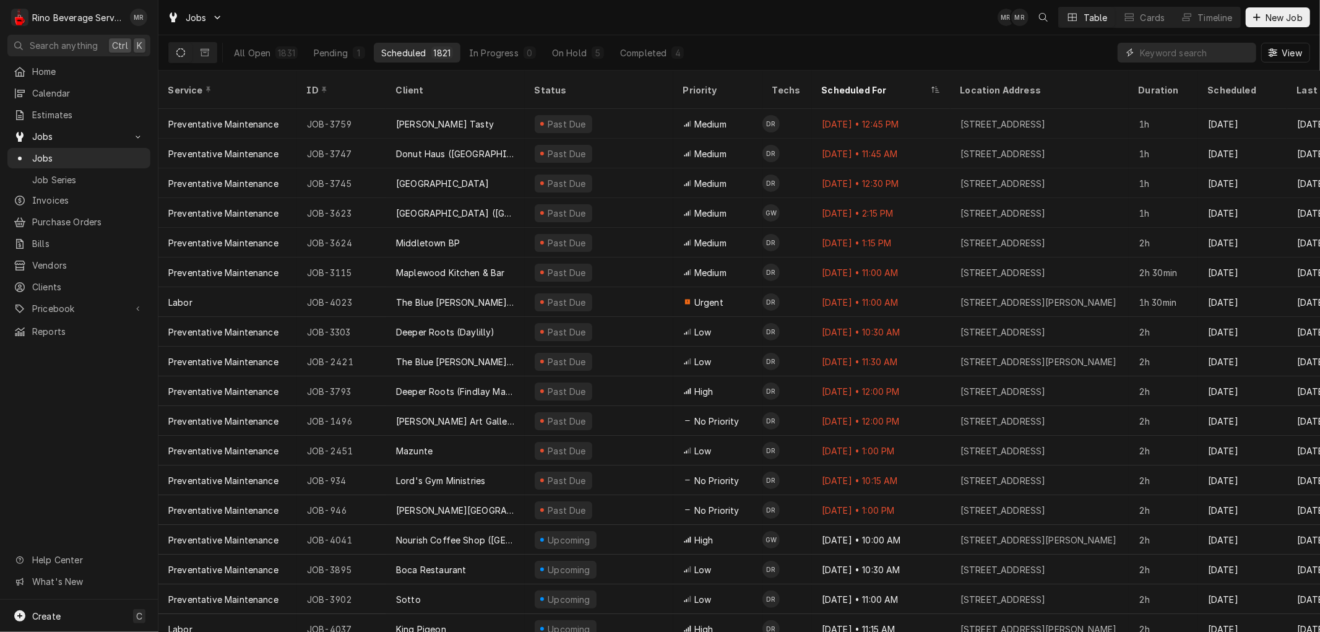
click at [1149, 53] on input "Dynamic Content Wrapper" at bounding box center [1195, 53] width 110 height 20
click at [1291, 15] on span "New Job" at bounding box center [1284, 17] width 42 height 13
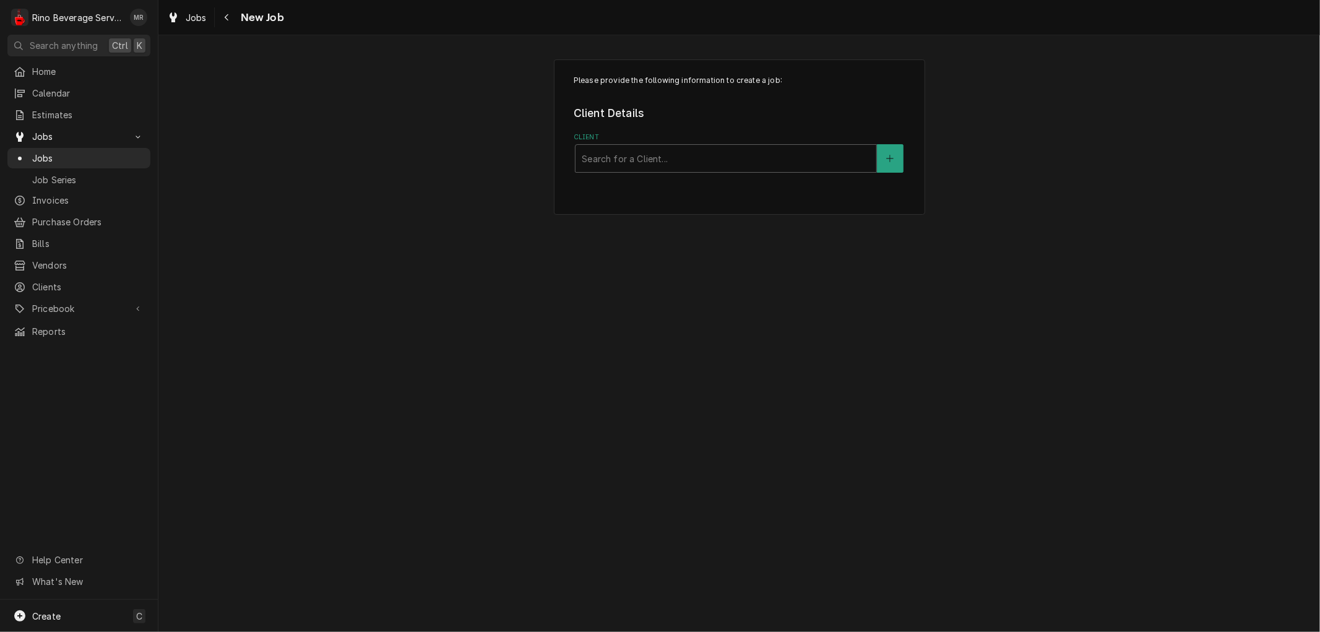
click at [754, 173] on div "Please provide the following information to create a job: Client Details Client…" at bounding box center [739, 136] width 371 height 155
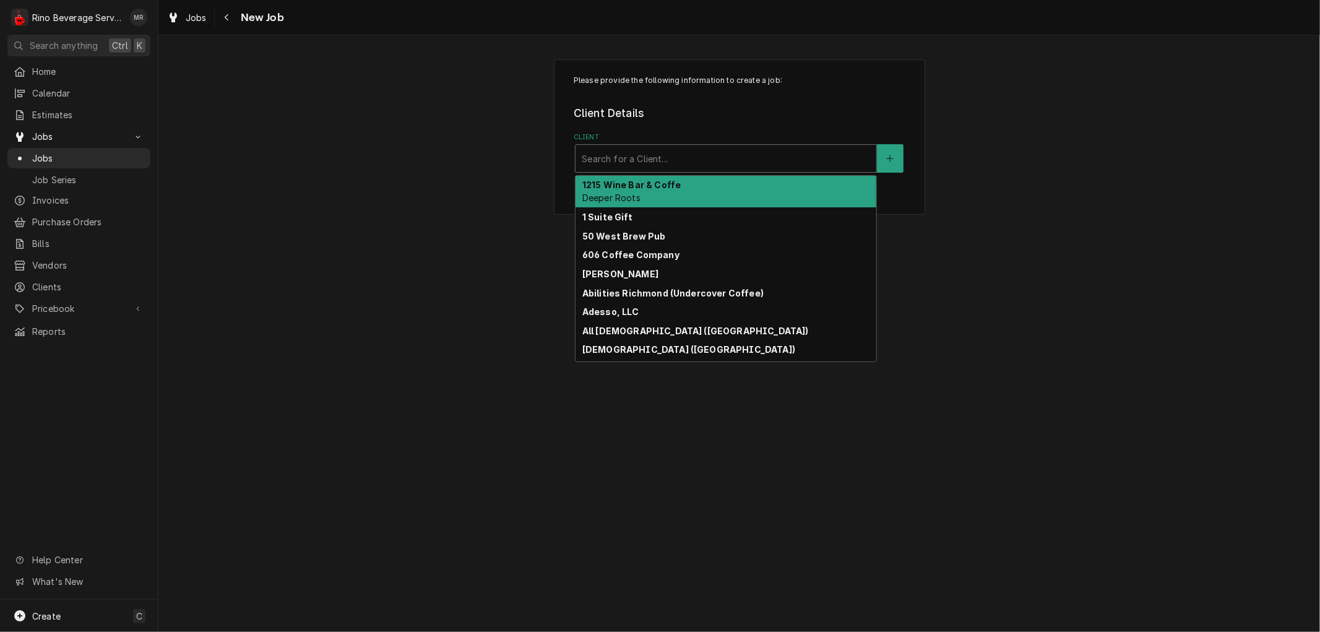
click at [630, 155] on div "Client" at bounding box center [726, 158] width 288 height 22
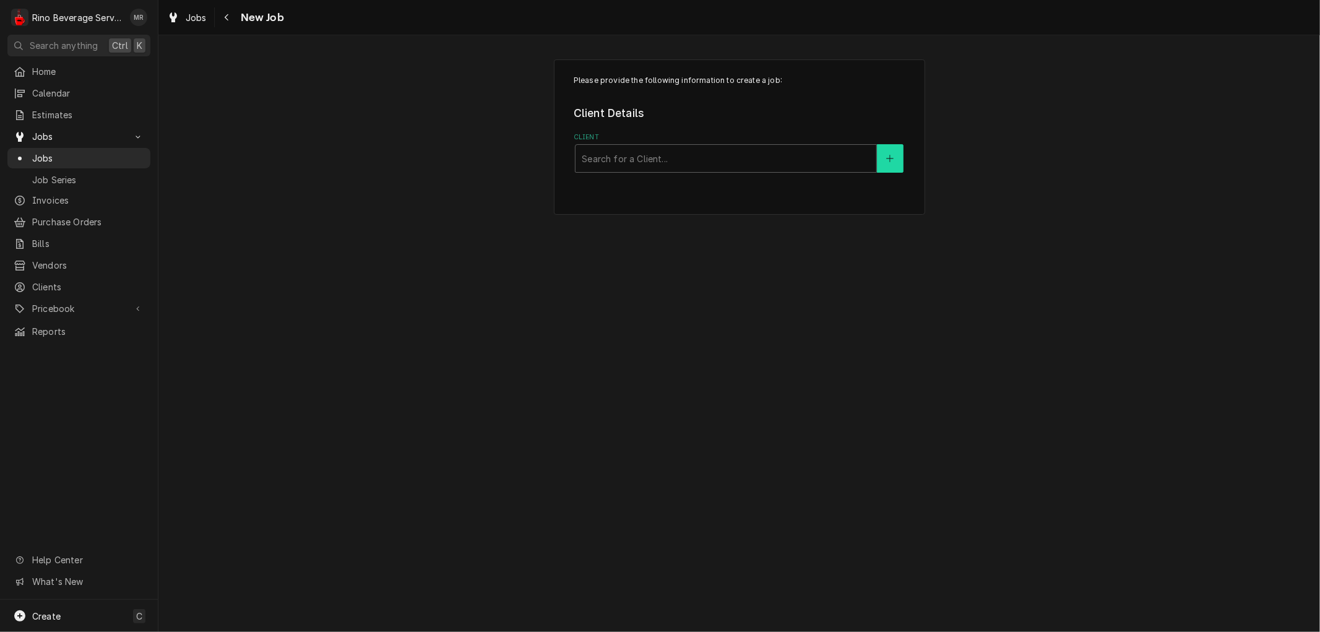
click at [890, 160] on icon "Create New Client" at bounding box center [889, 158] width 7 height 9
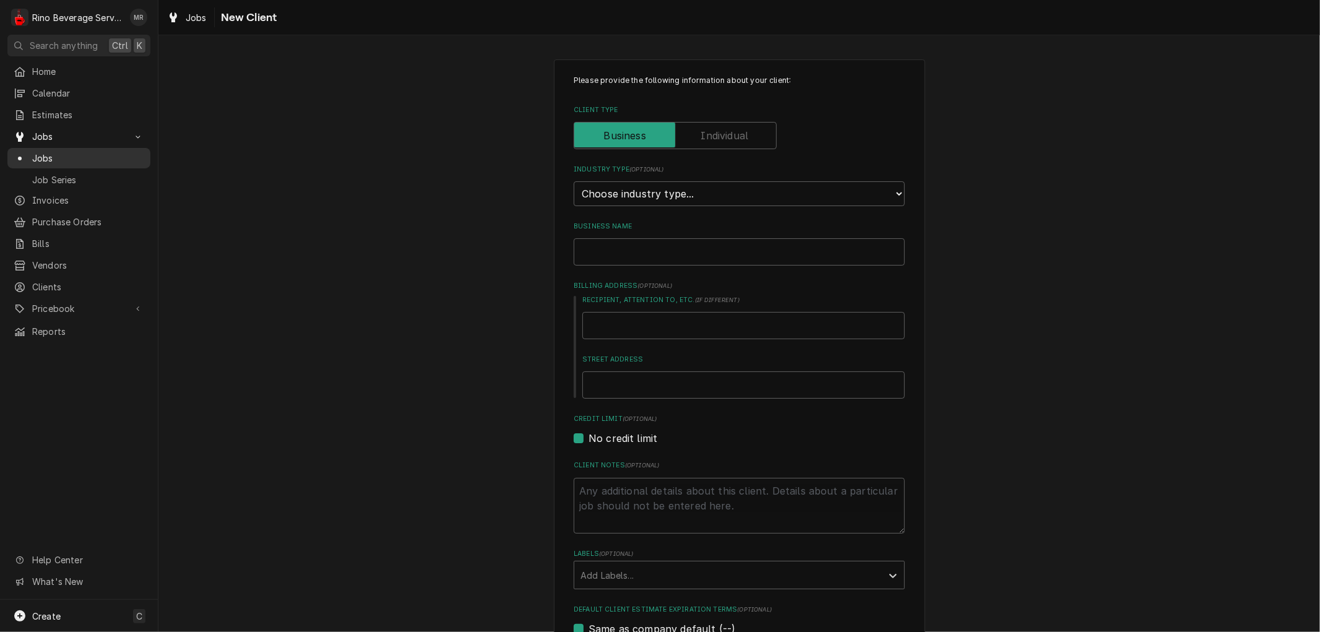
click at [51, 152] on span "Jobs" at bounding box center [88, 158] width 112 height 13
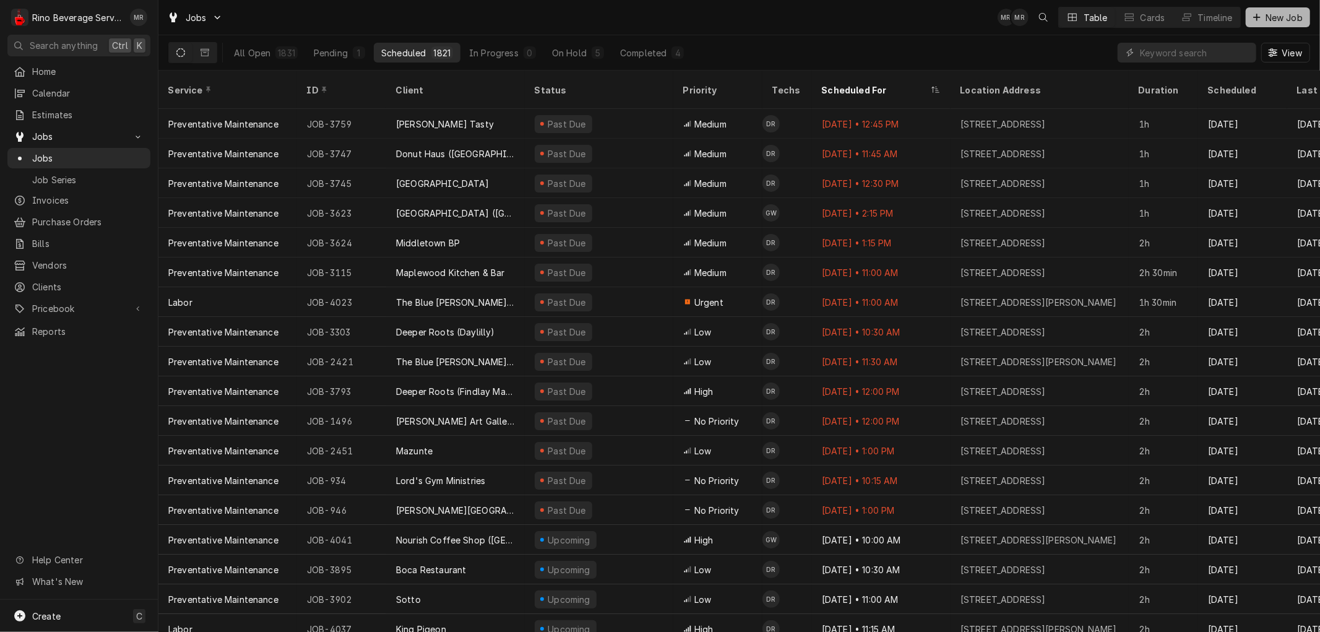
click at [1278, 20] on span "New Job" at bounding box center [1284, 17] width 42 height 13
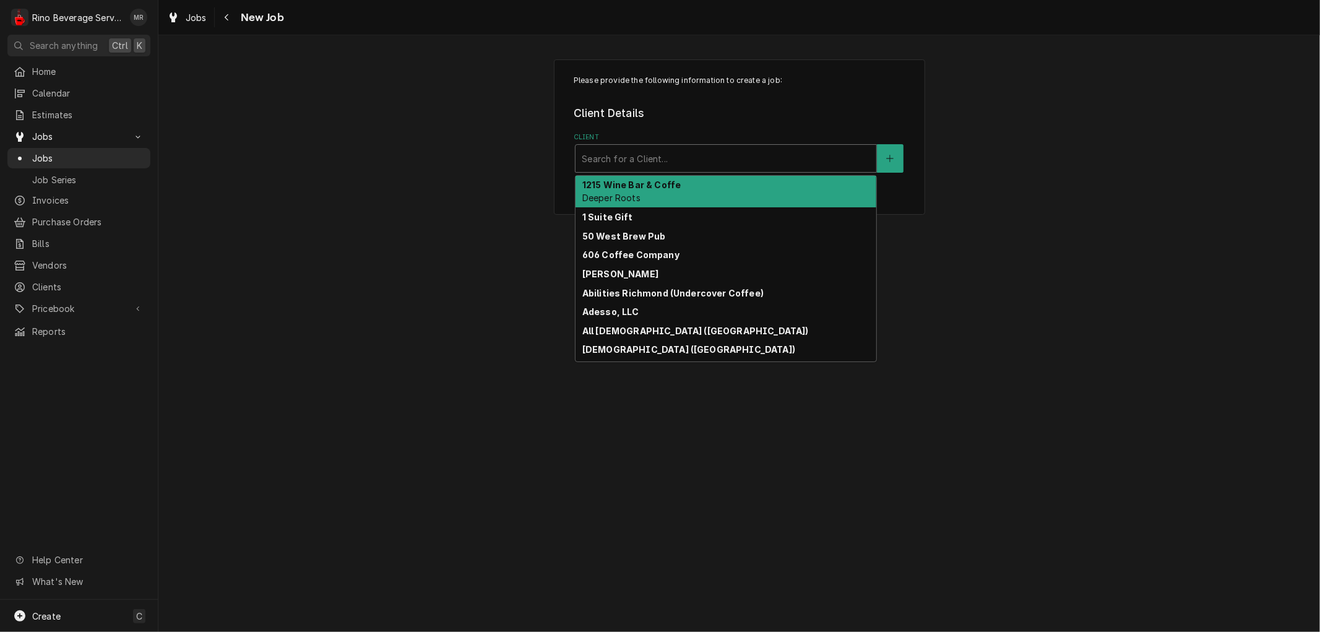
click at [730, 158] on div "Client" at bounding box center [726, 158] width 288 height 22
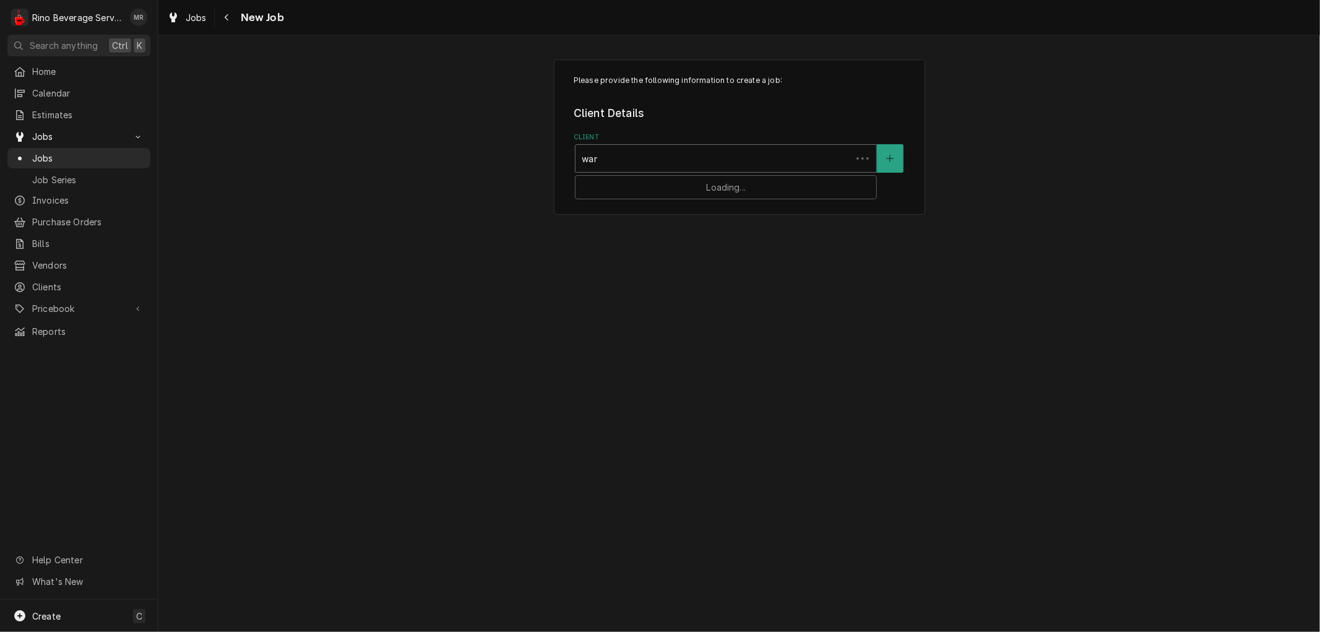
type input "warm"
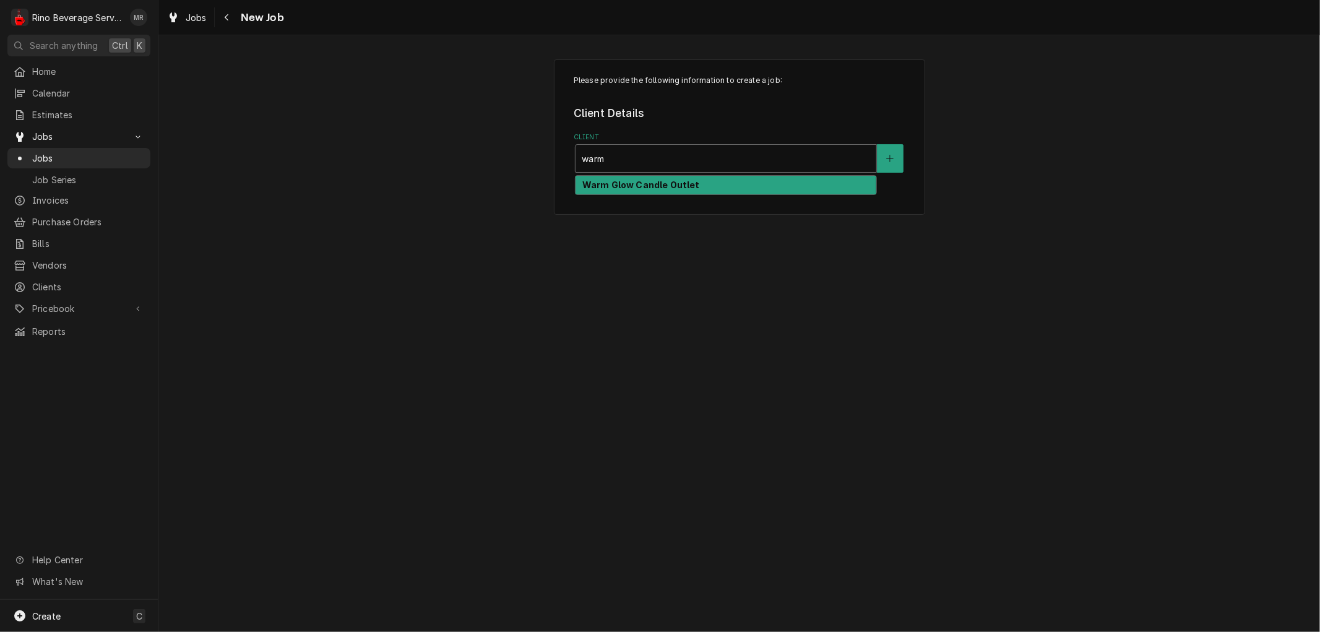
click at [692, 183] on strong "Warm Glow Candle Outlet" at bounding box center [641, 184] width 118 height 11
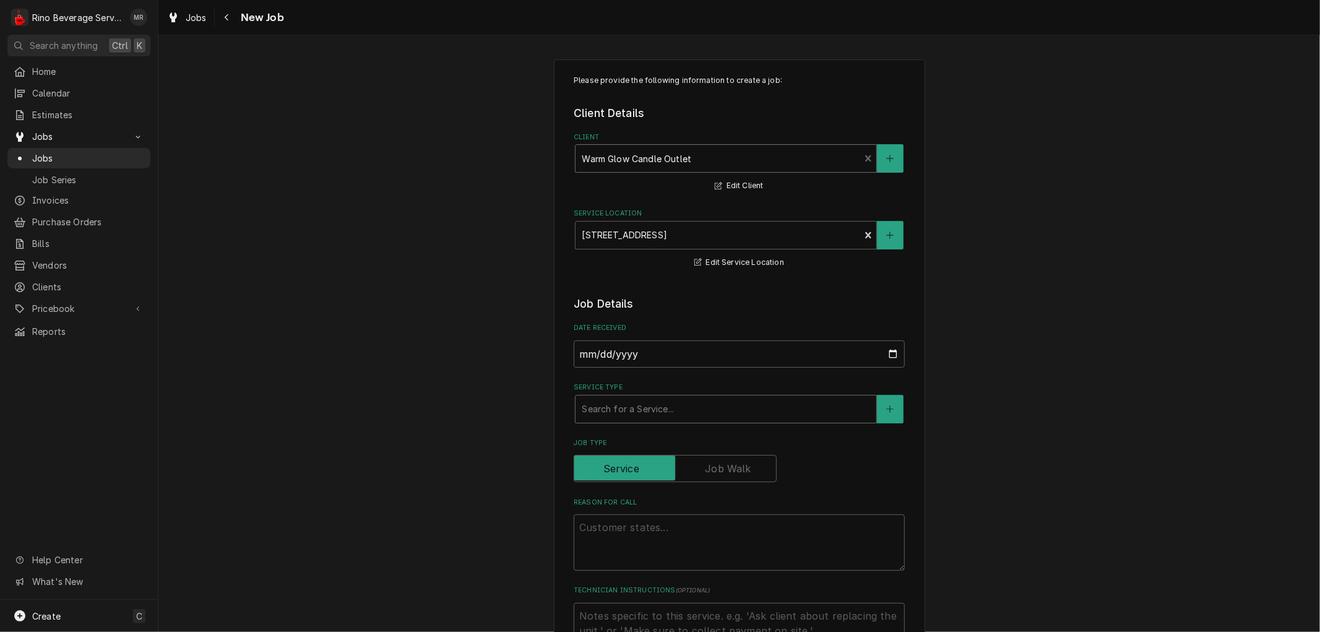
click at [611, 411] on div "Service Type" at bounding box center [726, 409] width 288 height 22
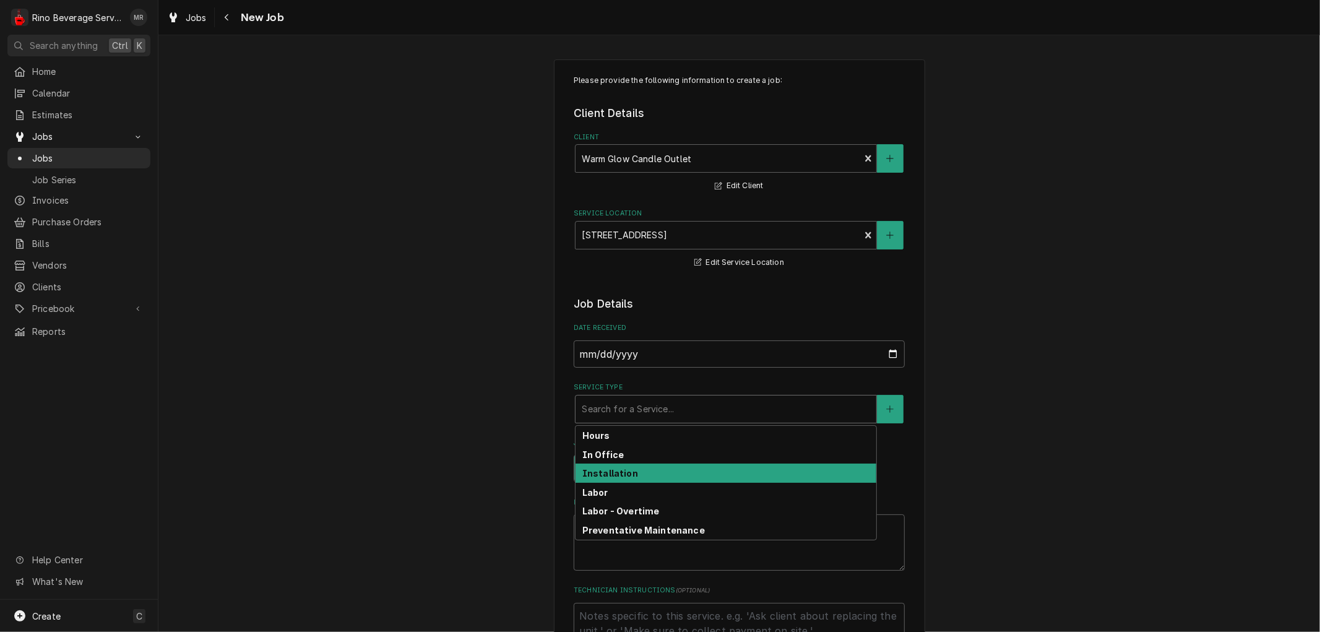
click at [627, 468] on strong "Installation" at bounding box center [610, 473] width 56 height 11
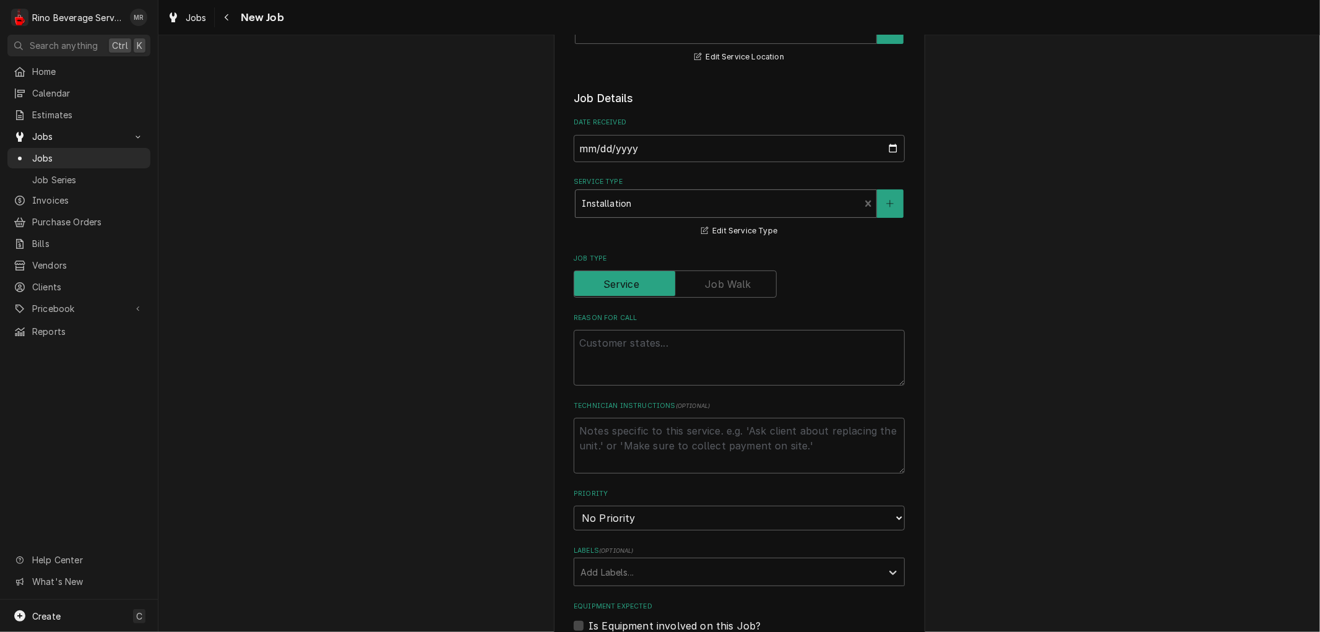
scroll to position [206, 0]
click at [626, 356] on textarea "Reason For Call" at bounding box center [739, 357] width 331 height 56
type textarea "x"
type textarea "R"
type textarea "x"
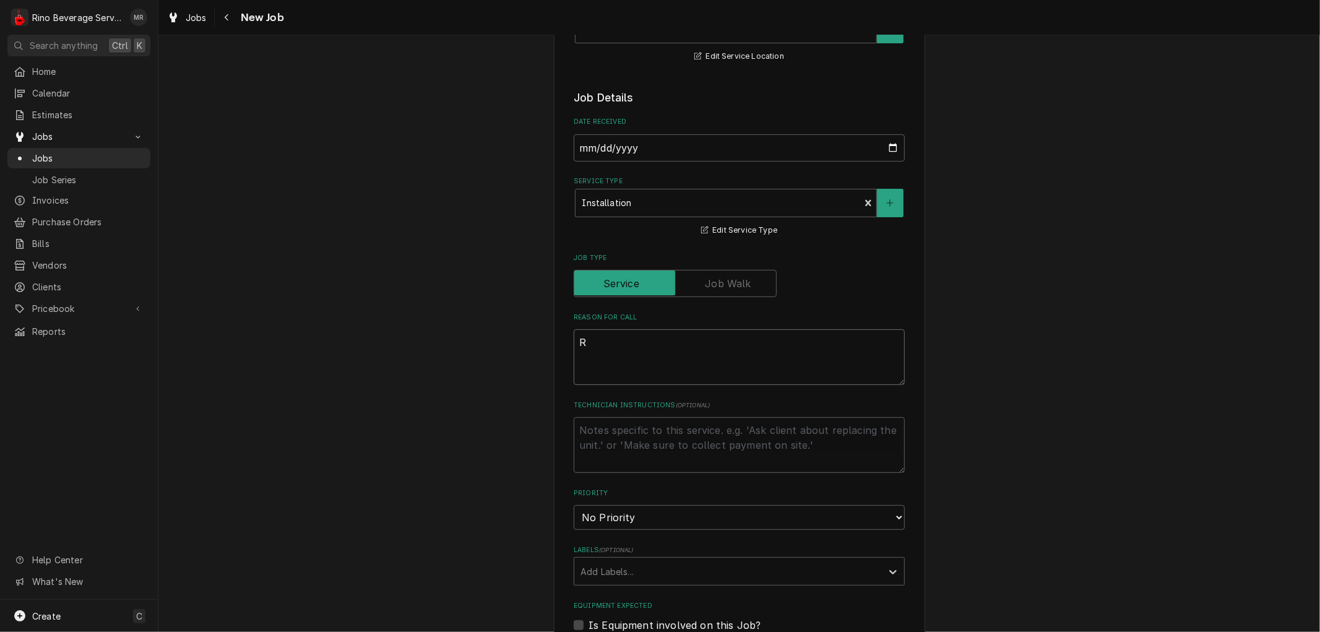
type textarea "Re"
type textarea "x"
type textarea "Rei"
type textarea "x"
type textarea "Rein"
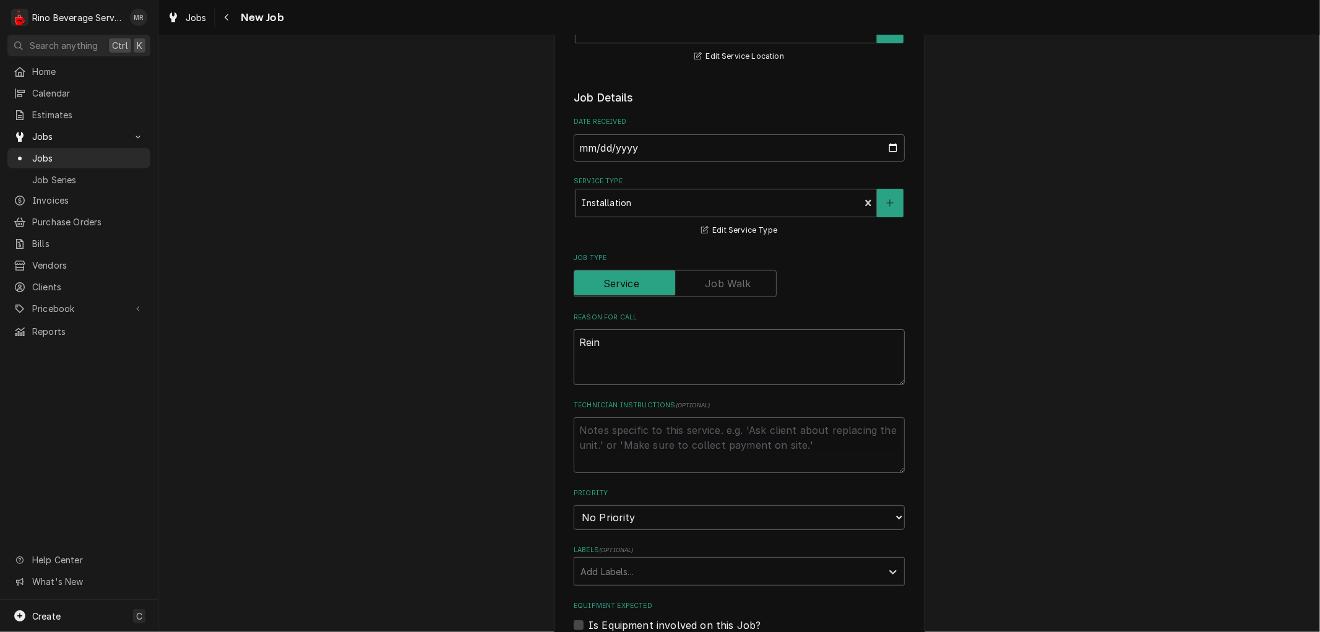
type textarea "x"
type textarea "Reins"
type textarea "x"
type textarea "Reinst"
type textarea "x"
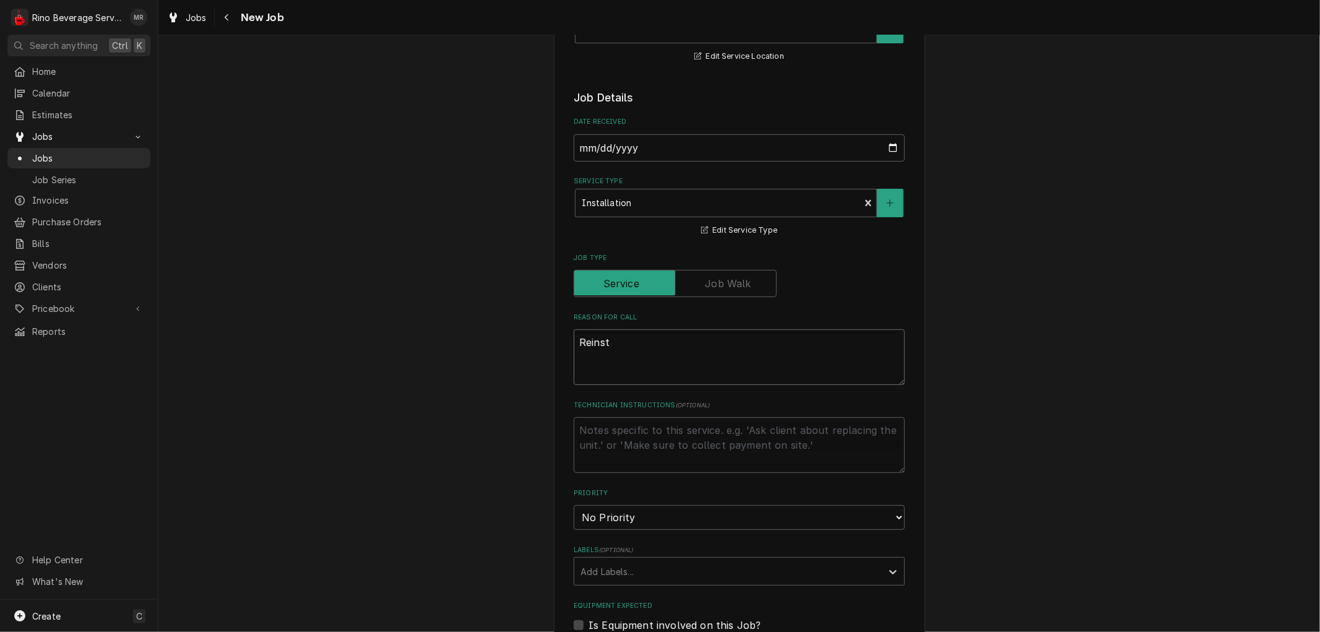
type textarea "Reinsta"
type textarea "x"
type textarea "Reinstal"
type textarea "x"
type textarea "Reinstall"
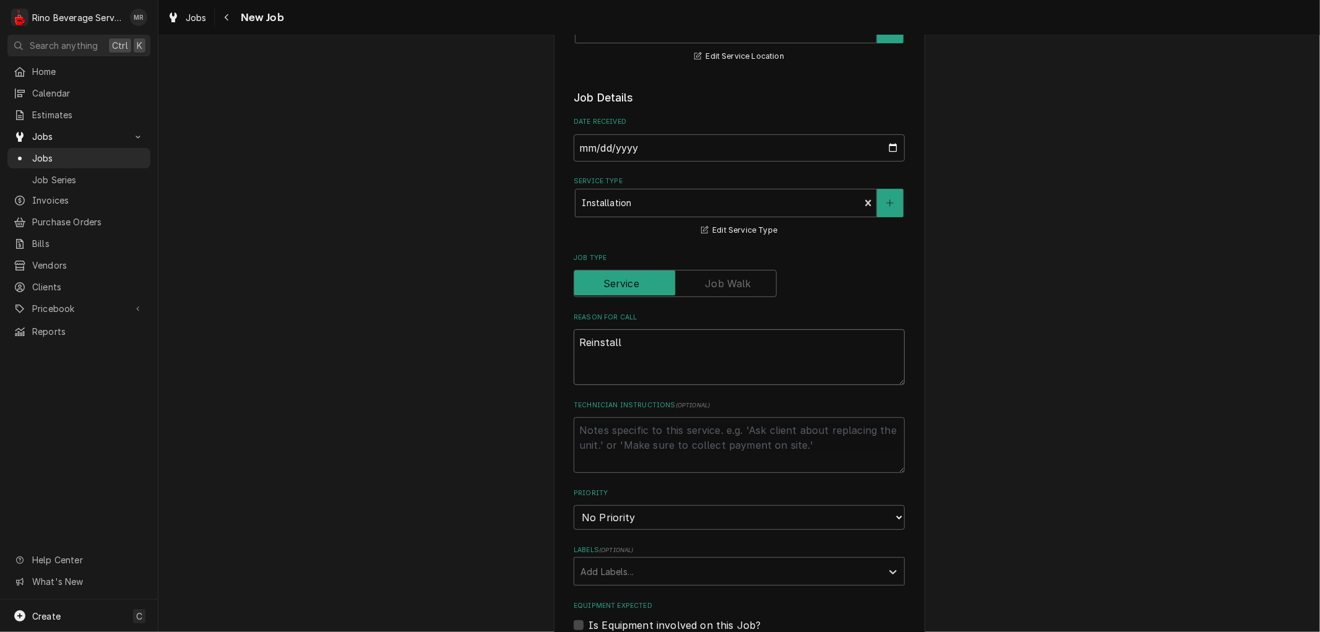
type textarea "x"
type textarea "Reinstall"
type textarea "x"
type textarea "Reinstall e"
type textarea "x"
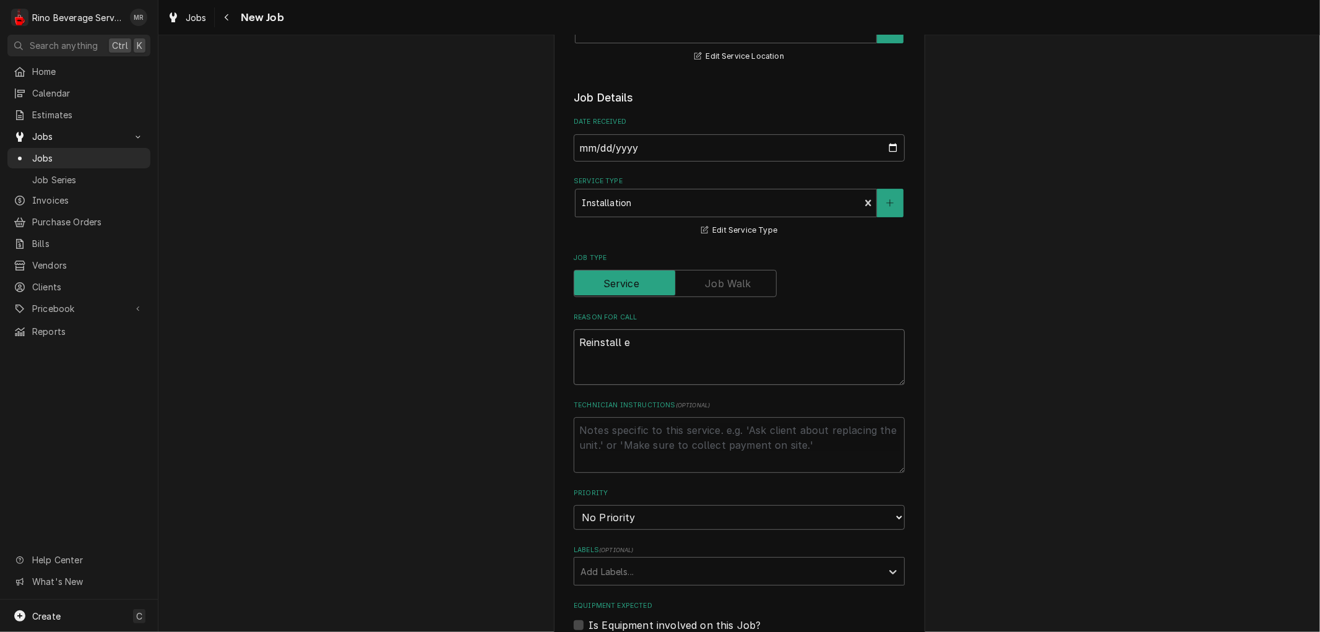
type textarea "Reinstall eq"
type textarea "x"
type textarea "Reinstall equ"
type textarea "x"
type textarea "Reinstall equi"
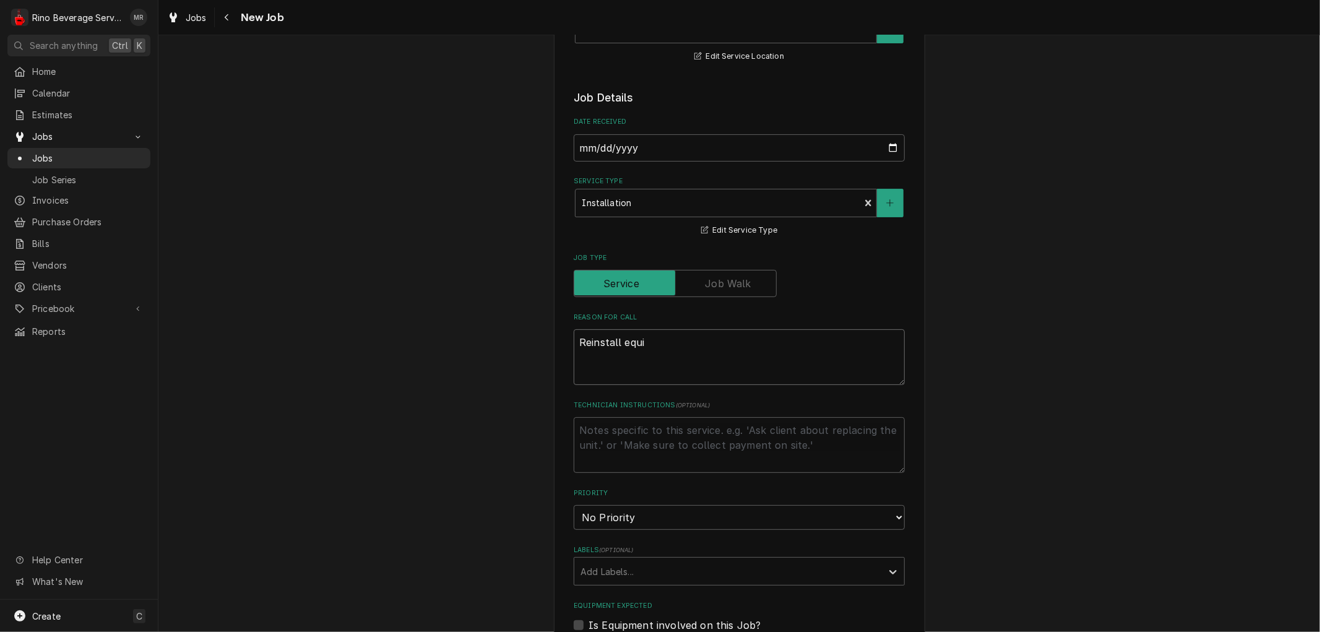
type textarea "x"
type textarea "Reinstall equip"
type textarea "x"
type textarea "Reinstall equipm"
type textarea "x"
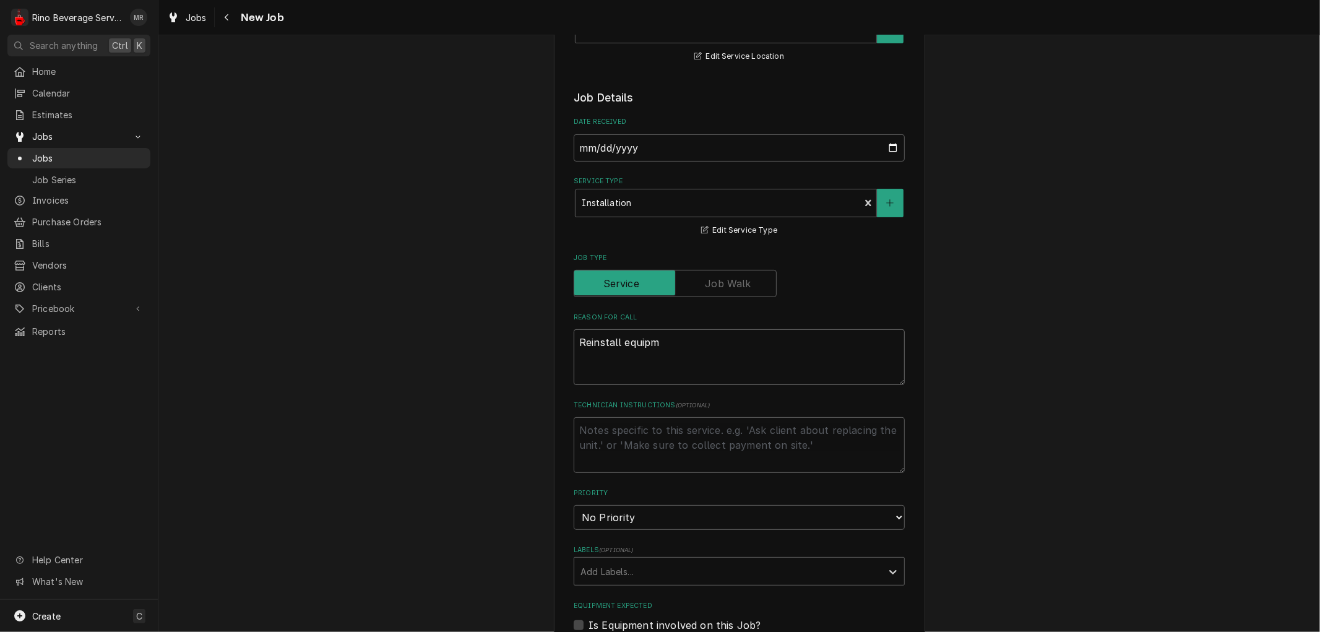
type textarea "Reinstall equipme"
type textarea "x"
type textarea "Reinstall equipmen"
type textarea "x"
type textarea "Reinstall equipment"
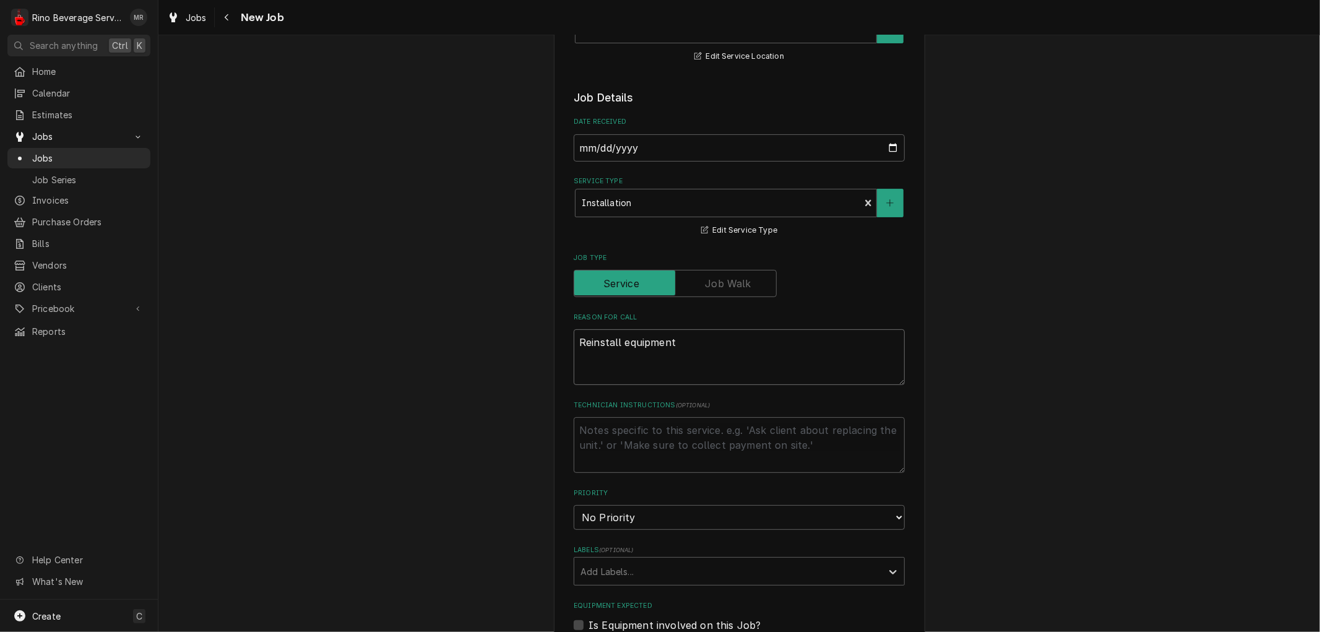
type textarea "x"
type textarea "Reinstall equipment"
type textarea "x"
type textarea "Reinstall equipment a"
type textarea "x"
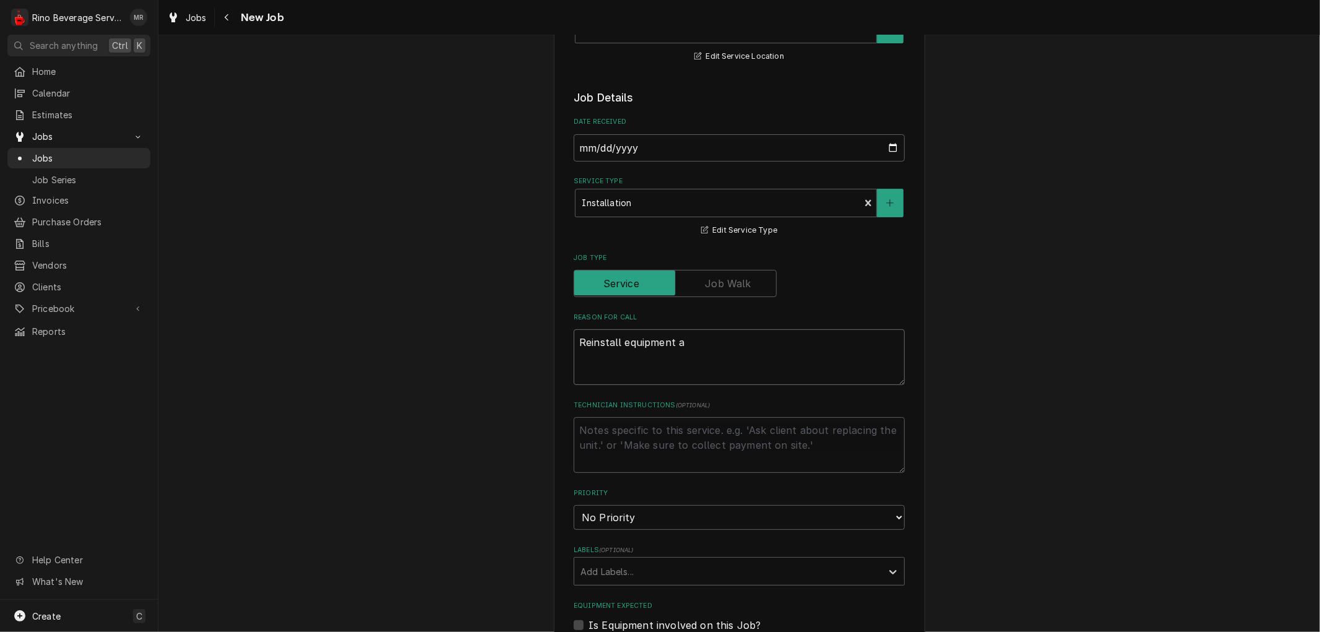
type textarea "Reinstall equipment af"
type textarea "x"
type textarea "Reinstall equipment aft"
type textarea "x"
type textarea "Reinstall equipment afte"
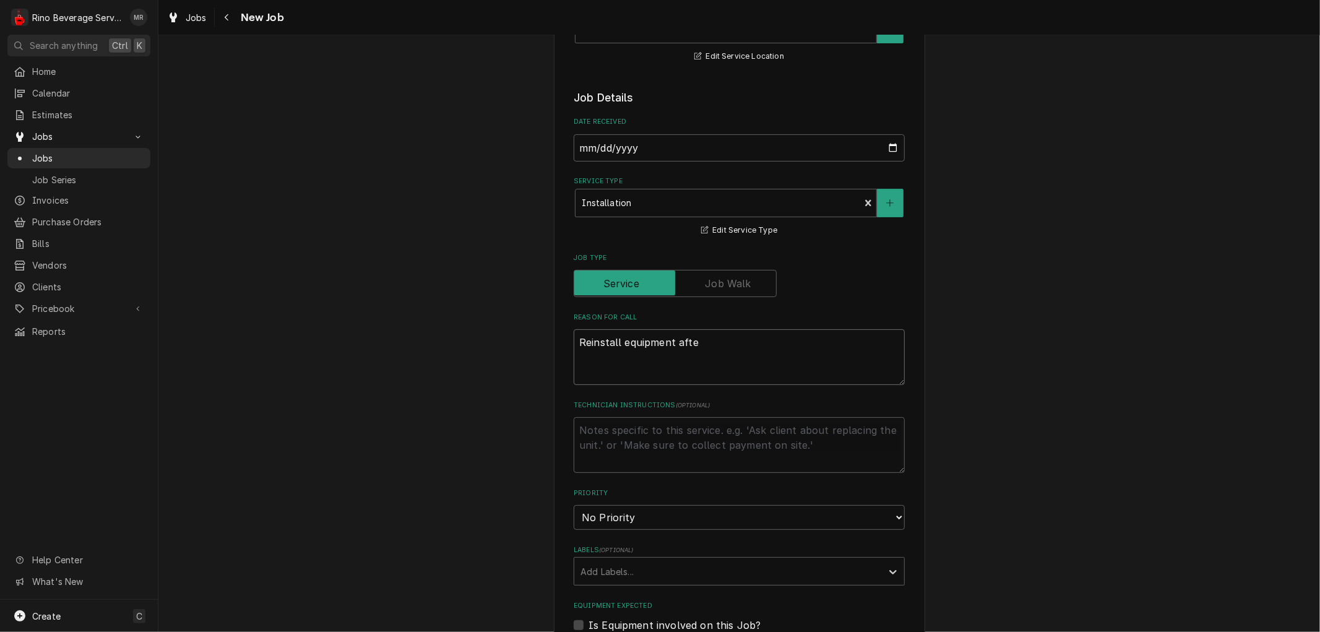
type textarea "x"
type textarea "Reinstall equipment after"
type textarea "x"
type textarea "Reinstall equipment after"
type textarea "x"
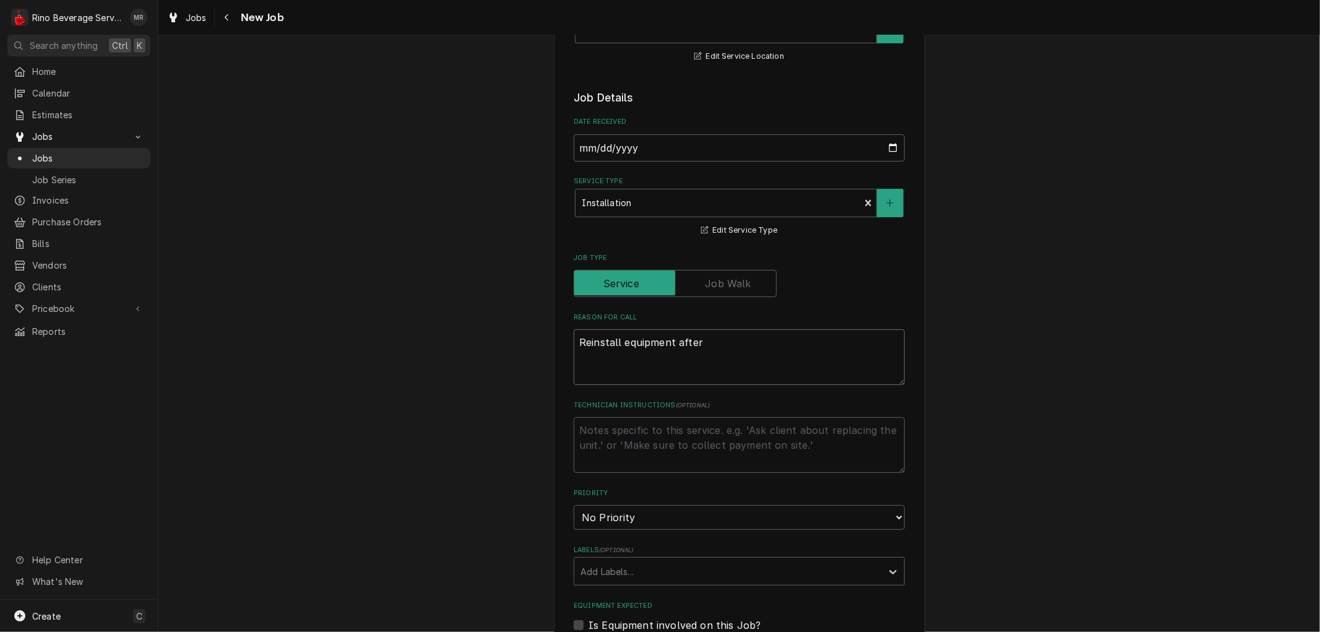
type textarea "Reinstall equipment after m"
type textarea "x"
type textarea "Reinstall equipment after mo"
type textarea "x"
type textarea "Reinstall equipment after mov"
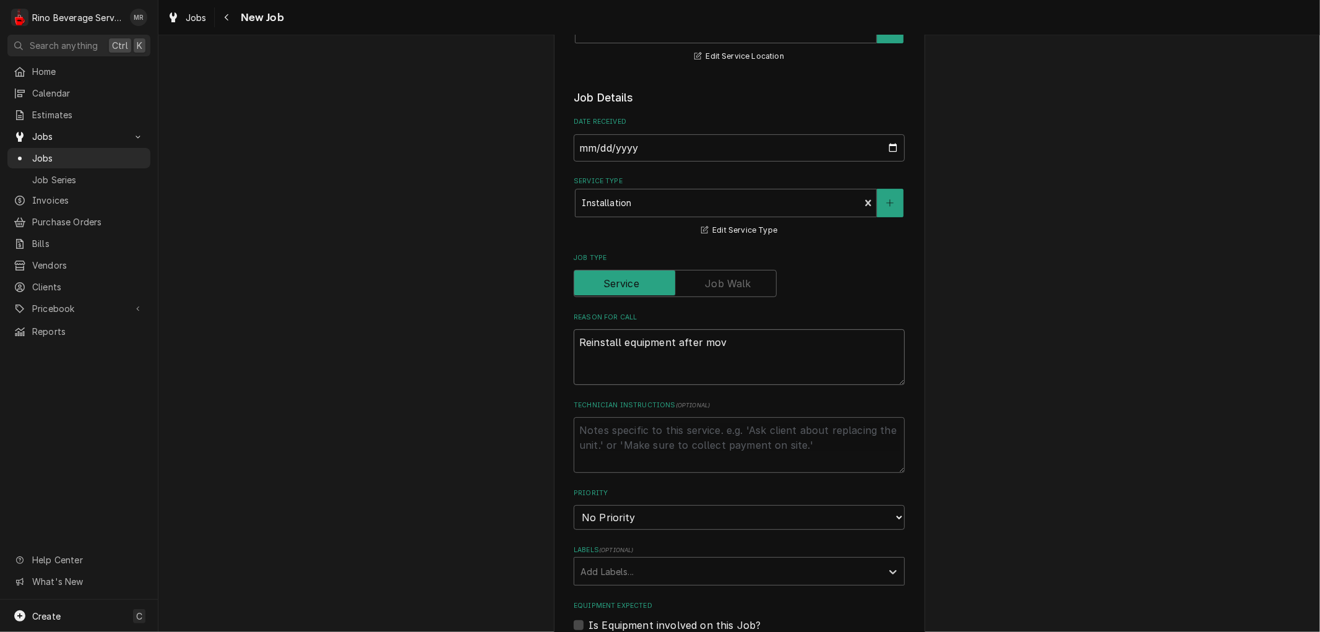
type textarea "x"
type textarea "Reinstall equipment after move"
type textarea "x"
type textarea "Reinstall equipment after move"
click at [641, 511] on select "No Priority Urgent High Medium Low" at bounding box center [739, 517] width 331 height 25
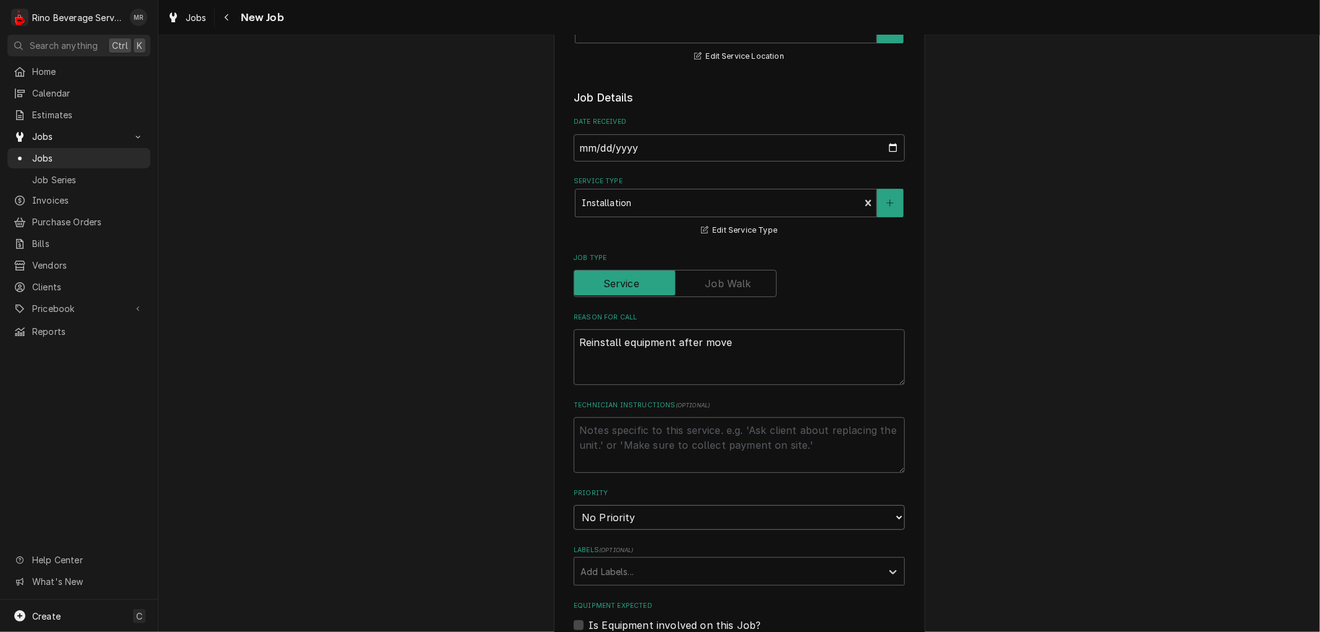
select select "1"
click at [574, 505] on select "No Priority Urgent High Medium Low" at bounding box center [739, 517] width 331 height 25
type textarea "x"
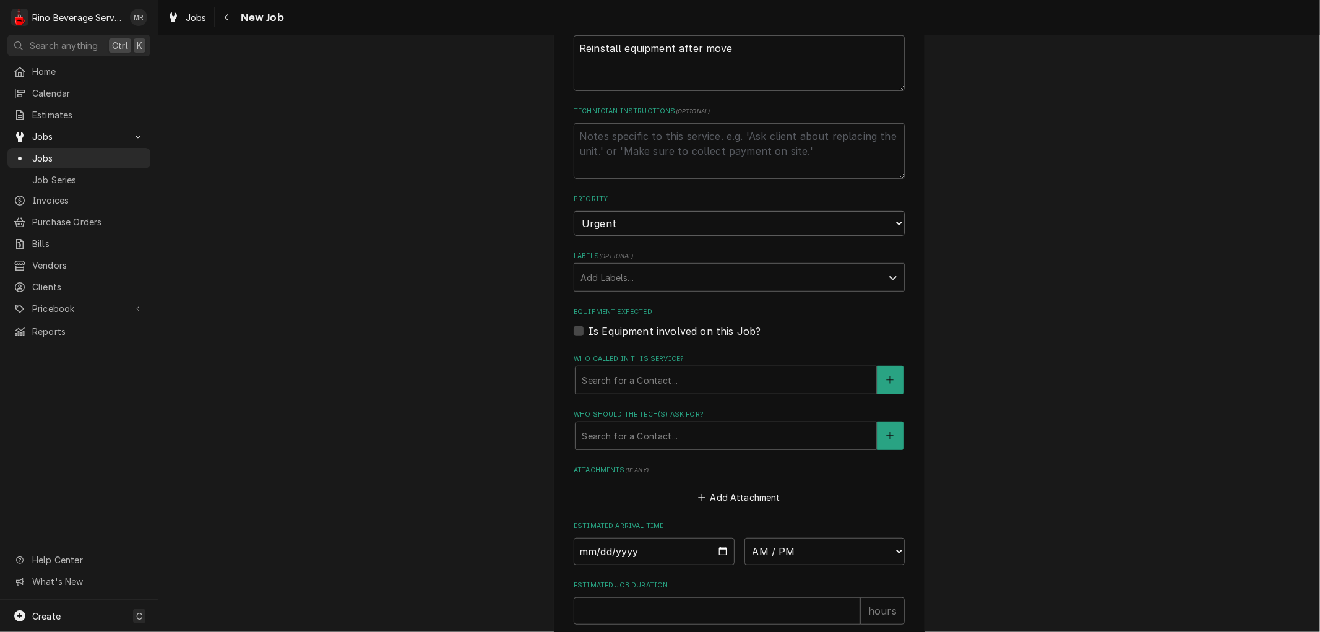
scroll to position [481, 0]
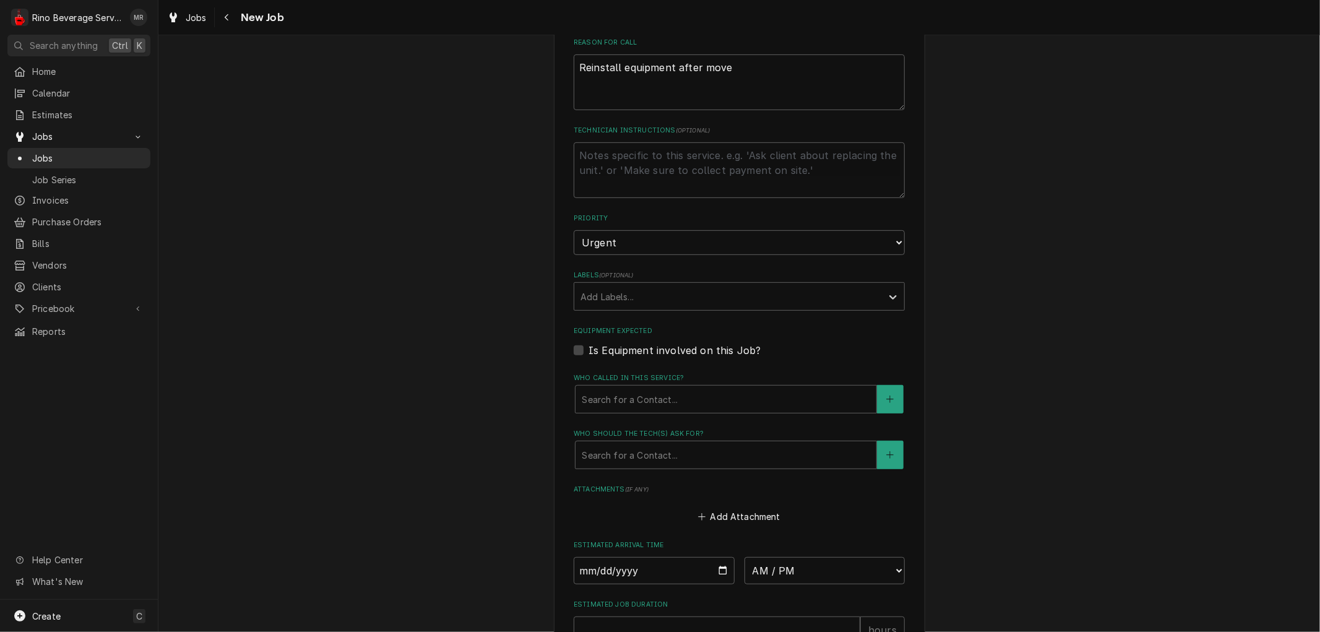
click at [588, 347] on label "Is Equipment involved on this Job?" at bounding box center [674, 350] width 172 height 15
click at [588, 347] on input "Equipment Expected" at bounding box center [753, 356] width 331 height 27
checkbox input "true"
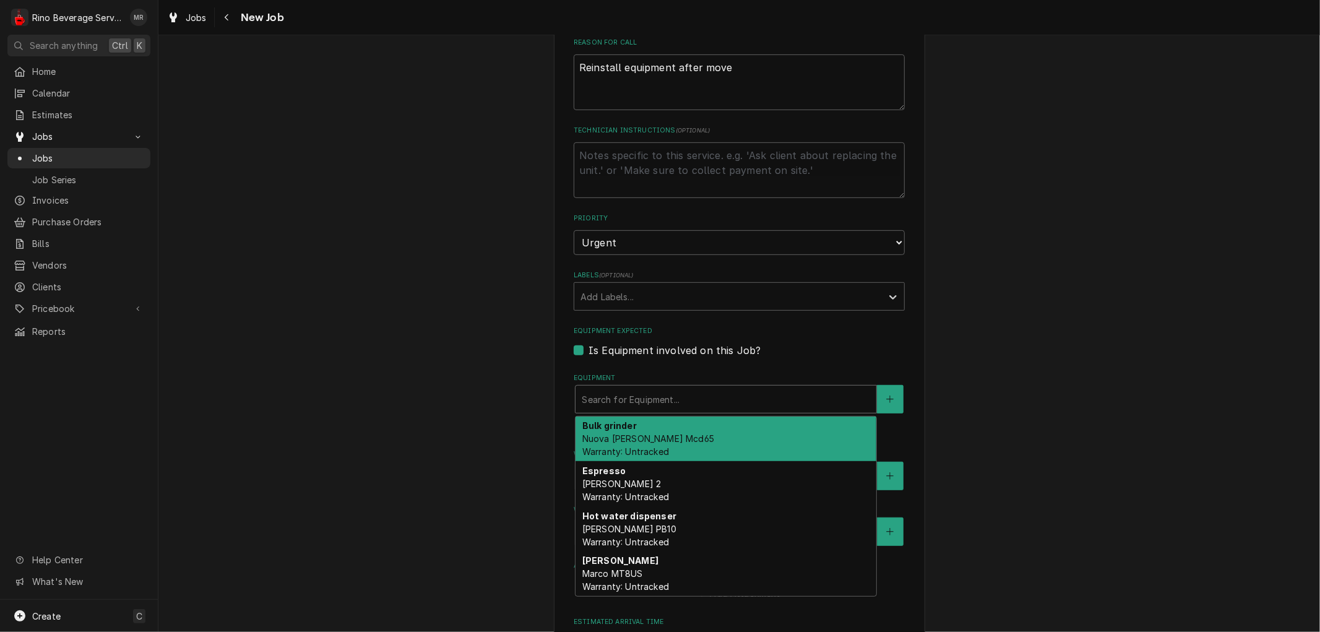
click at [603, 401] on div "Equipment" at bounding box center [726, 399] width 288 height 22
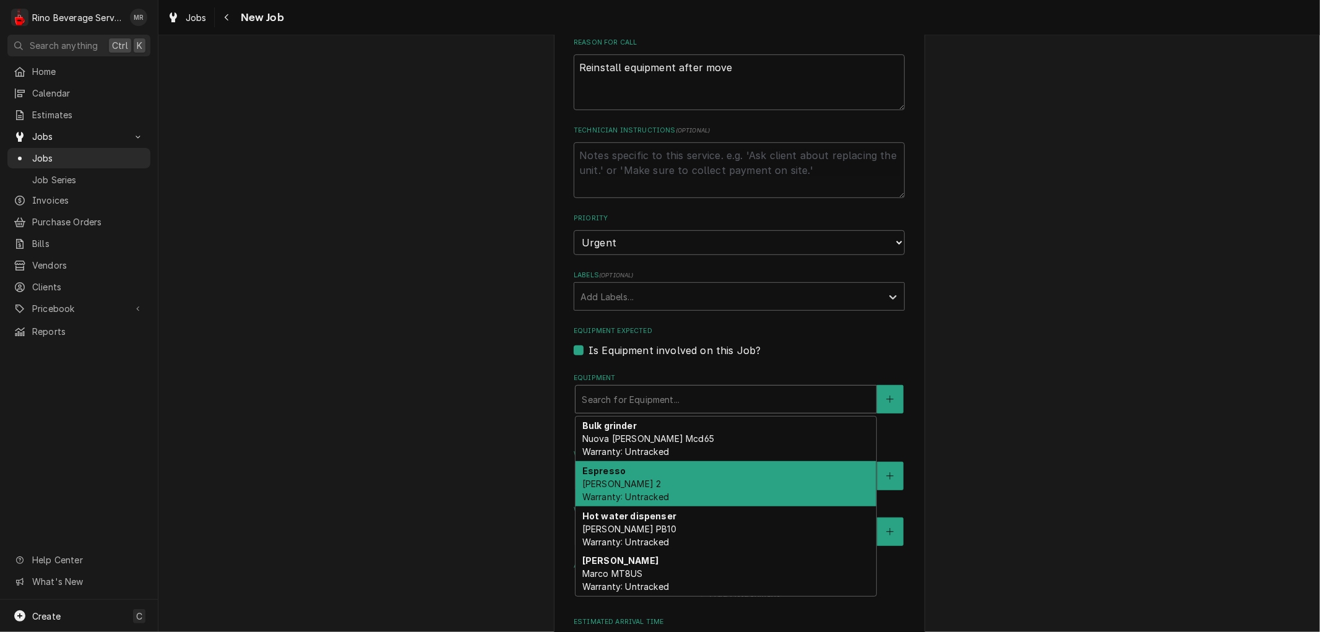
click at [640, 483] on span "Simonelli Aurelia 2 Warranty: Untracked" at bounding box center [625, 490] width 87 height 24
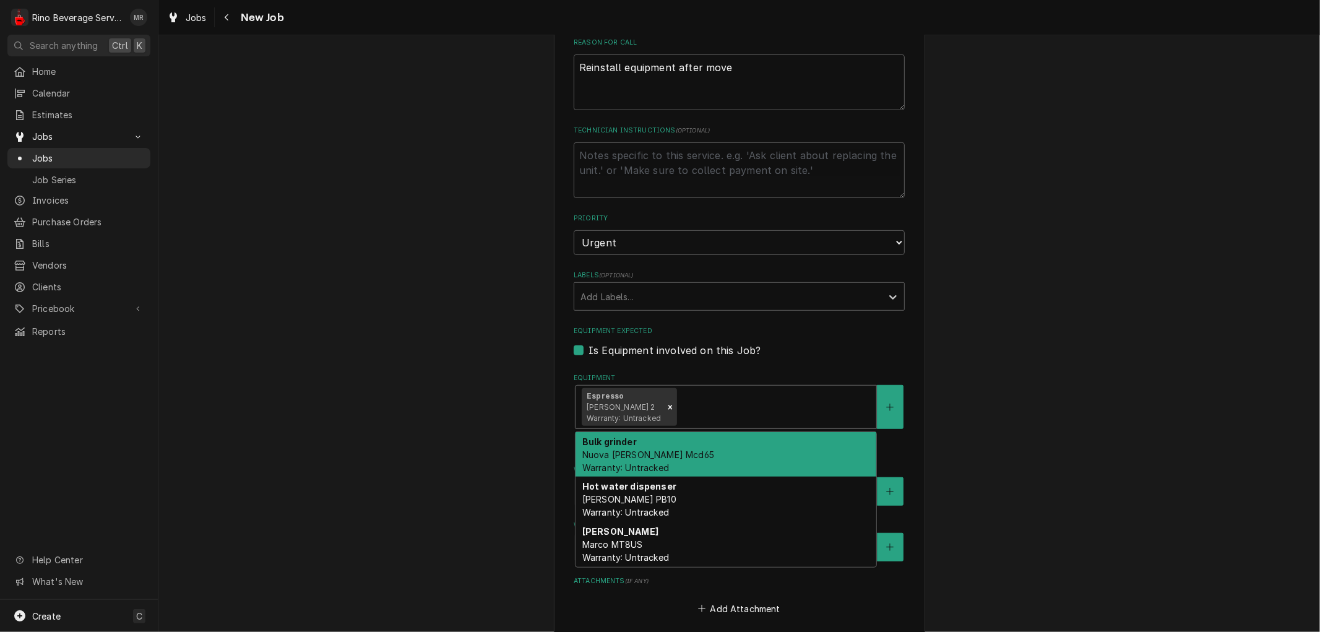
click at [706, 411] on div "Equipment" at bounding box center [774, 407] width 191 height 22
click at [696, 459] on div "Bulk grinder Nuova Simonelli Mcd65 Warranty: Untracked" at bounding box center [725, 454] width 301 height 45
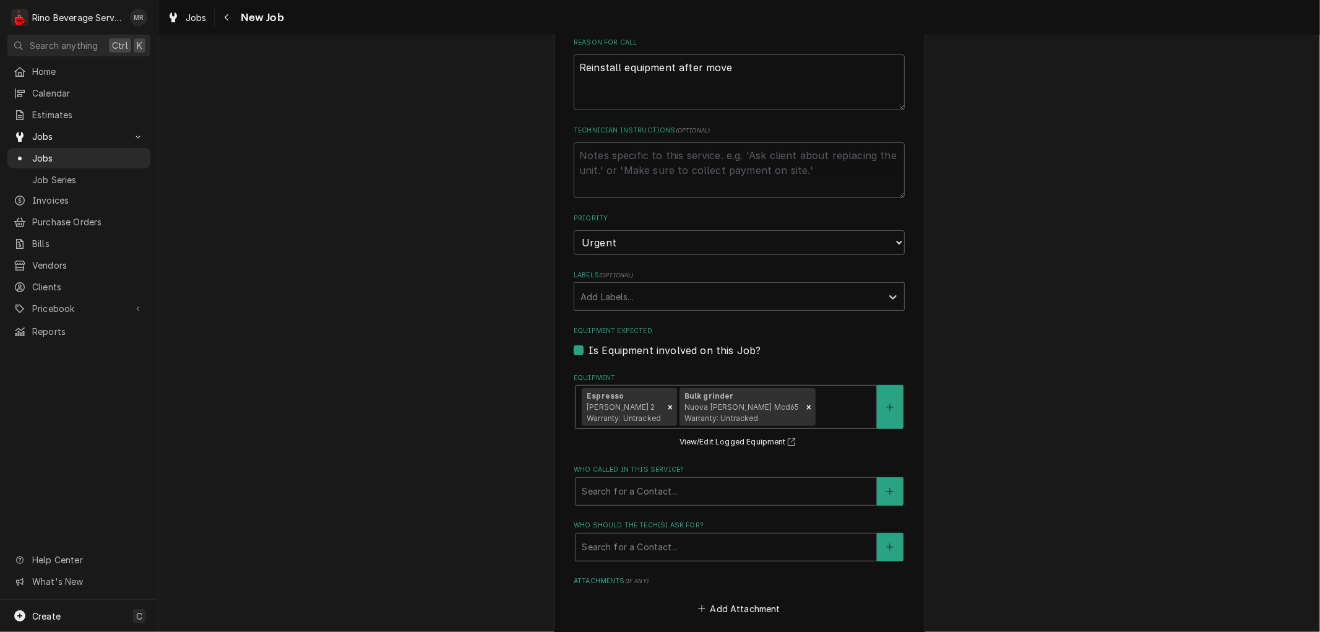
click at [820, 408] on div "Equipment" at bounding box center [844, 407] width 53 height 22
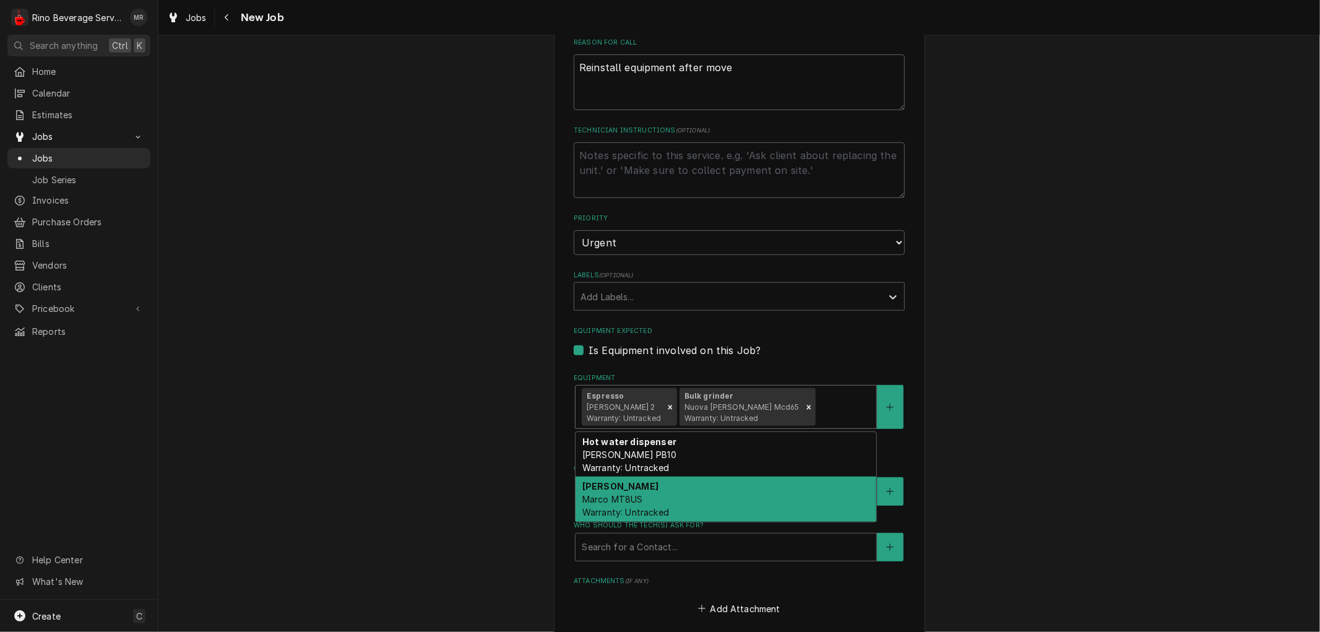
click at [741, 484] on div "Marco boiler Marco MT8US Warranty: Untracked" at bounding box center [725, 498] width 301 height 45
type textarea "x"
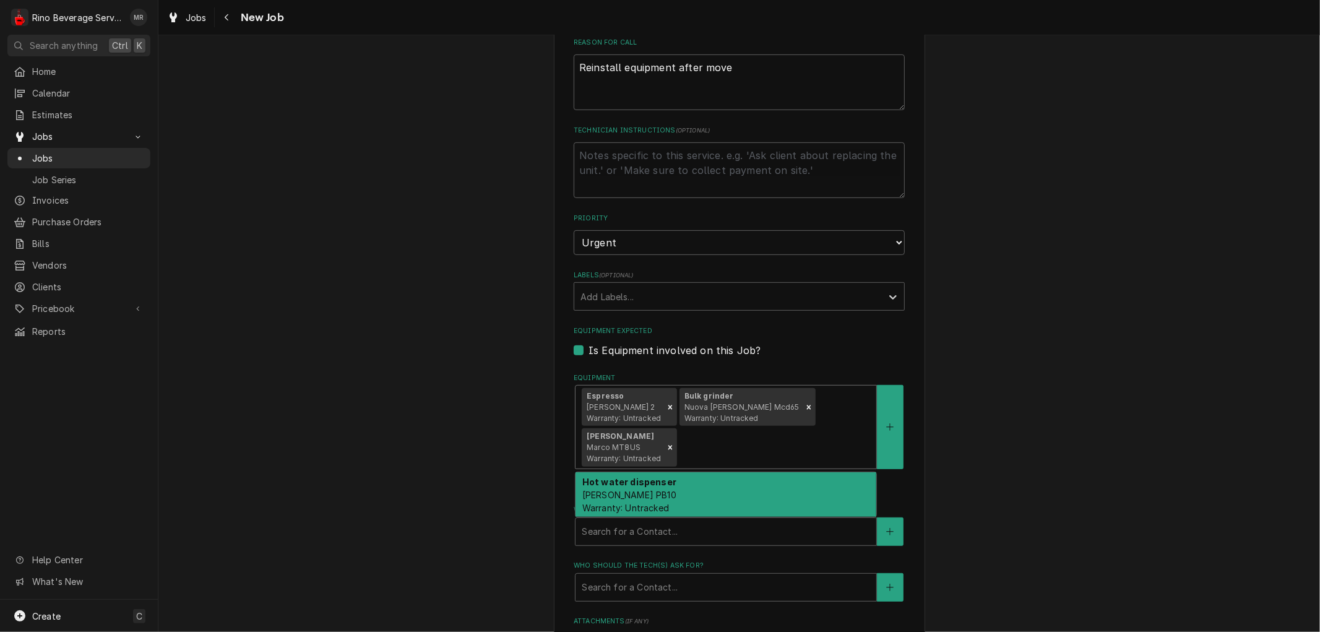
click at [794, 449] on div "Equipment" at bounding box center [774, 447] width 191 height 22
click at [428, 502] on div "Please provide the following information to create a job: Client Details Client…" at bounding box center [738, 252] width 1161 height 1371
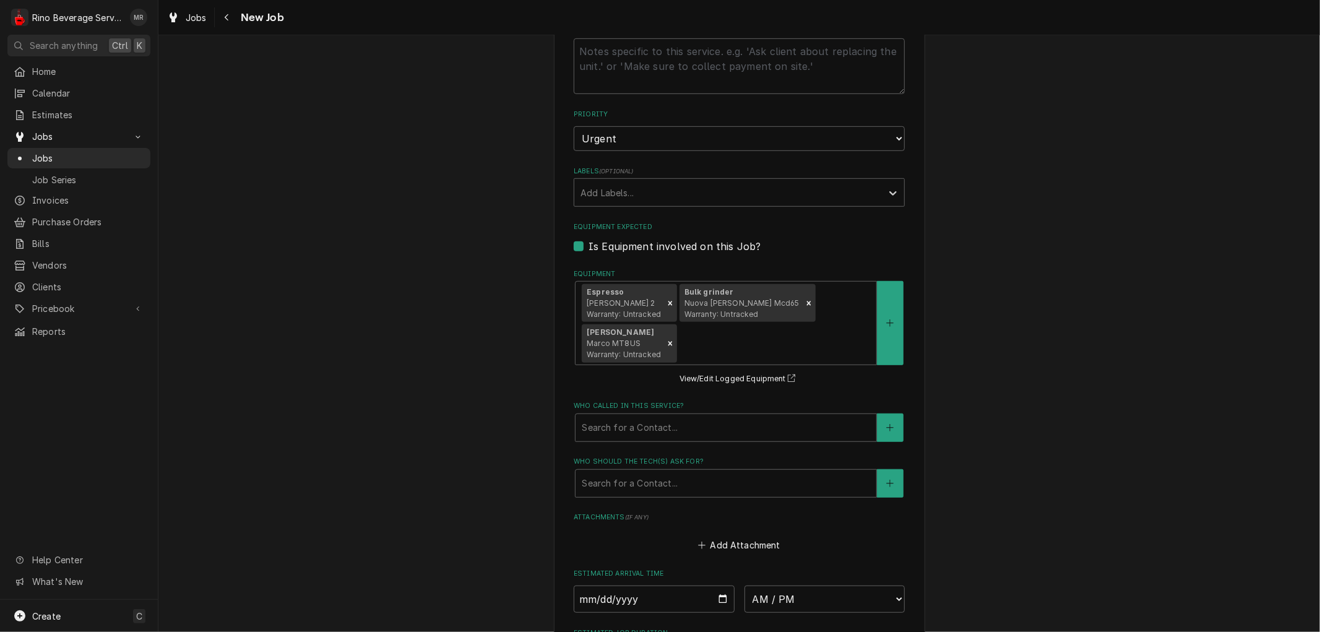
scroll to position [619, 0]
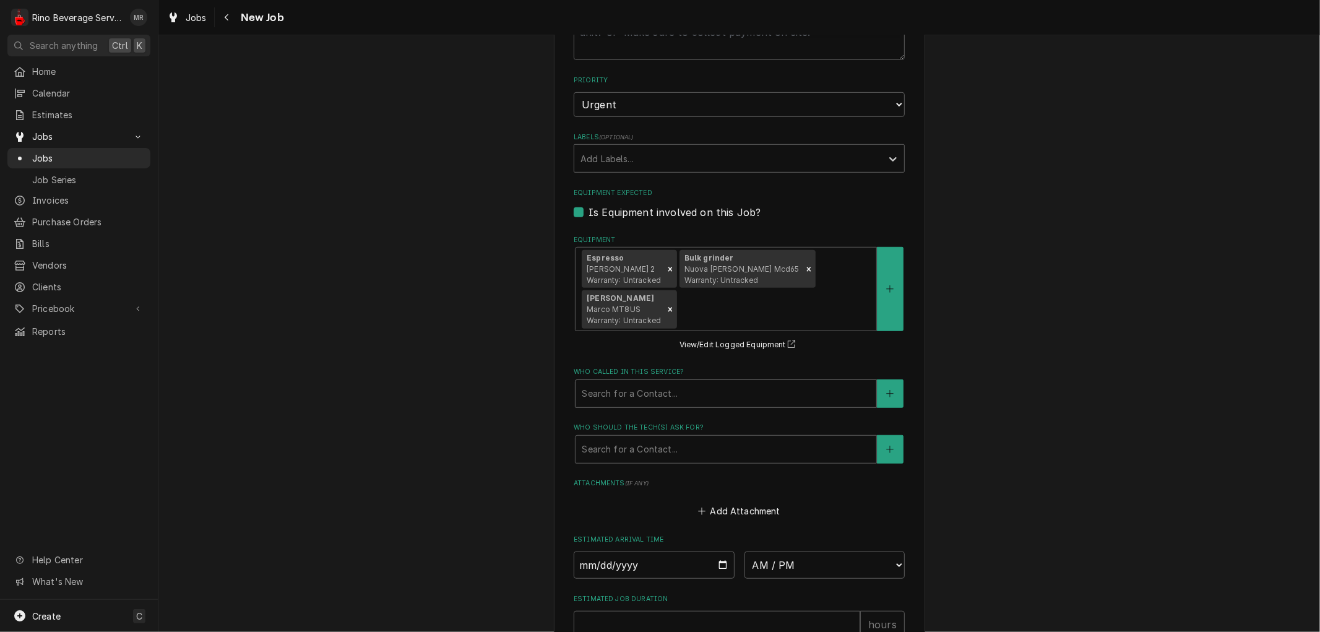
click at [615, 397] on div "Who called in this service?" at bounding box center [726, 393] width 288 height 22
click at [882, 397] on button "Who called in this service?" at bounding box center [890, 393] width 26 height 28
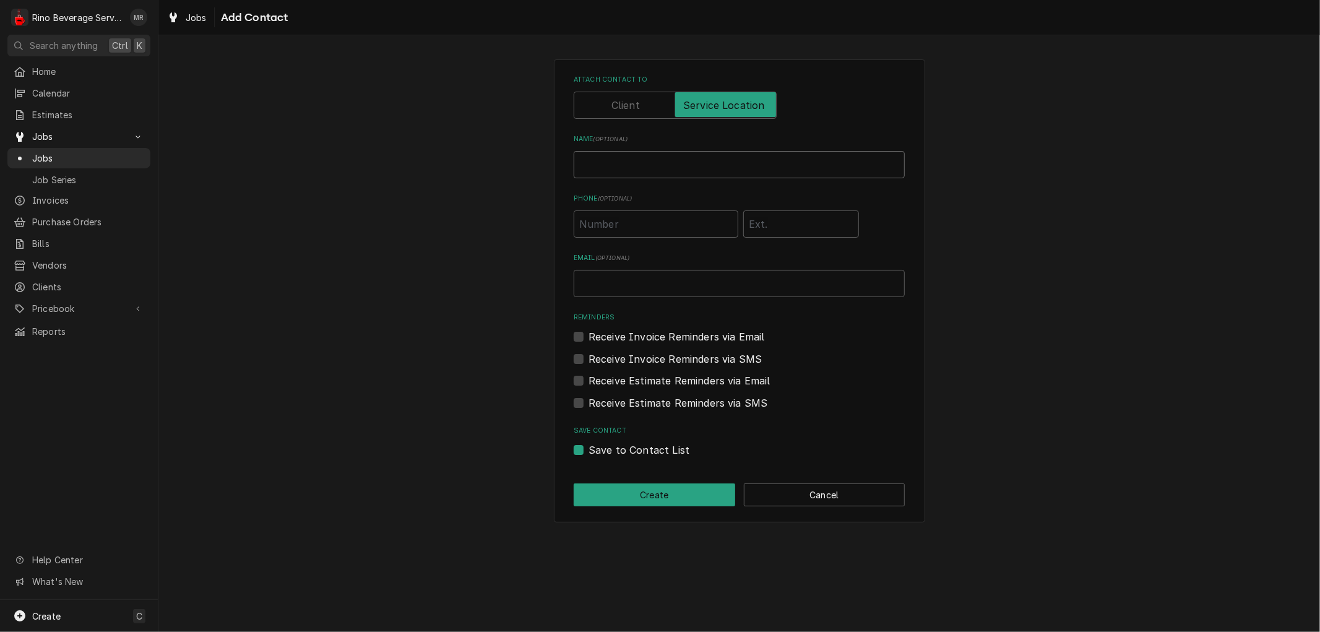
click at [614, 165] on input "Name ( optional )" at bounding box center [739, 164] width 331 height 27
type input "Becky"
click at [665, 490] on button "Create" at bounding box center [655, 494] width 162 height 23
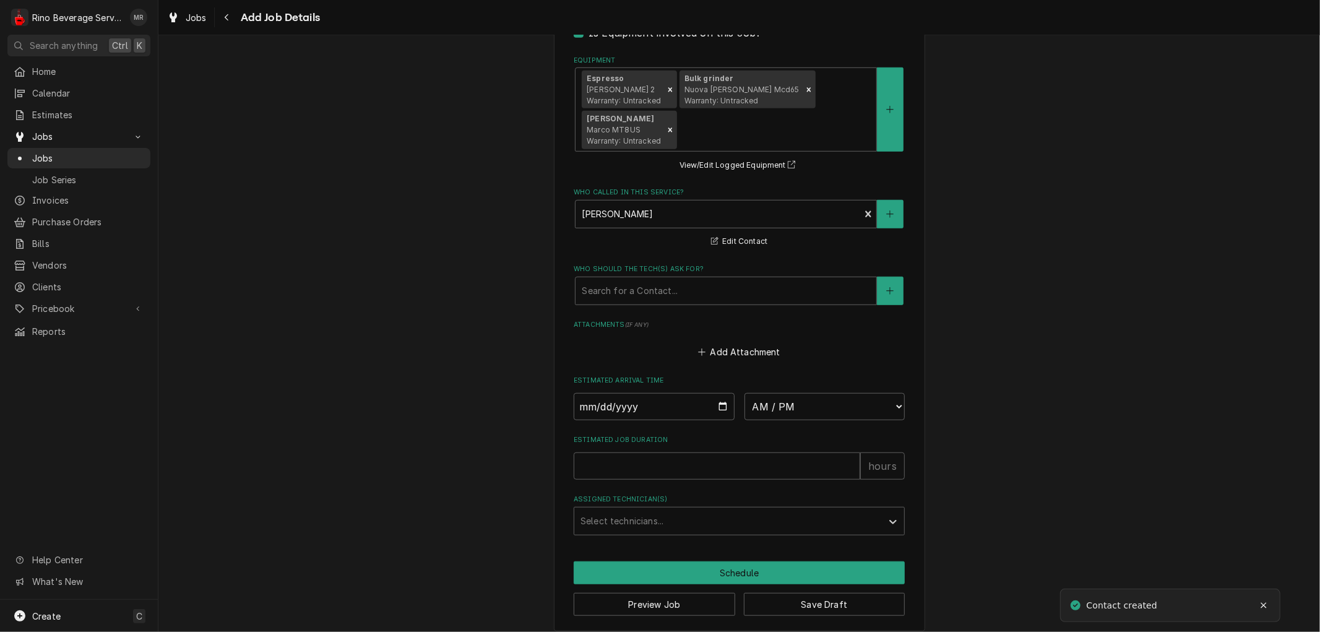
scroll to position [807, 0]
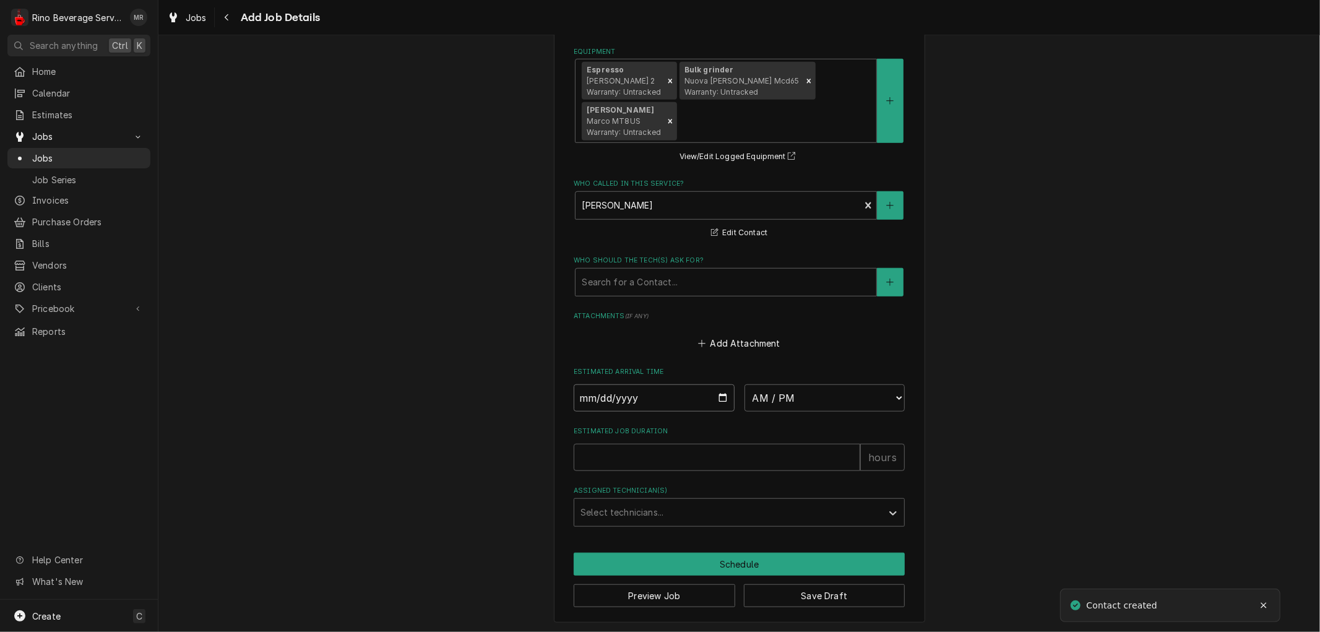
click at [715, 398] on input "Date" at bounding box center [654, 397] width 161 height 27
type textarea "x"
type input "2025-09-09"
type textarea "x"
click at [834, 394] on select "AM / PM 6:00 AM 6:15 AM 6:30 AM 6:45 AM 7:00 AM 7:15 AM 7:30 AM 7:45 AM 8:00 AM…" at bounding box center [824, 397] width 161 height 27
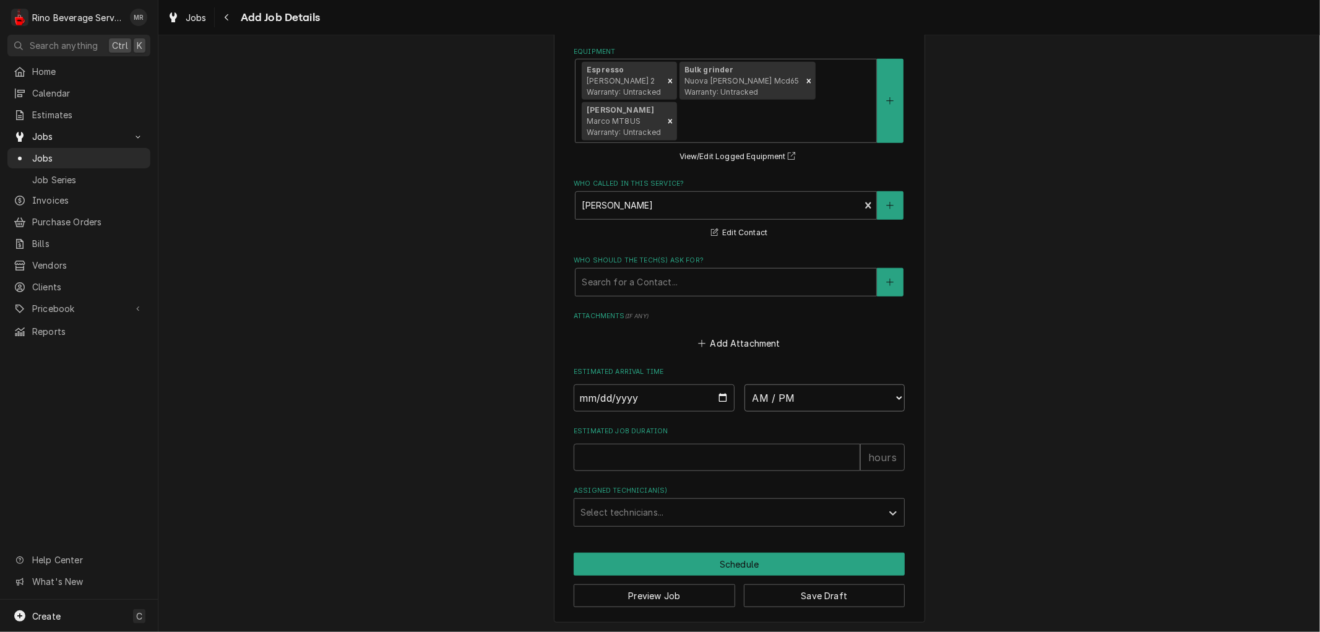
select select "10:00:00"
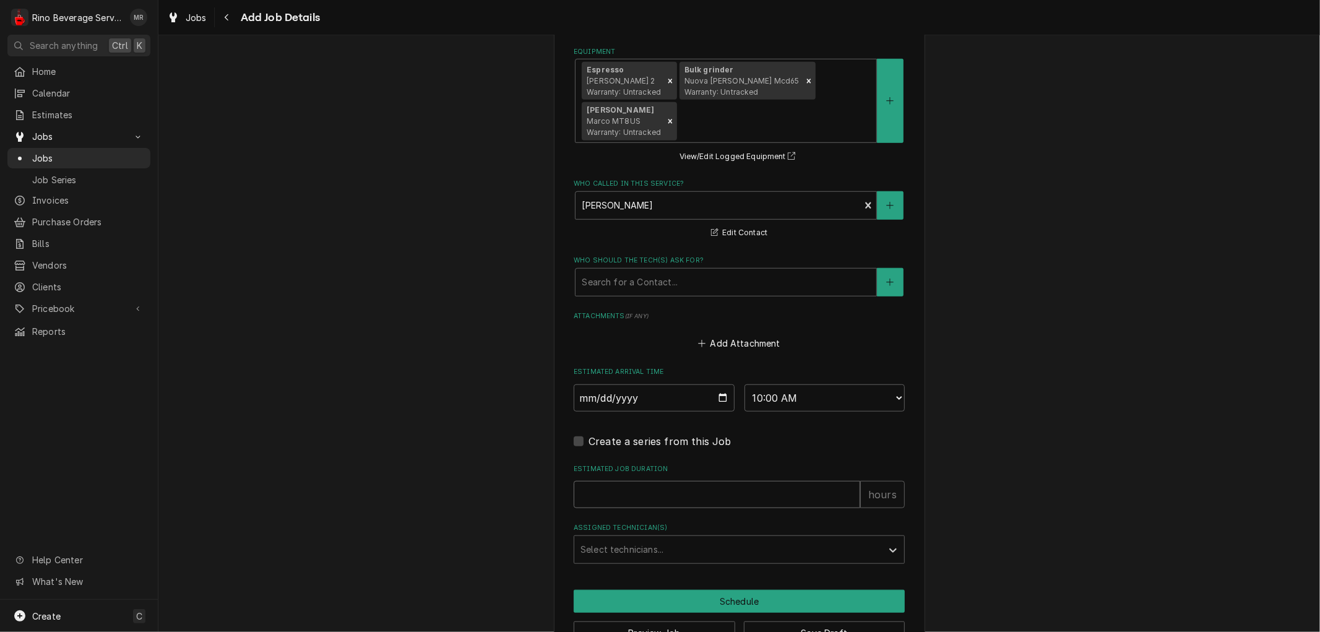
type textarea "x"
type input "1"
click at [846, 489] on input "1" at bounding box center [717, 494] width 286 height 27
type textarea "x"
type input "2"
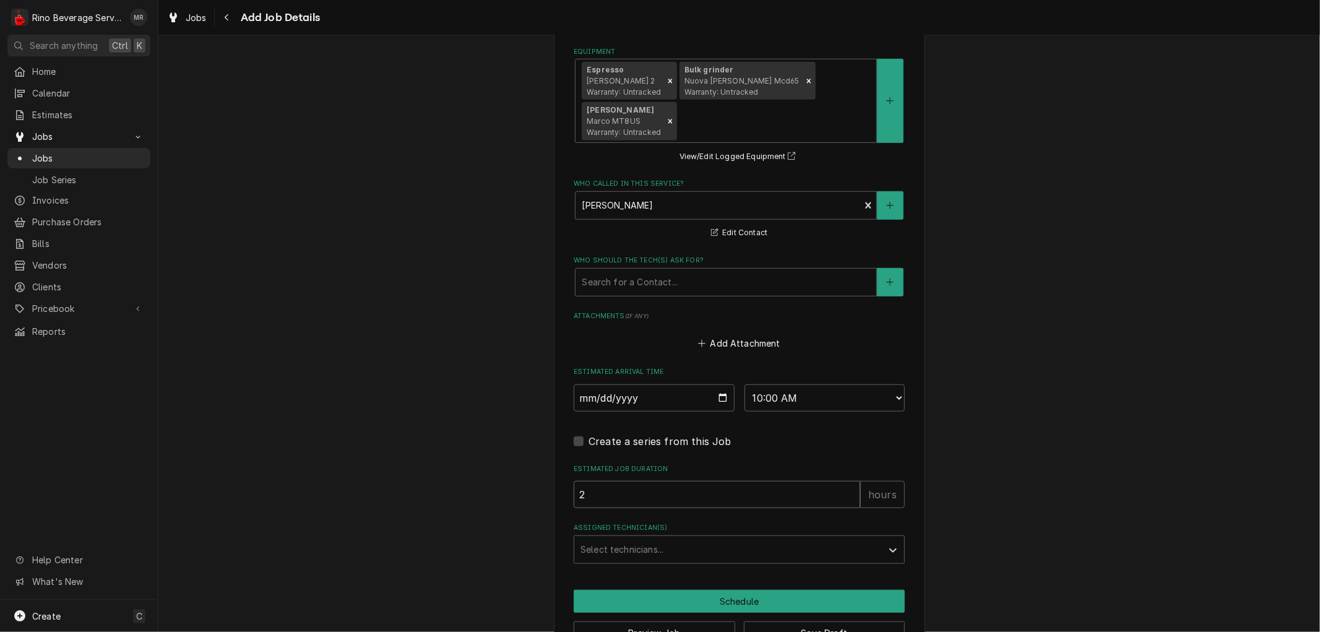
click at [846, 489] on input "2" at bounding box center [717, 494] width 286 height 27
click at [731, 547] on div "Assigned Technician(s)" at bounding box center [727, 549] width 295 height 22
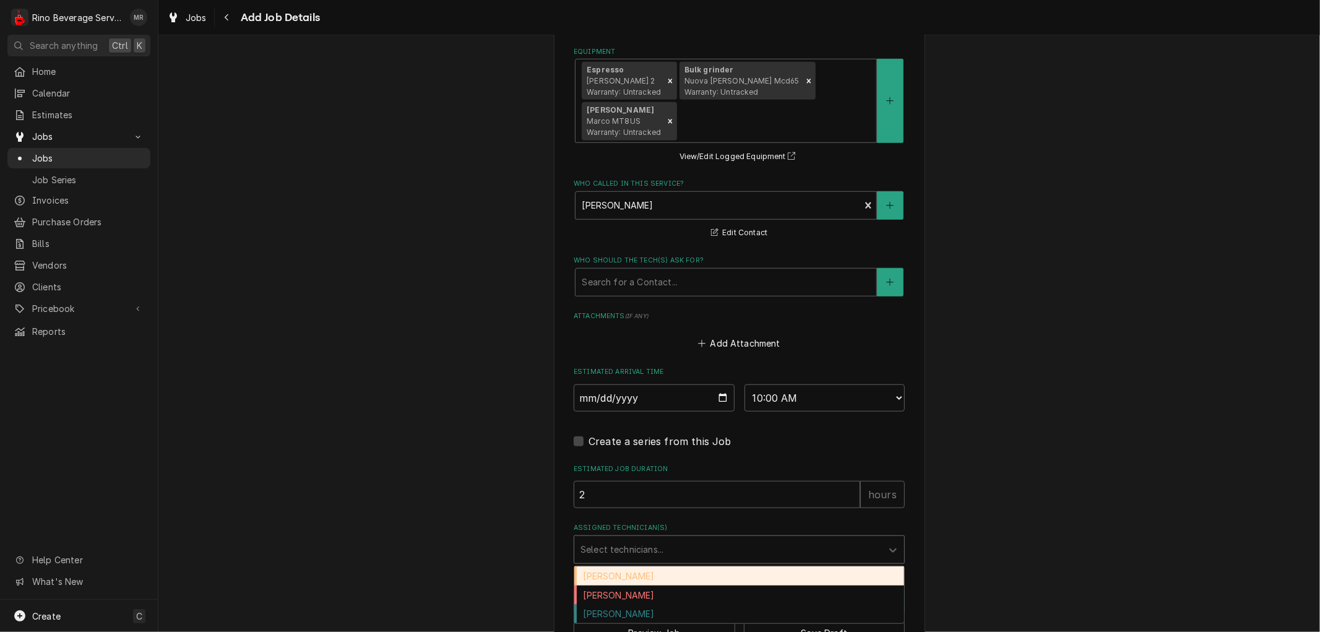
click at [696, 577] on div "Damon Rinehart" at bounding box center [739, 575] width 330 height 19
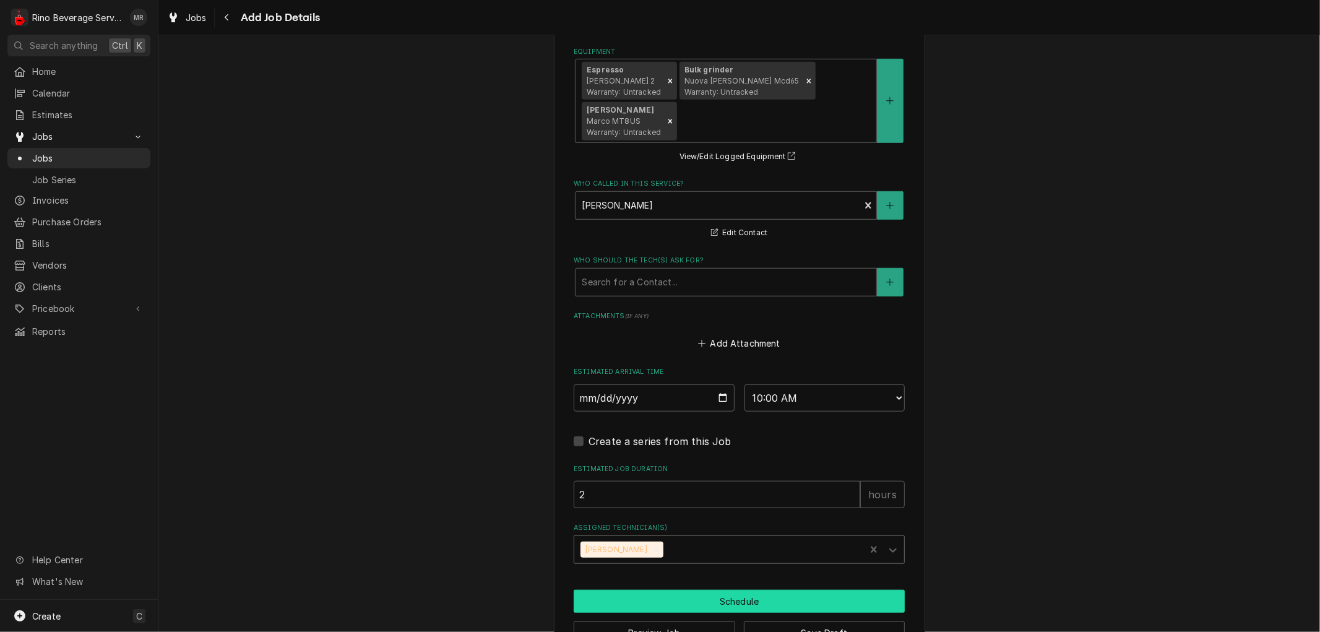
click at [687, 597] on button "Schedule" at bounding box center [739, 601] width 331 height 23
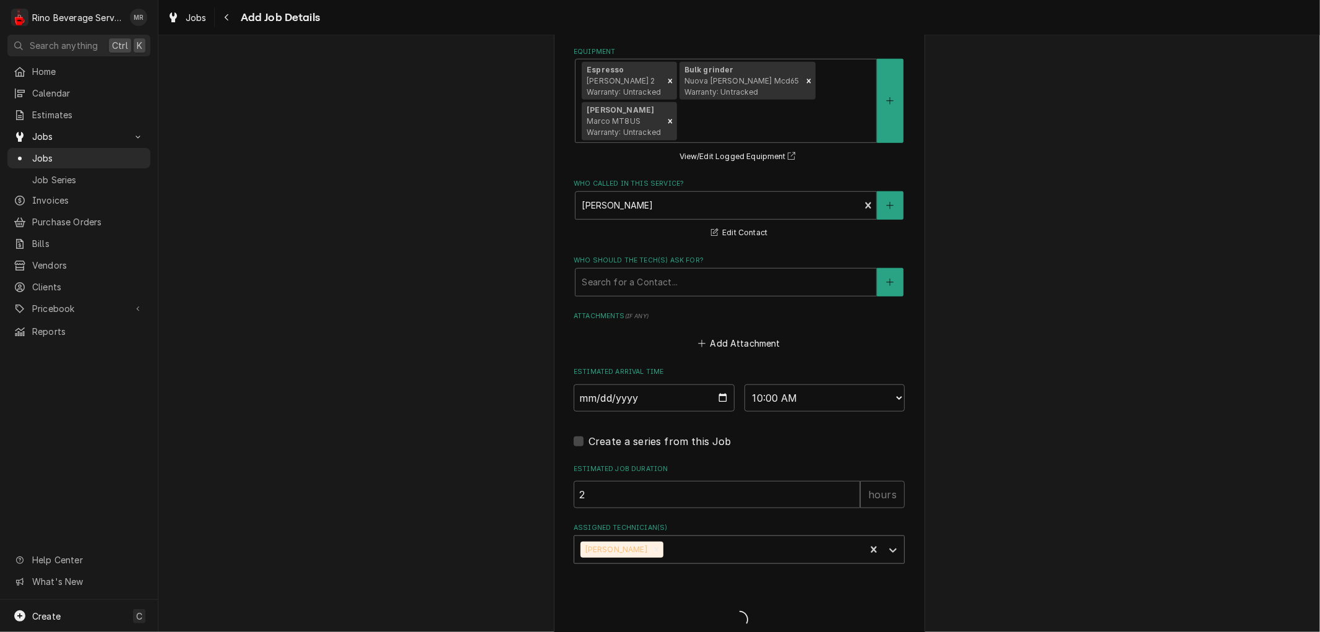
type textarea "x"
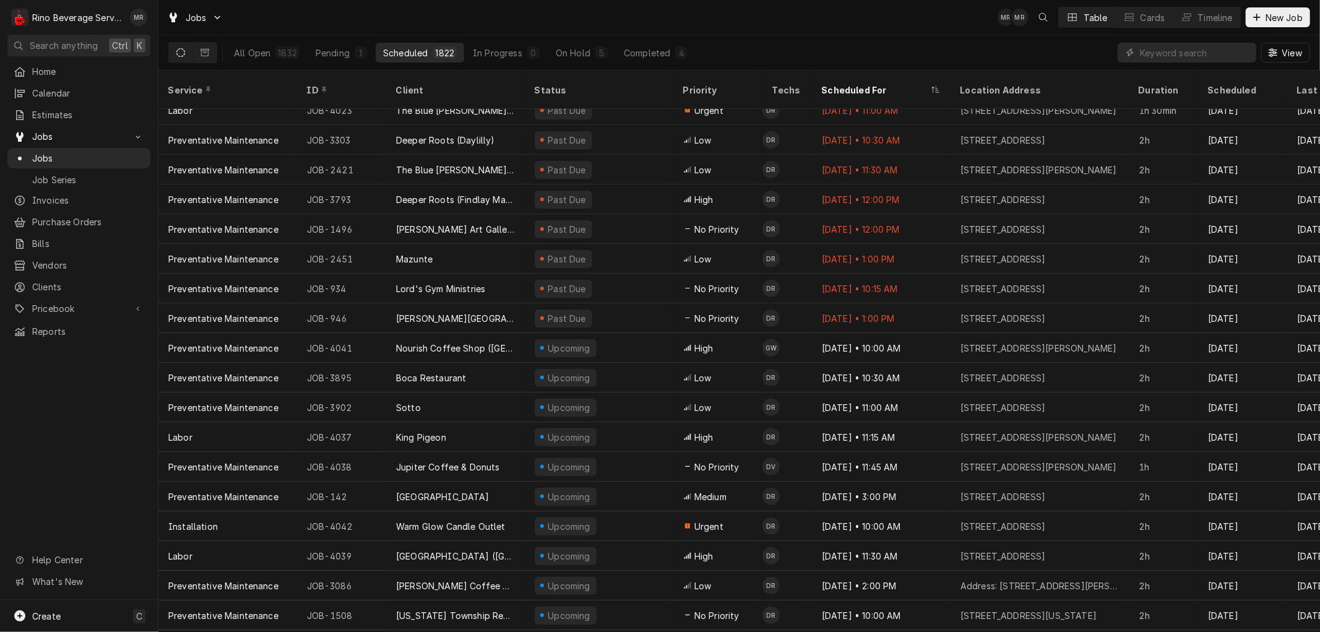
scroll to position [215, 0]
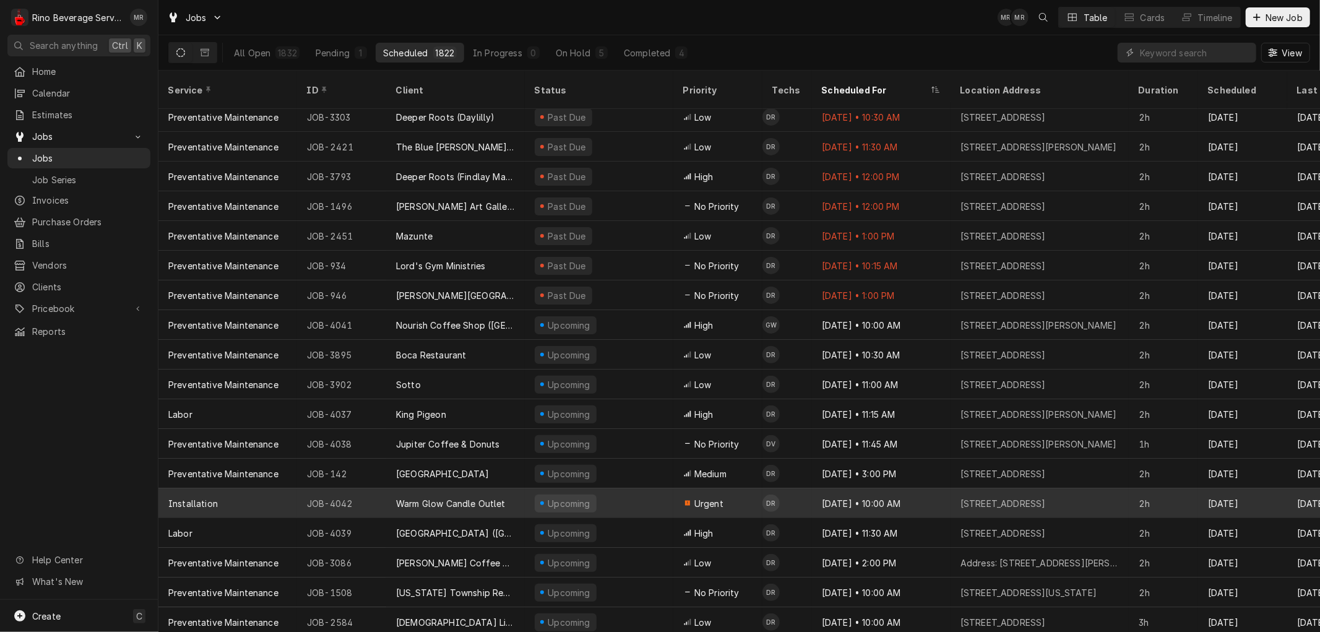
click at [477, 497] on div "Warm Glow Candle Outlet" at bounding box center [451, 503] width 110 height 13
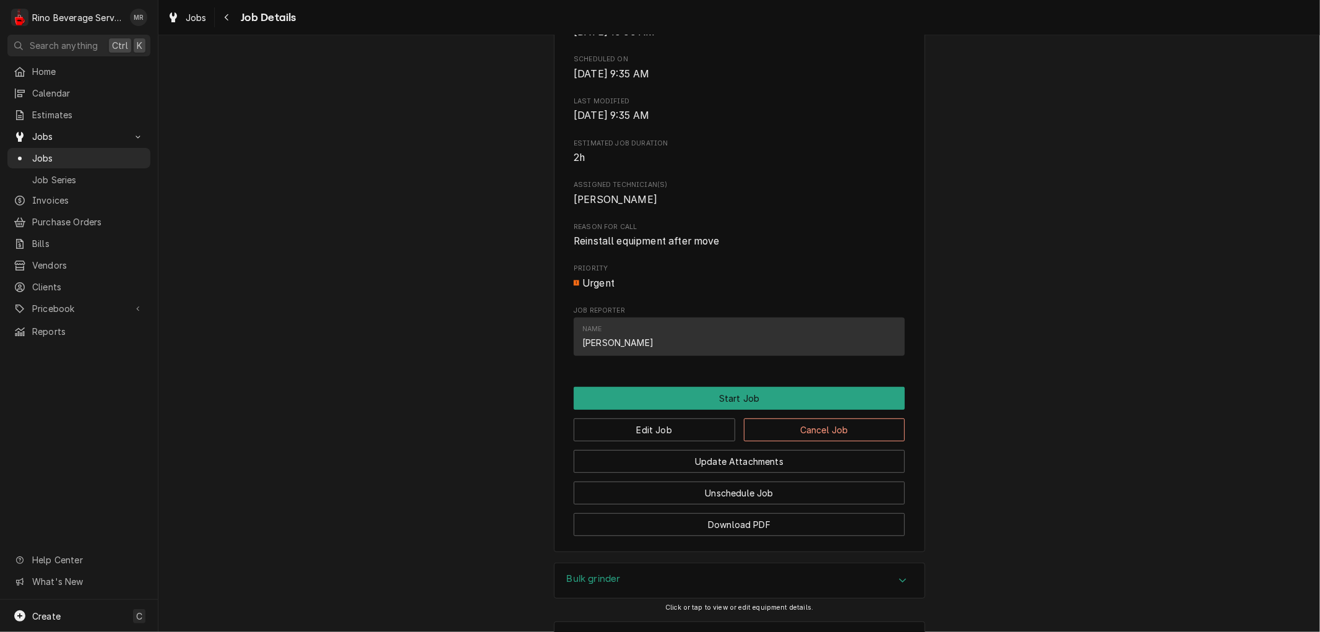
scroll to position [601, 0]
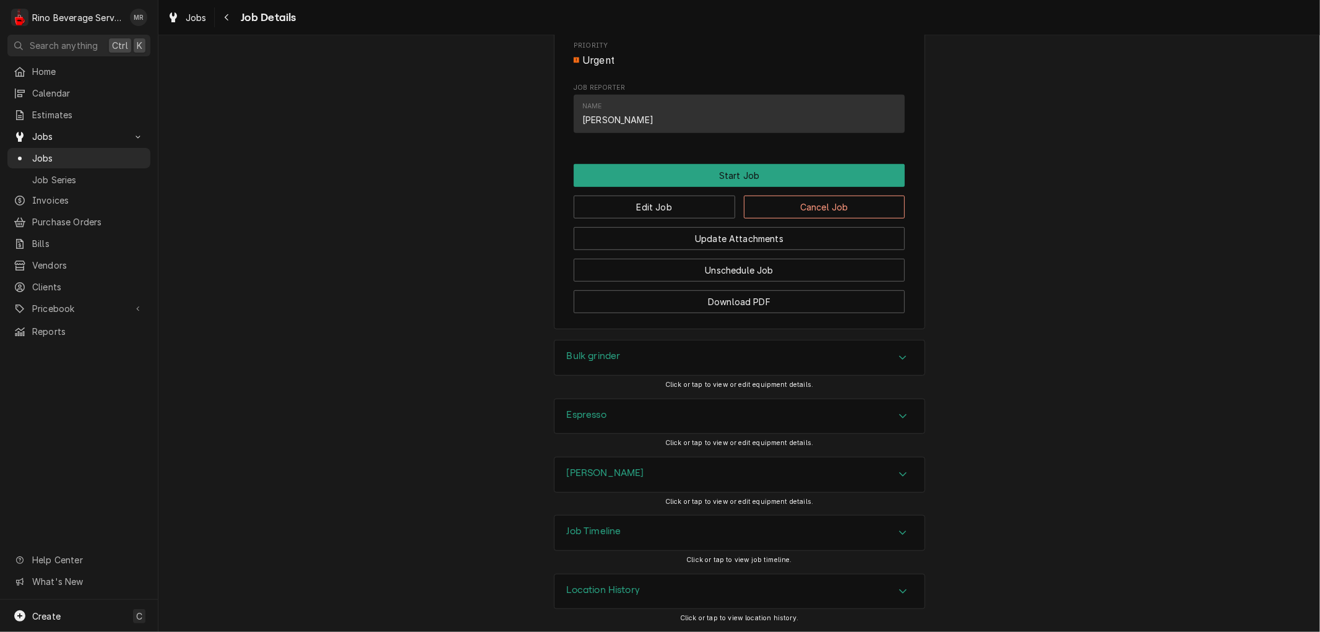
click at [621, 588] on h3 "Location History" at bounding box center [604, 590] width 74 height 12
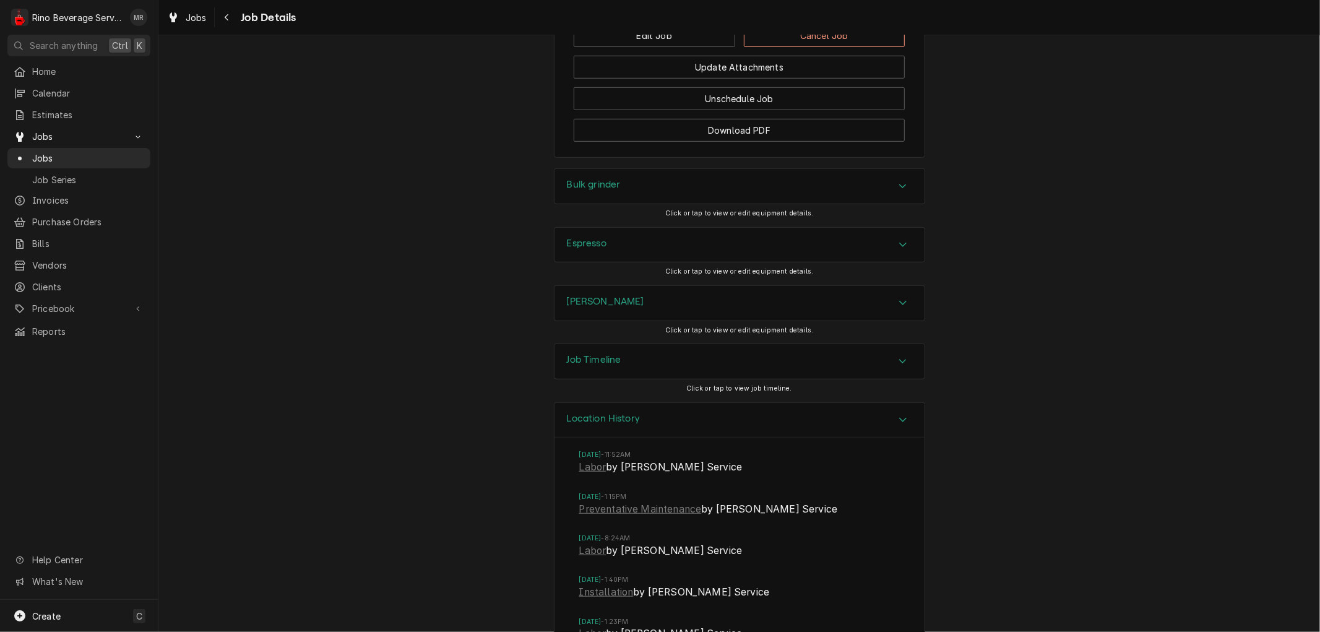
scroll to position [812, 0]
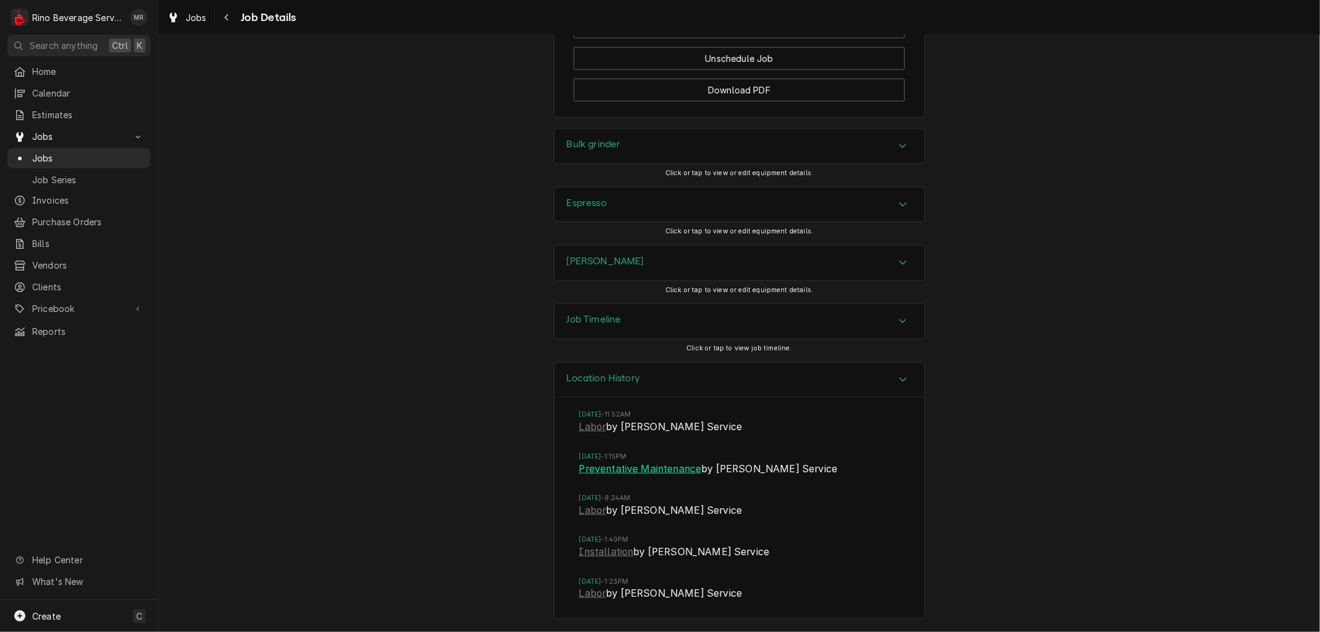
click at [608, 468] on link "Preventative Maintenance" at bounding box center [640, 469] width 123 height 15
click at [588, 431] on link "Labor" at bounding box center [592, 427] width 27 height 15
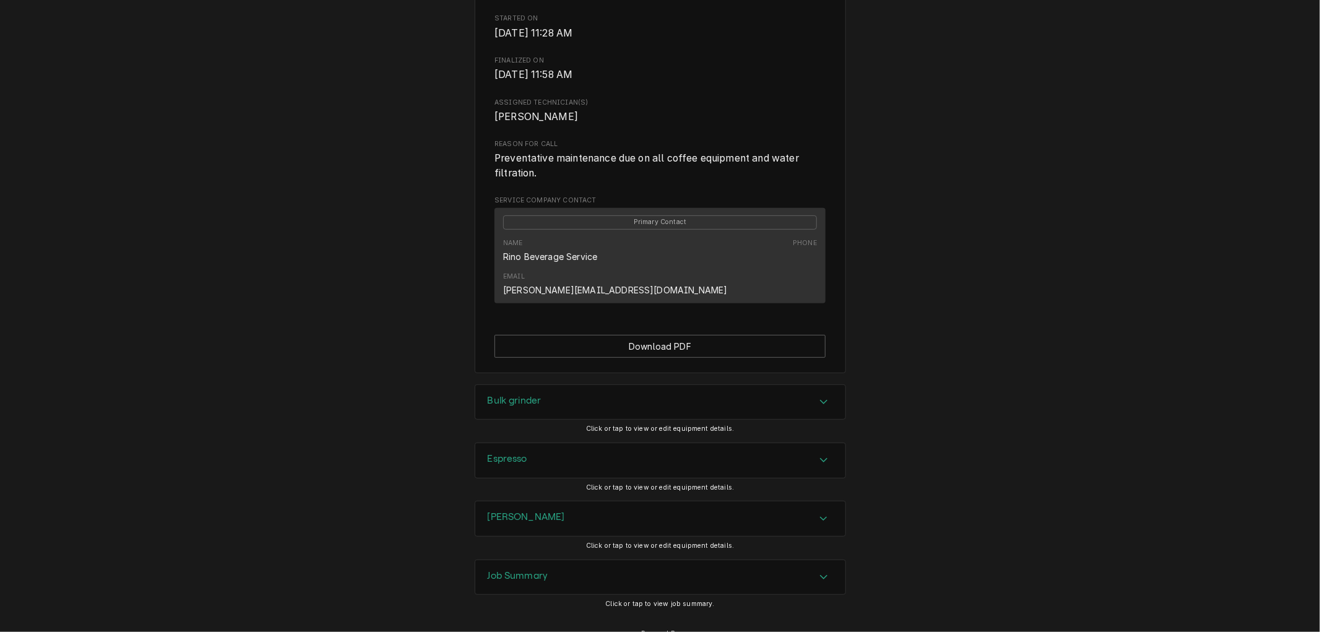
scroll to position [420, 0]
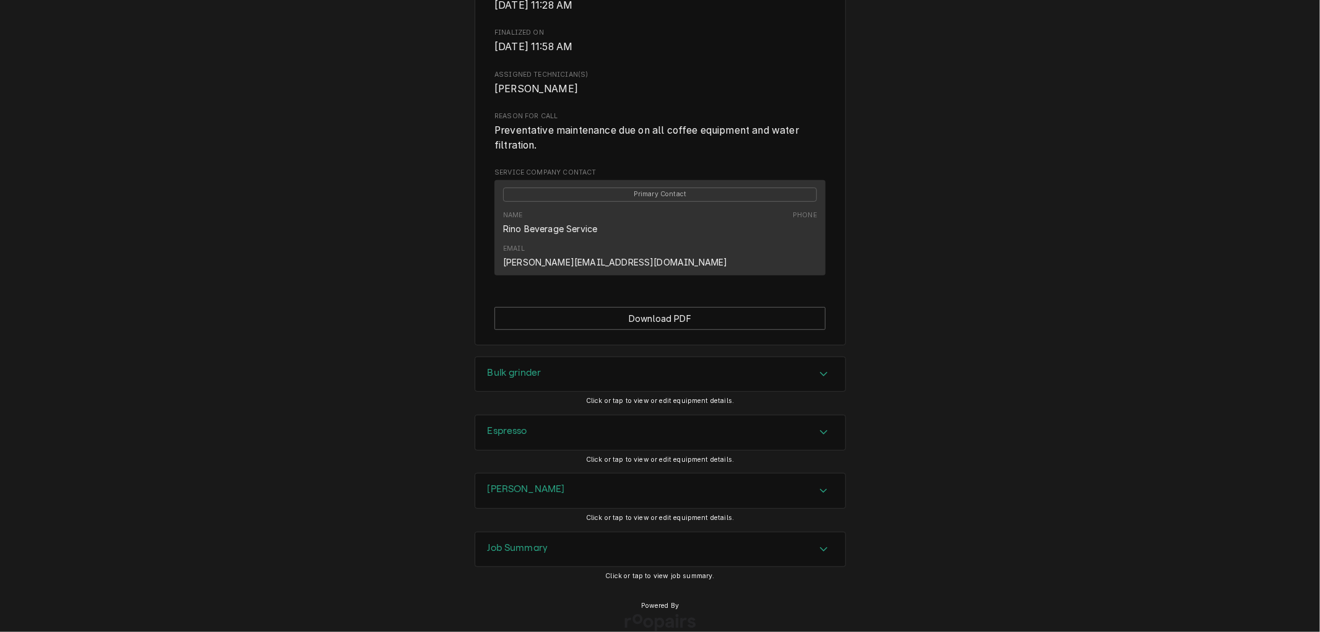
click at [500, 542] on h3 "Job Summary" at bounding box center [518, 548] width 61 height 12
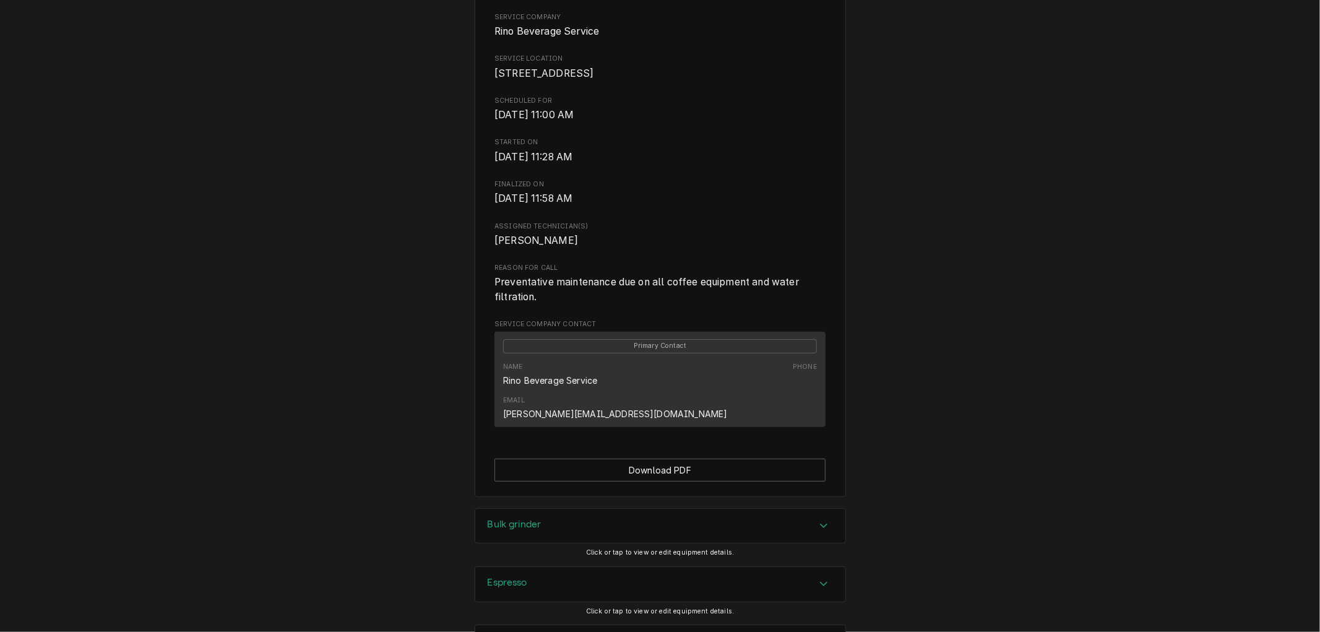
scroll to position [0, 0]
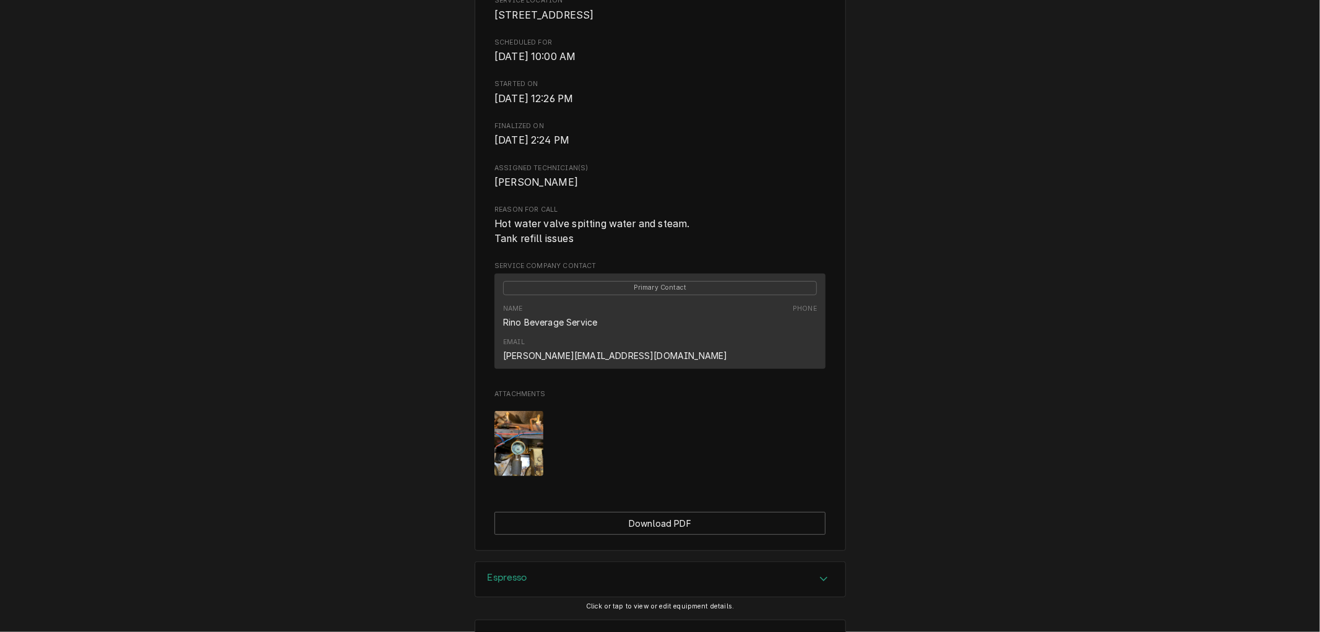
scroll to position [343, 0]
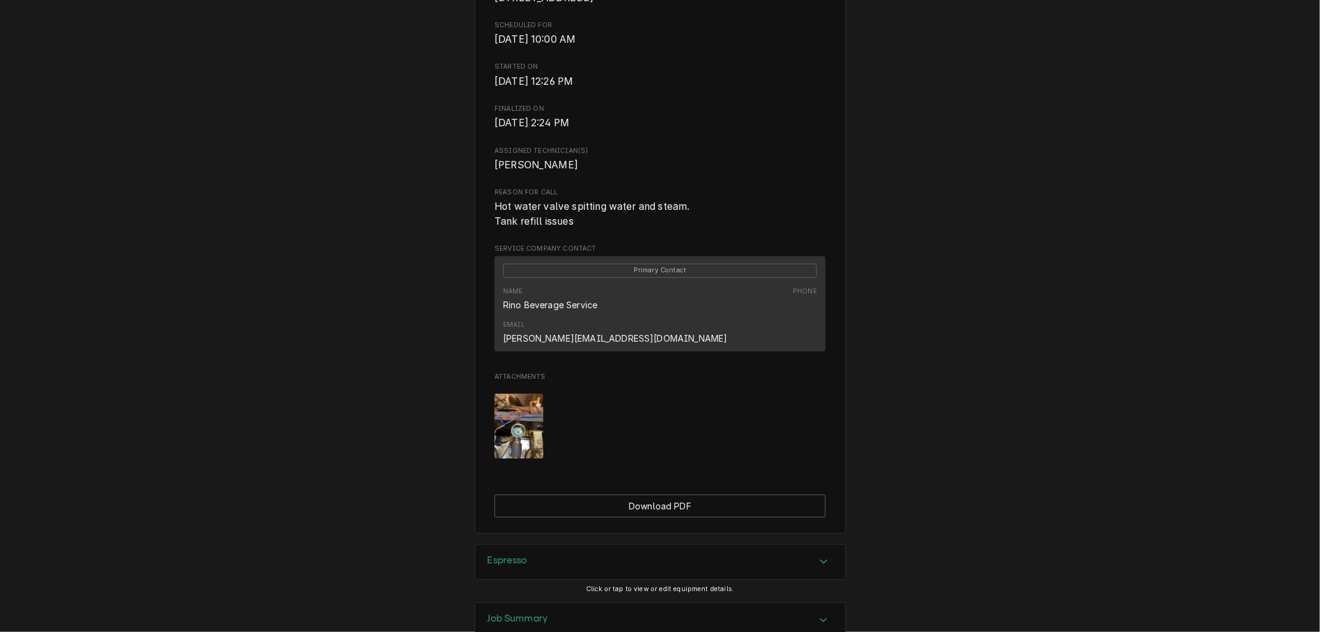
click at [498, 415] on img "Attachments" at bounding box center [518, 426] width 49 height 65
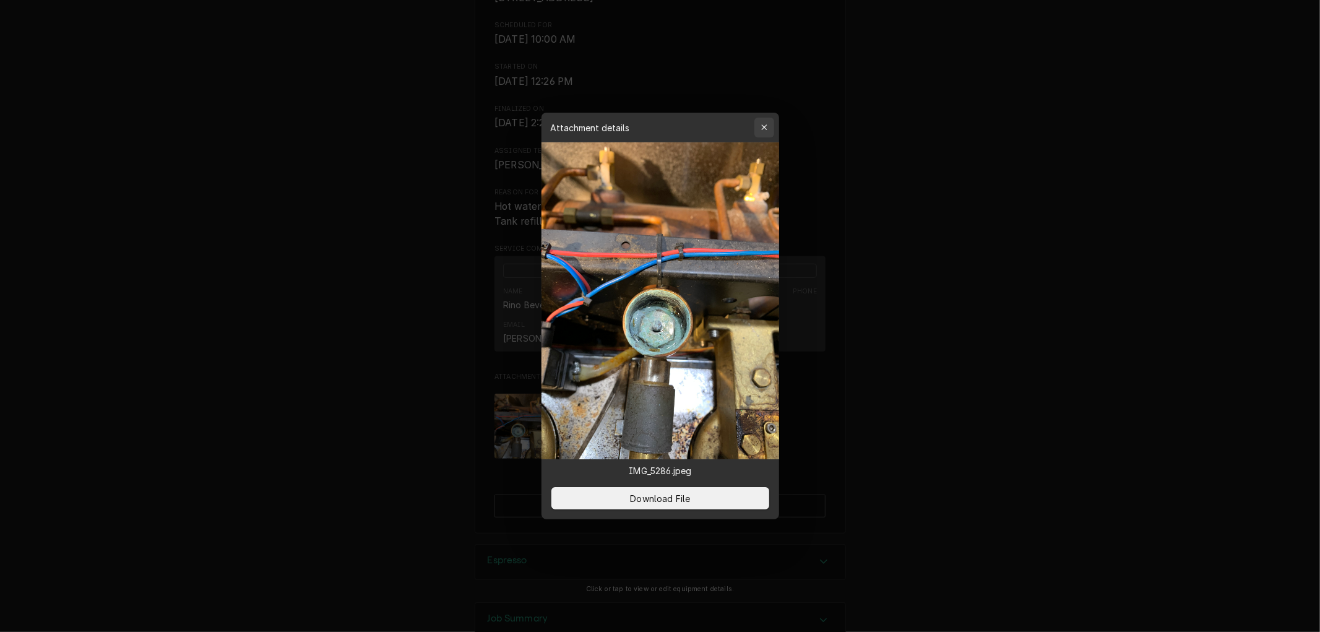
click at [765, 126] on icon "button" at bounding box center [764, 127] width 6 height 6
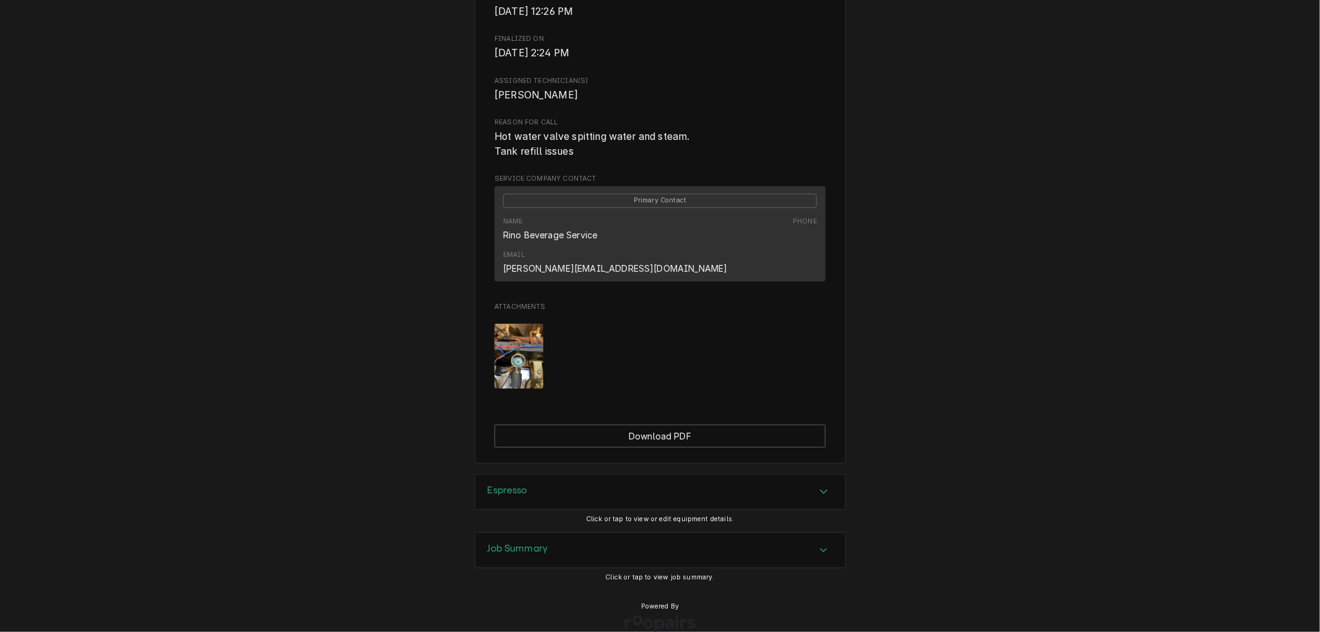
scroll to position [415, 0]
click at [537, 541] on h3 "Job Summary" at bounding box center [518, 547] width 61 height 12
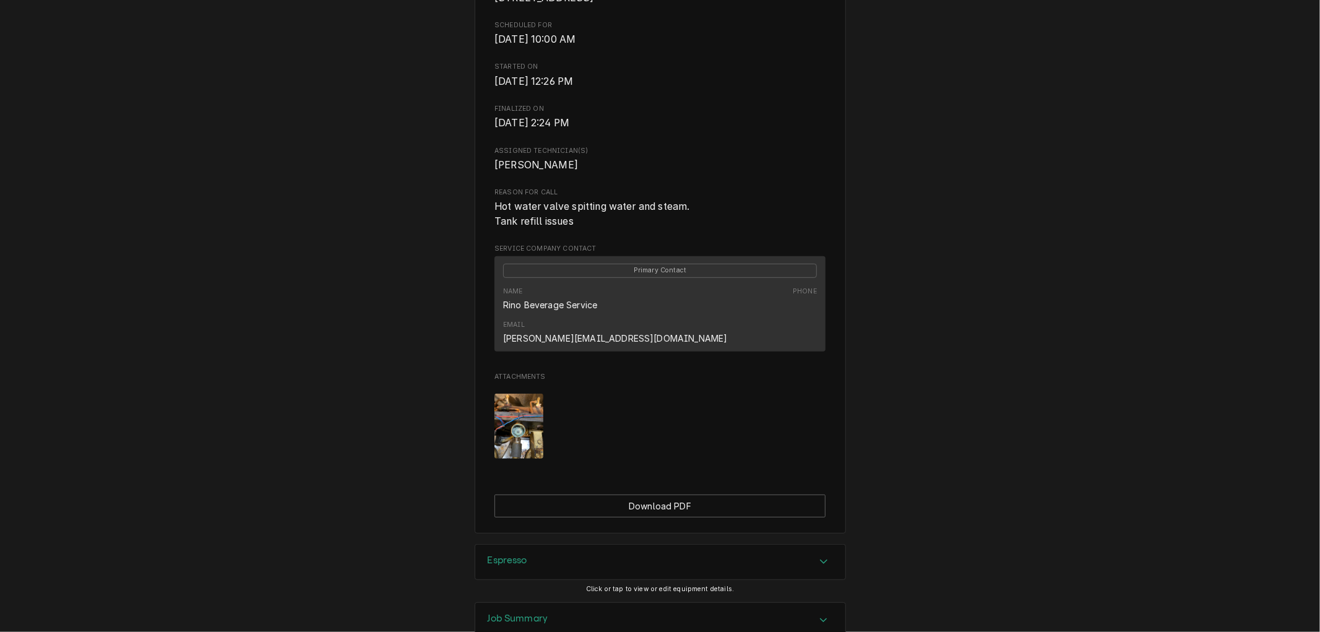
scroll to position [0, 0]
